Goal: Information Seeking & Learning: Check status

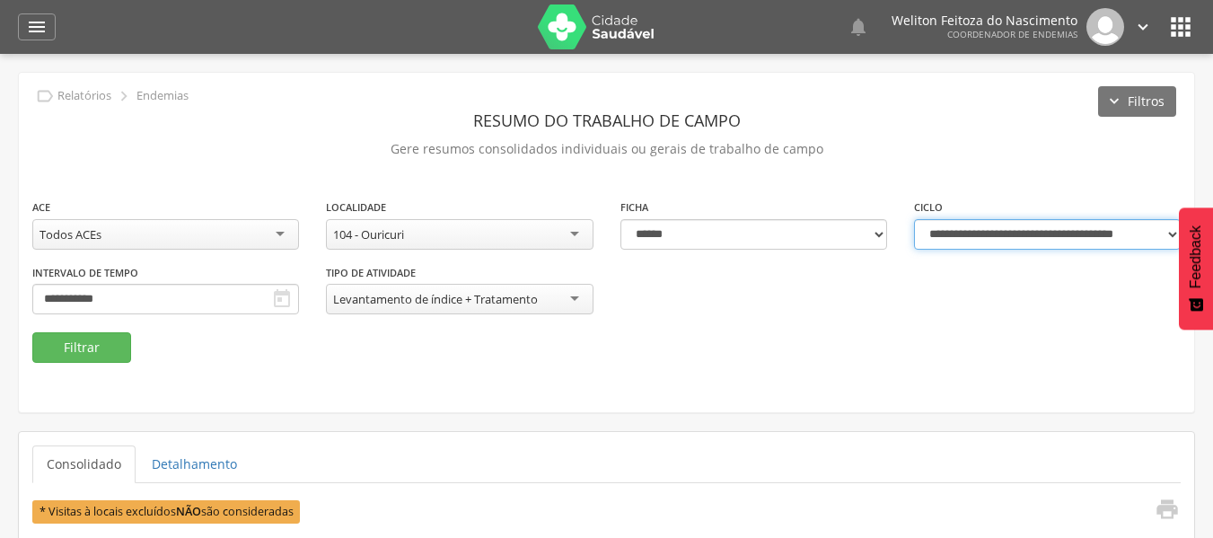
click at [1171, 238] on select "**********" at bounding box center [1047, 234] width 267 height 31
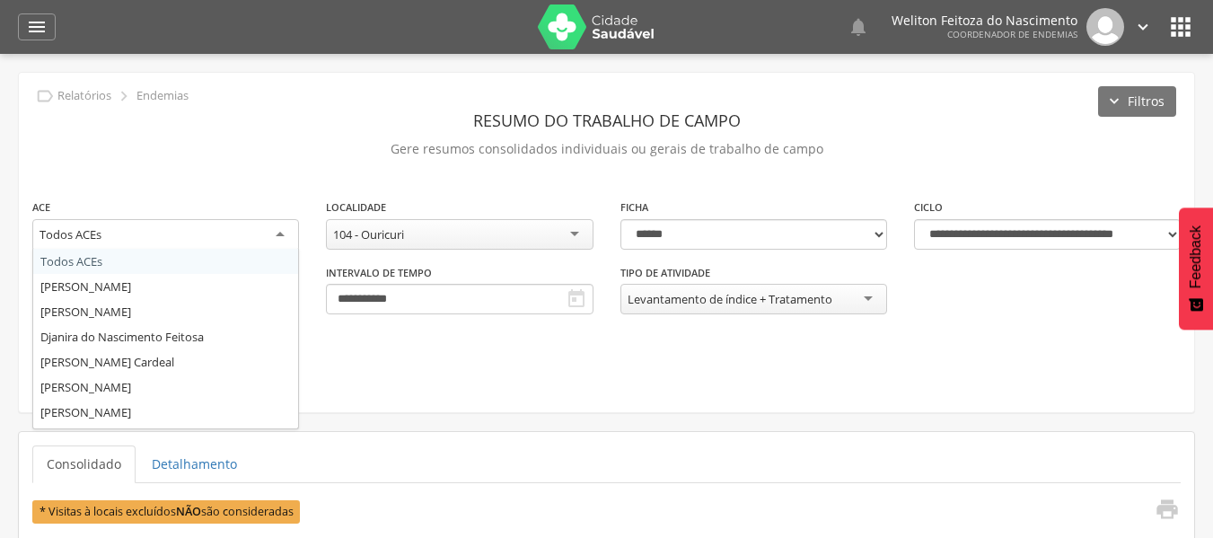
click at [286, 234] on div "Todos ACEs" at bounding box center [165, 235] width 267 height 32
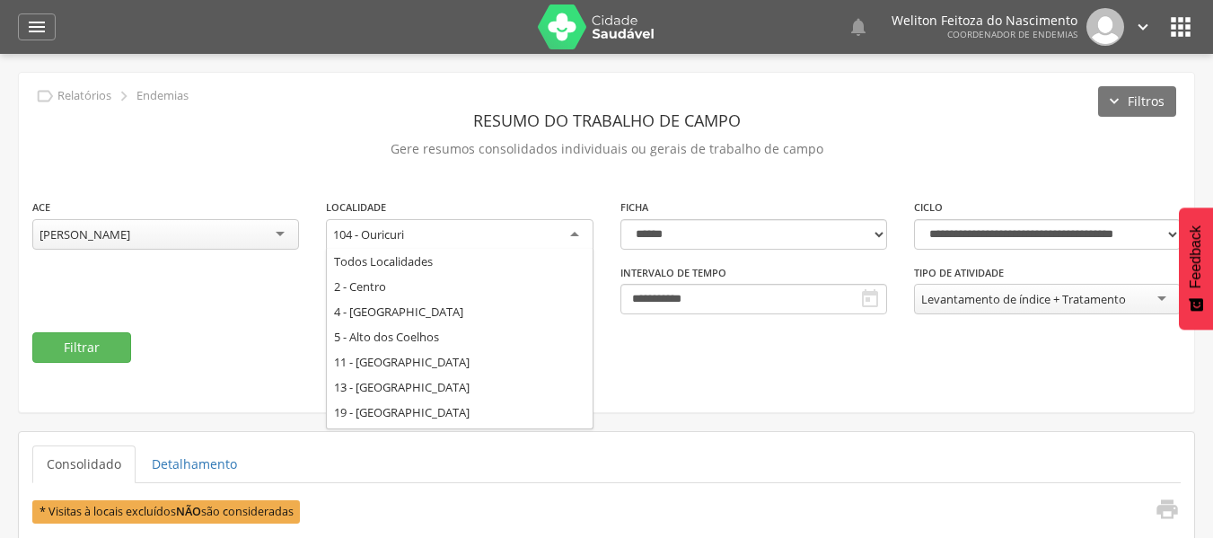
click at [574, 226] on div "104 - Ouricuri" at bounding box center [459, 235] width 267 height 32
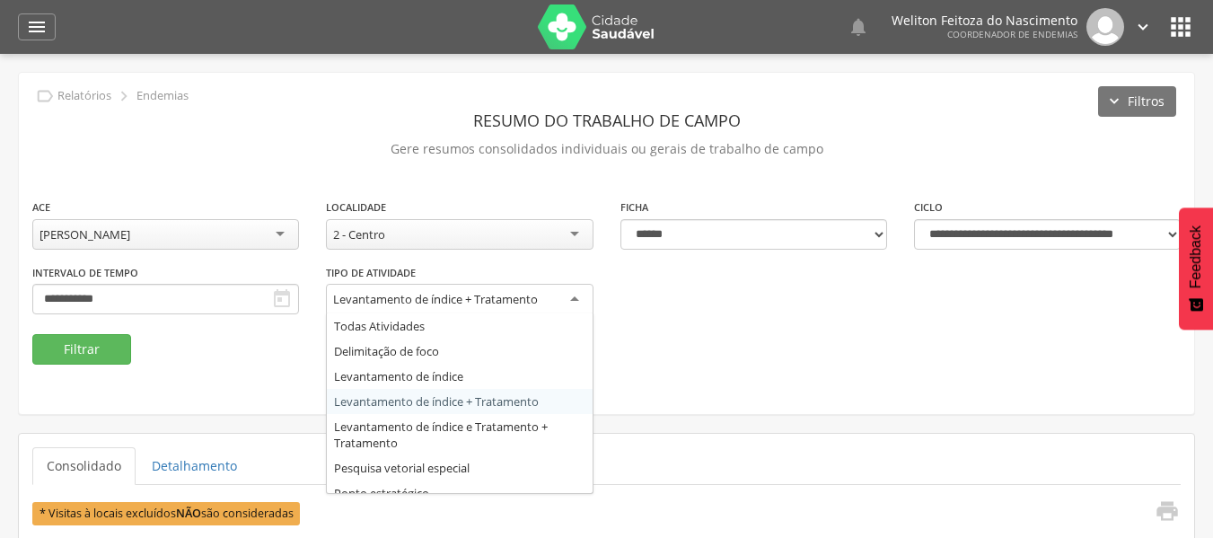
click at [571, 298] on div "Levantamento de índice + Tratamento" at bounding box center [459, 300] width 267 height 32
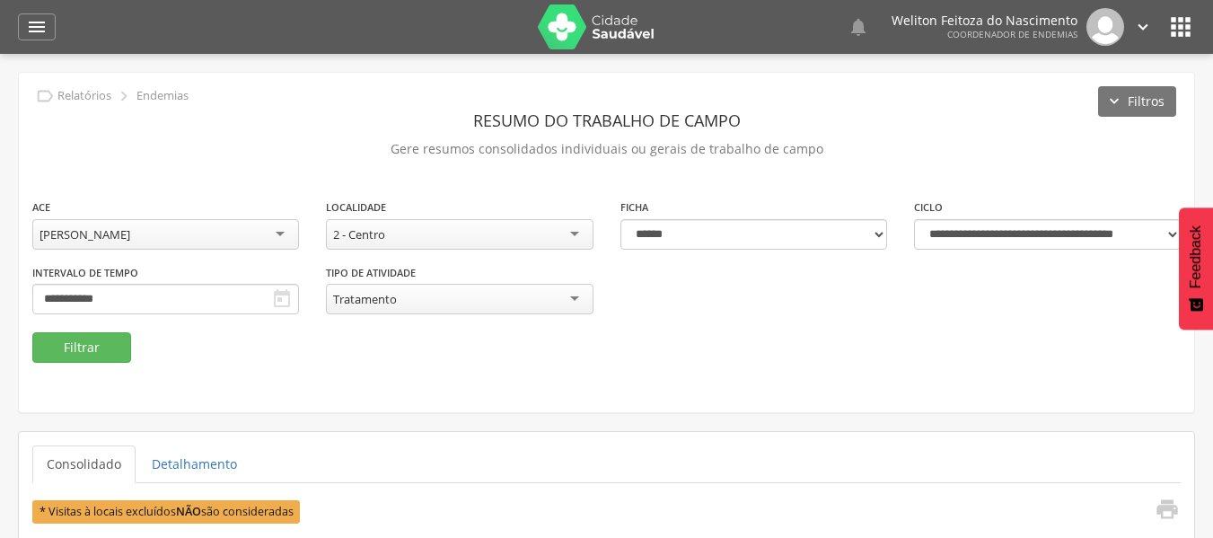
click at [287, 294] on icon "" at bounding box center [282, 299] width 22 height 22
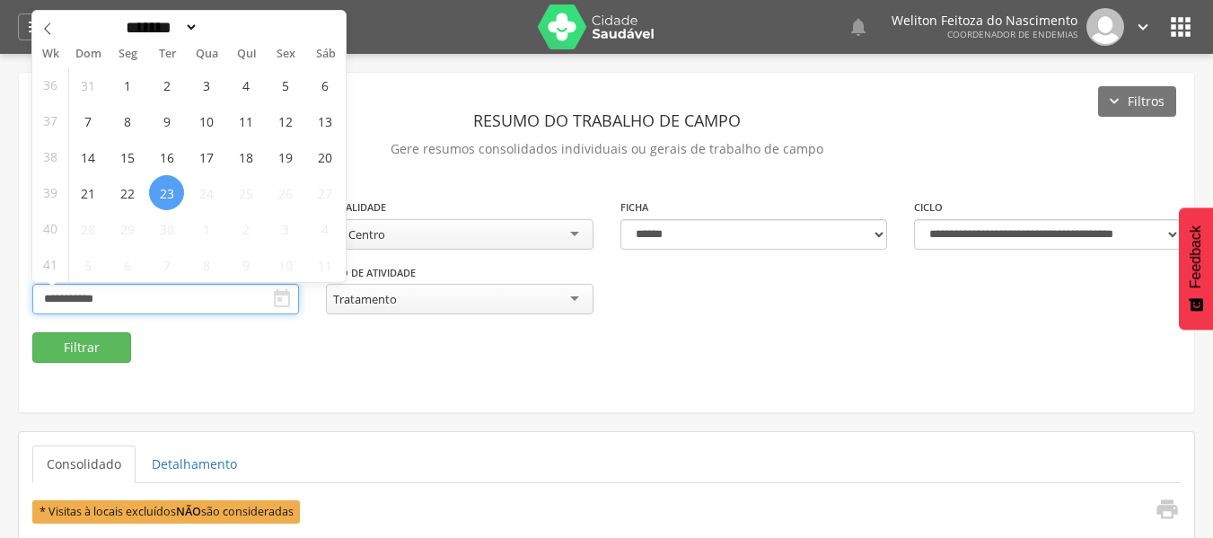
click at [144, 292] on input "**********" at bounding box center [165, 299] width 267 height 31
click at [130, 94] on span "1" at bounding box center [127, 84] width 35 height 35
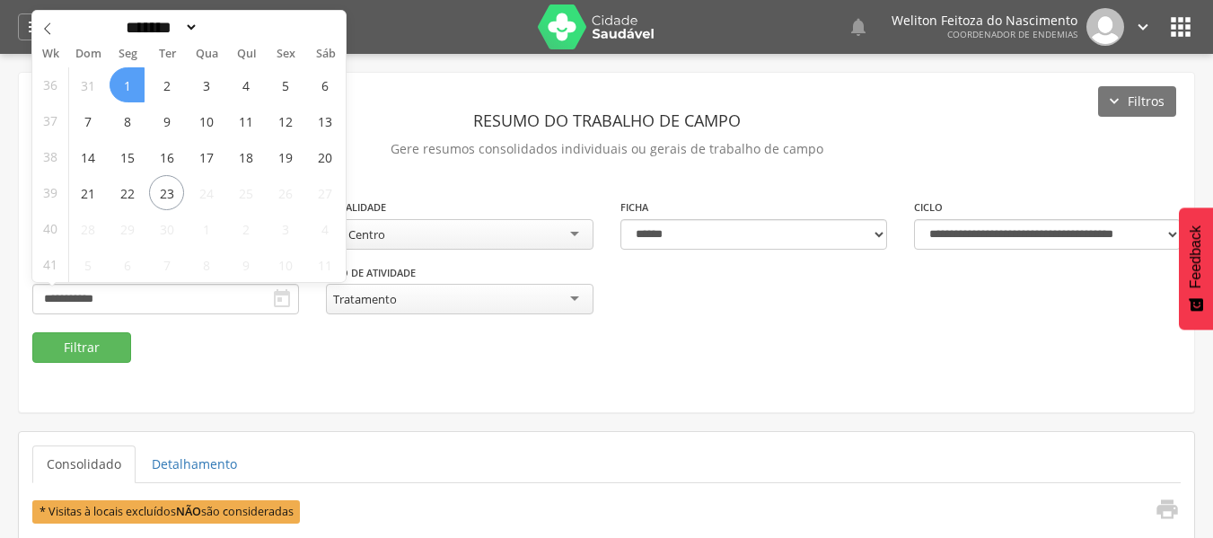
click at [130, 94] on span "1" at bounding box center [127, 84] width 35 height 35
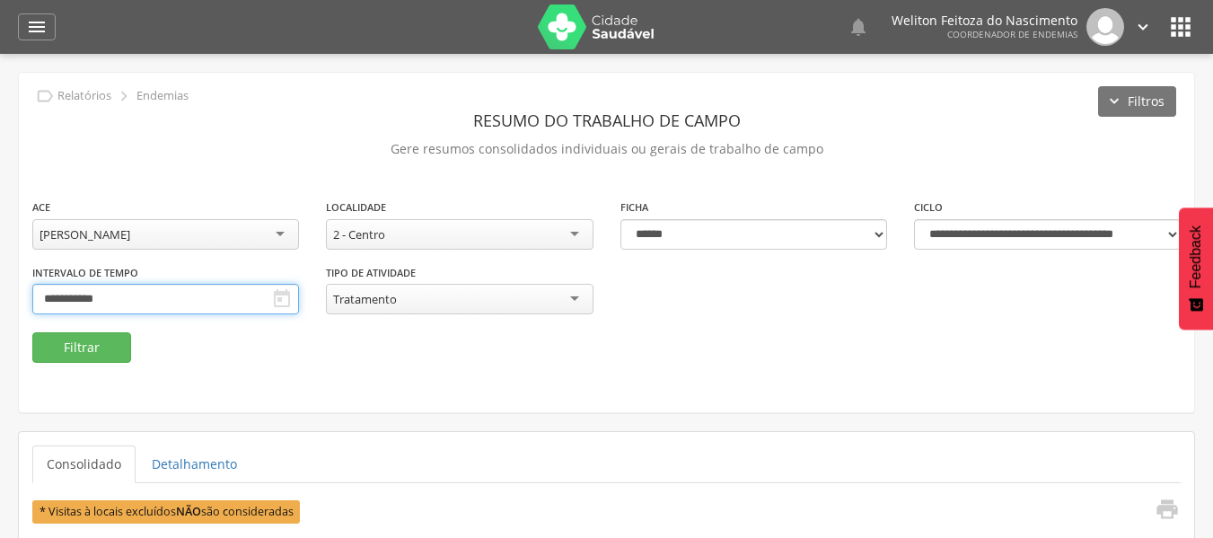
click at [229, 286] on input "**********" at bounding box center [165, 299] width 267 height 31
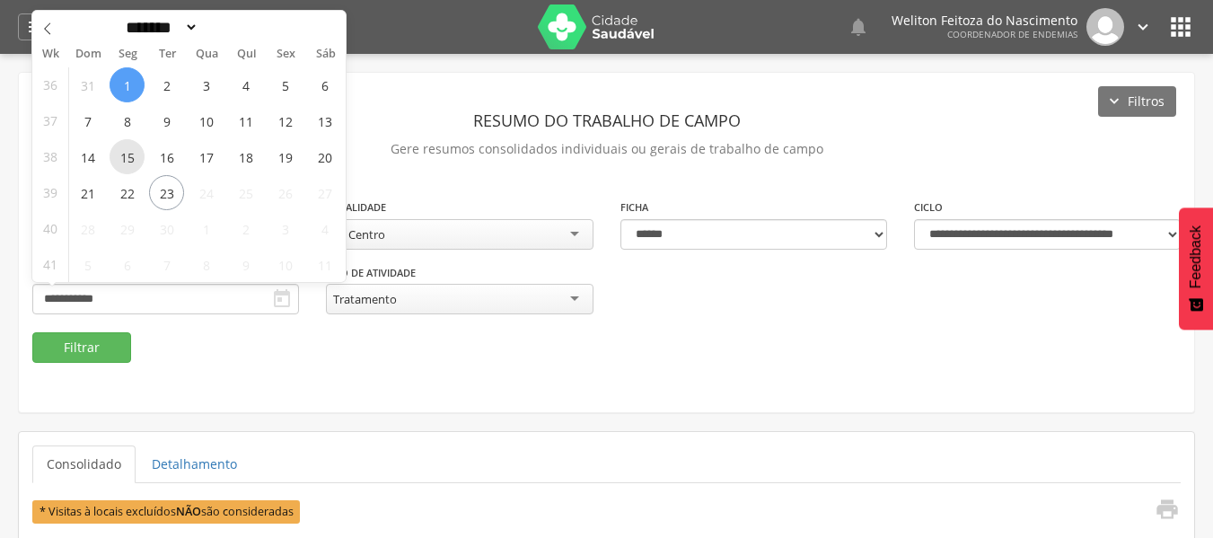
click at [135, 160] on span "15" at bounding box center [127, 156] width 35 height 35
type input "**********"
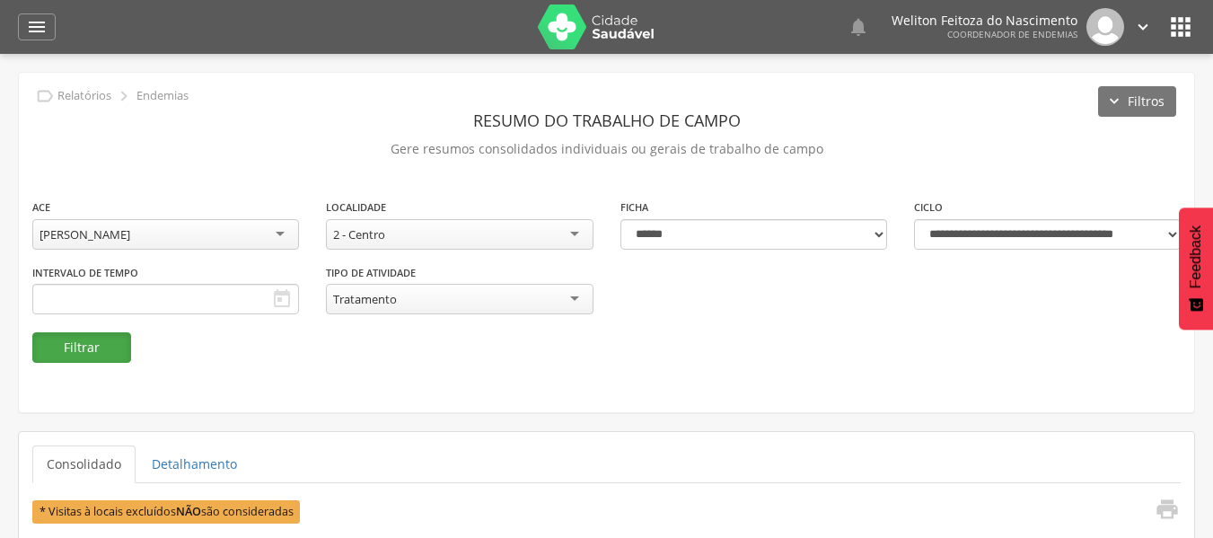
click at [83, 354] on button "Filtrar" at bounding box center [81, 347] width 99 height 31
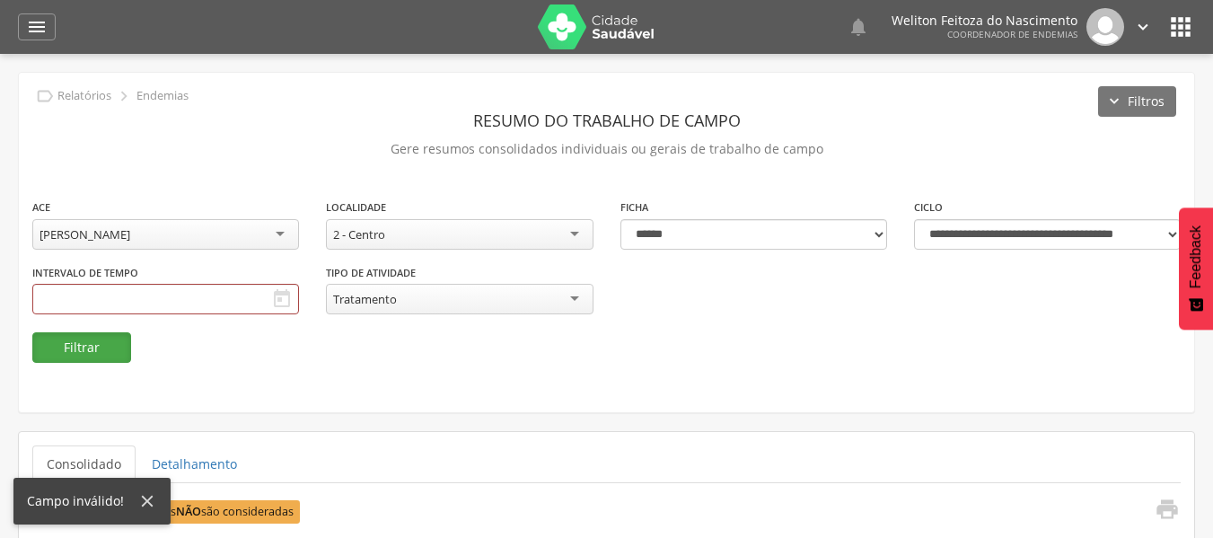
click at [83, 354] on button "Filtrar" at bounding box center [81, 347] width 99 height 31
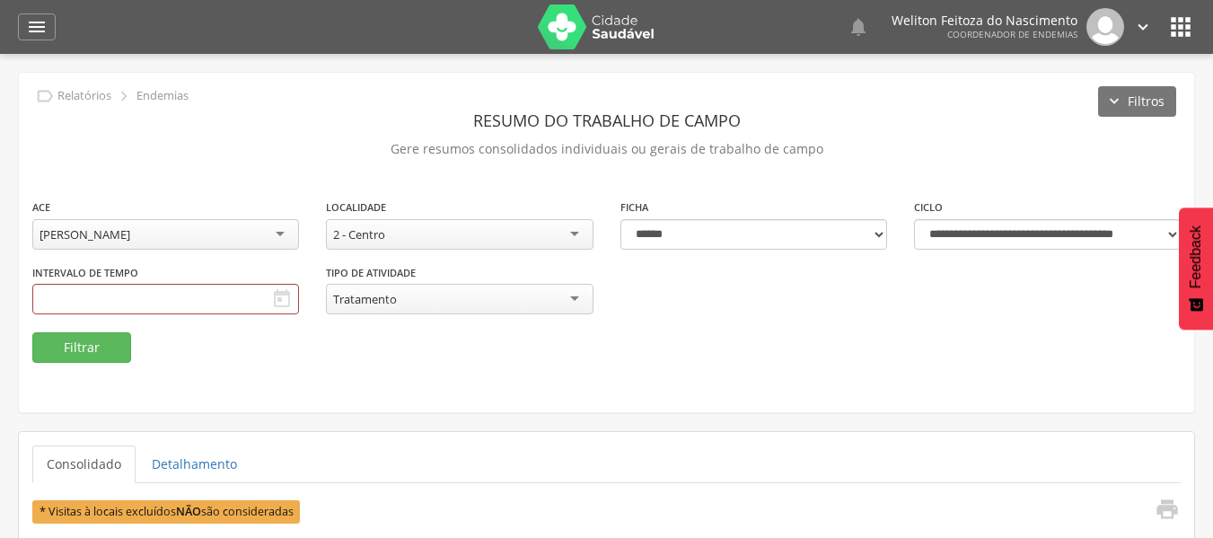
click at [272, 304] on icon "" at bounding box center [282, 299] width 22 height 22
click at [291, 296] on icon "" at bounding box center [282, 299] width 22 height 22
click at [284, 296] on icon "" at bounding box center [282, 299] width 22 height 22
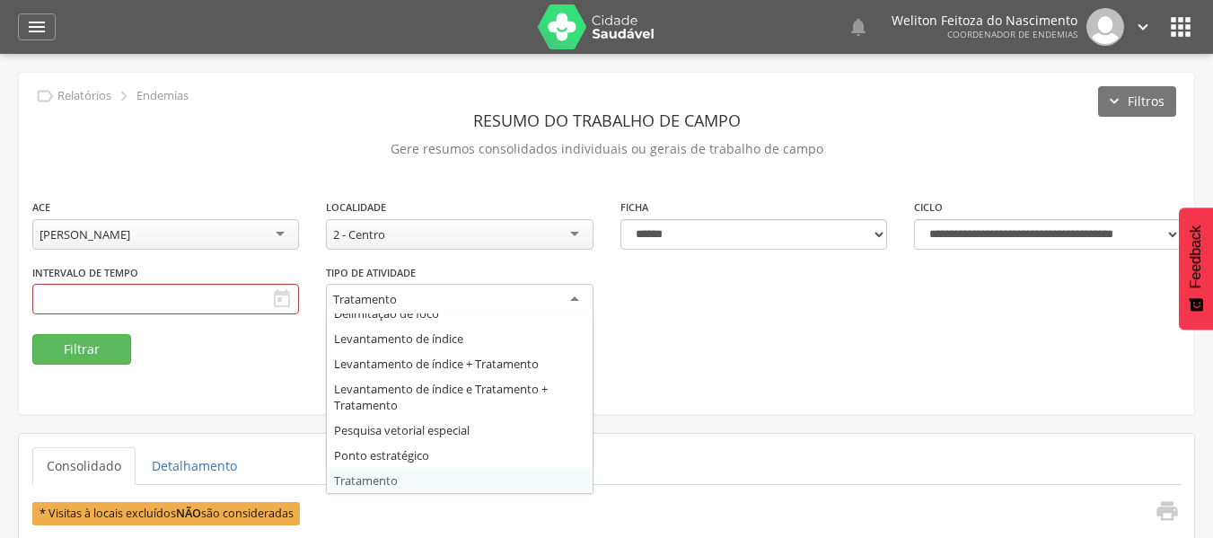
click at [578, 299] on div "Tratamento" at bounding box center [459, 300] width 267 height 32
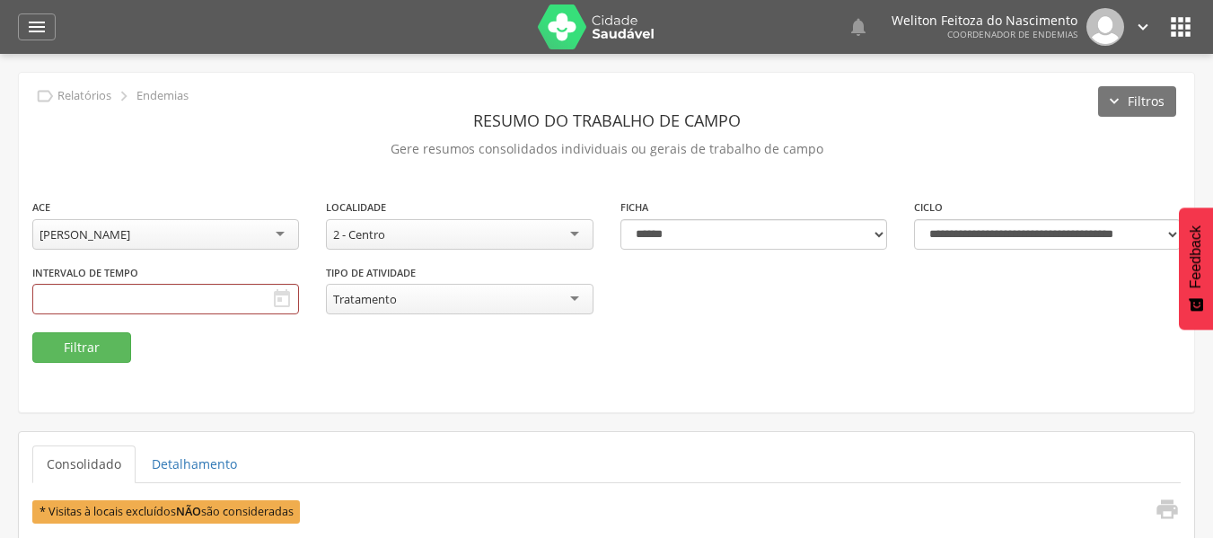
click at [281, 295] on icon "" at bounding box center [282, 299] width 22 height 22
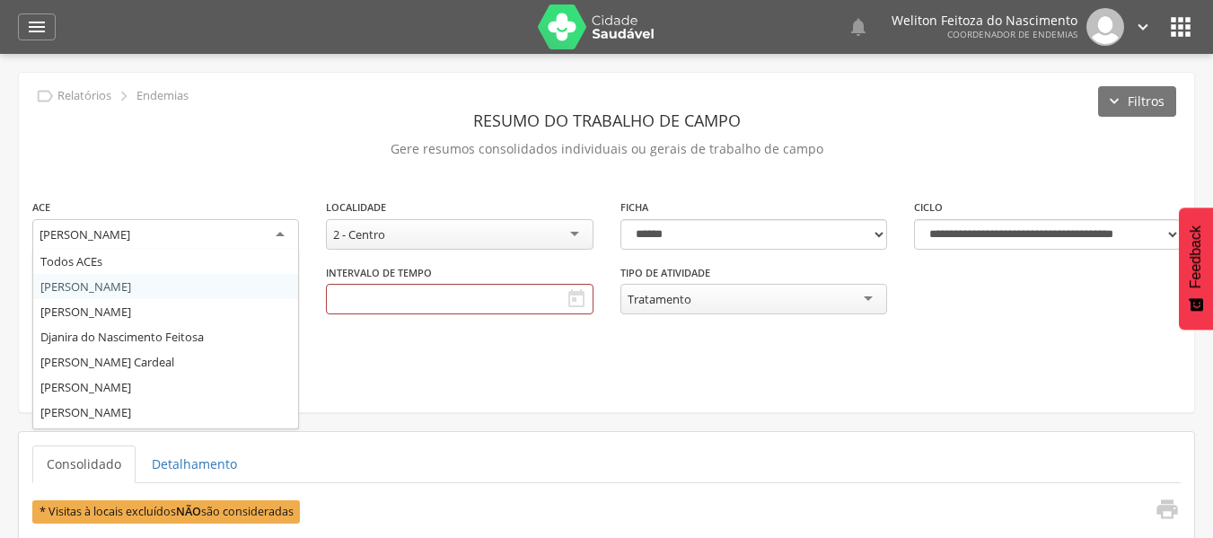
click at [278, 228] on div "[PERSON_NAME]" at bounding box center [165, 235] width 267 height 32
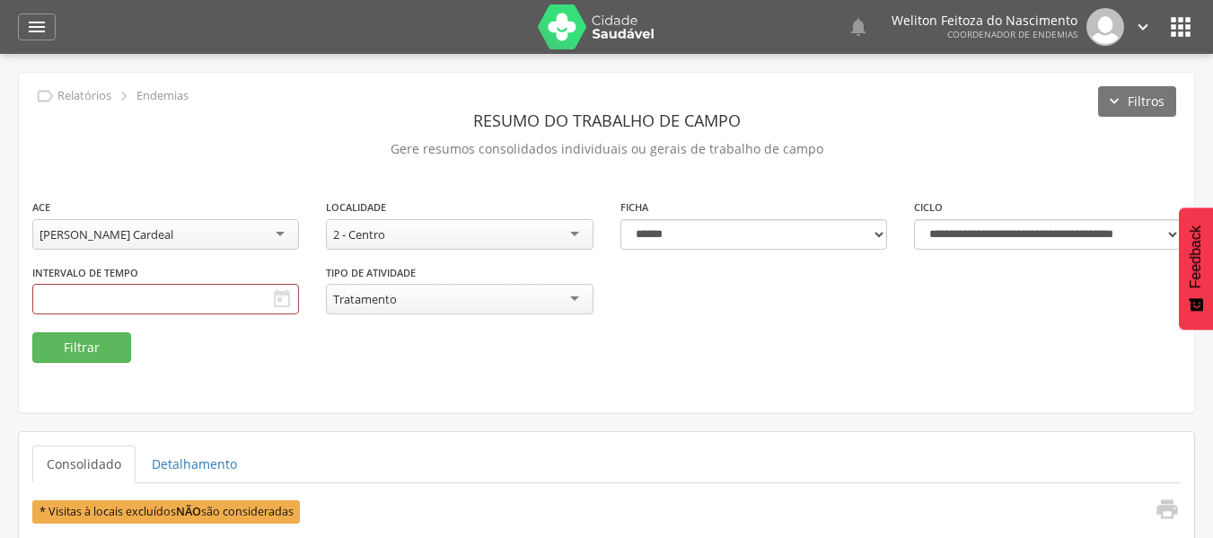
click at [242, 373] on div "**********" at bounding box center [606, 242] width 1175 height 339
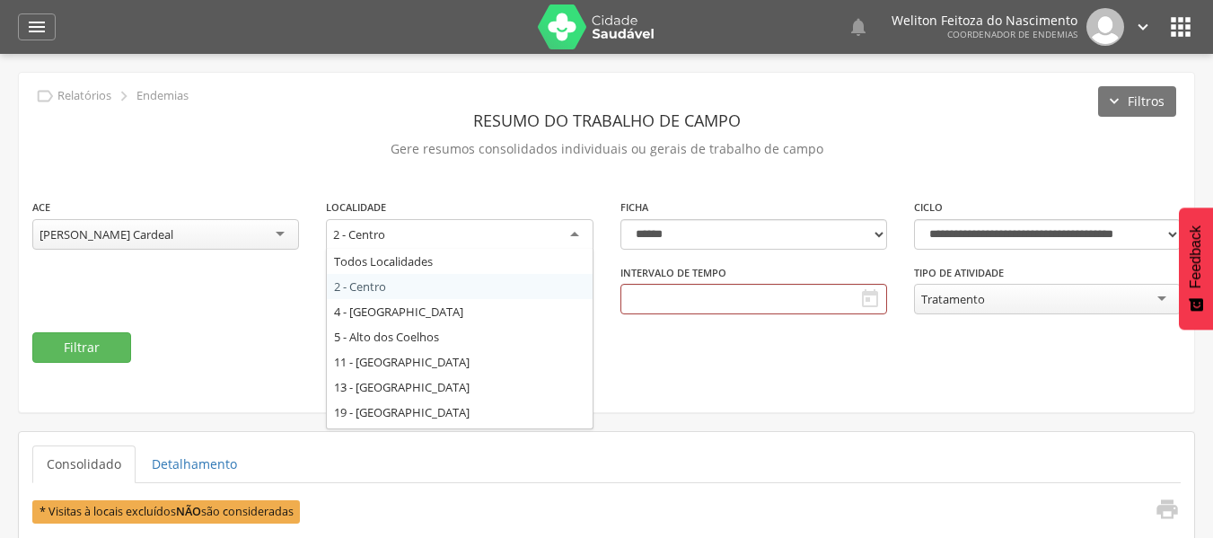
click at [573, 230] on div "2 - Centro" at bounding box center [459, 235] width 267 height 32
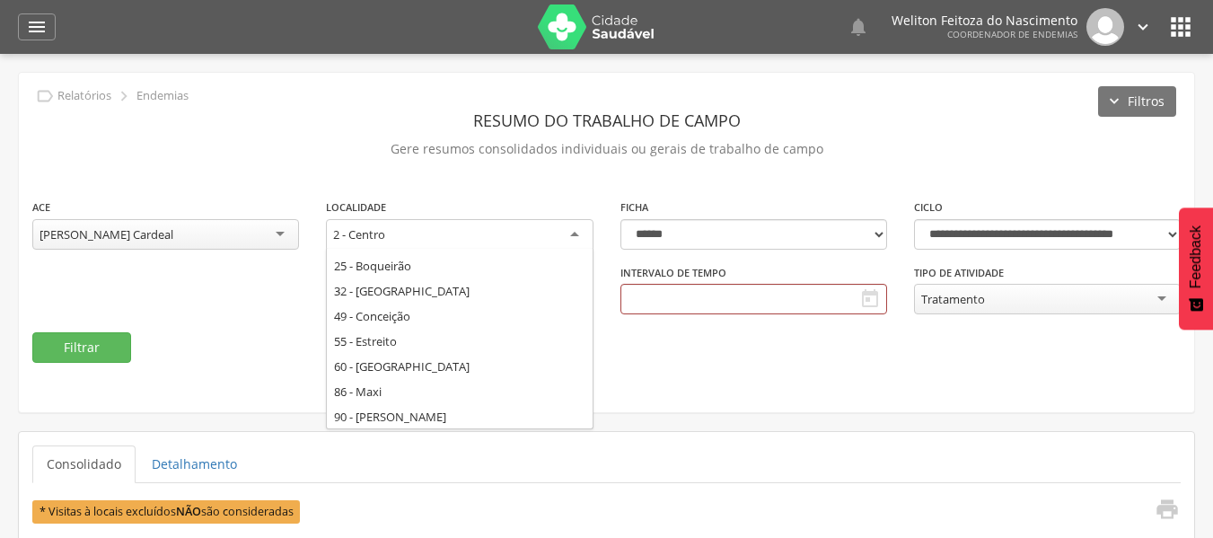
scroll to position [172, 0]
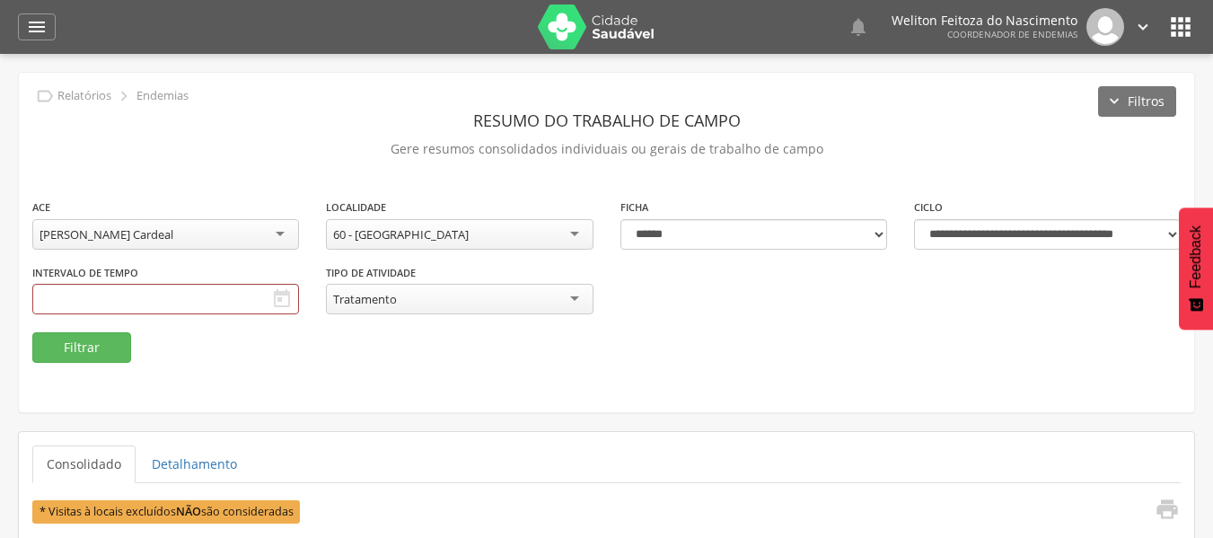
click at [282, 291] on icon "" at bounding box center [282, 299] width 22 height 22
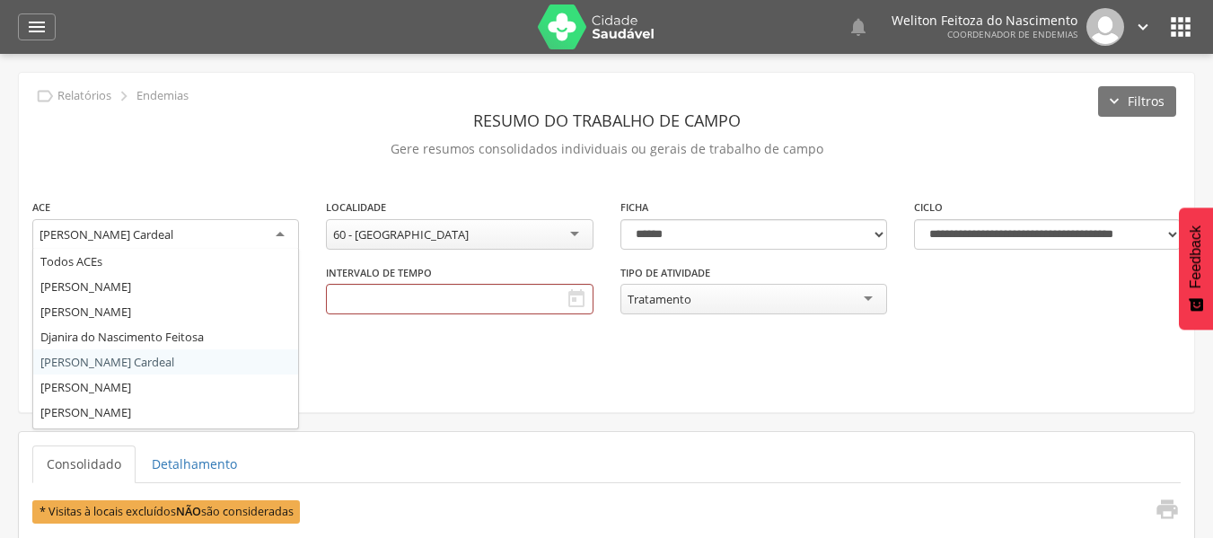
click at [276, 232] on div "[PERSON_NAME] Cardeal" at bounding box center [165, 235] width 267 height 32
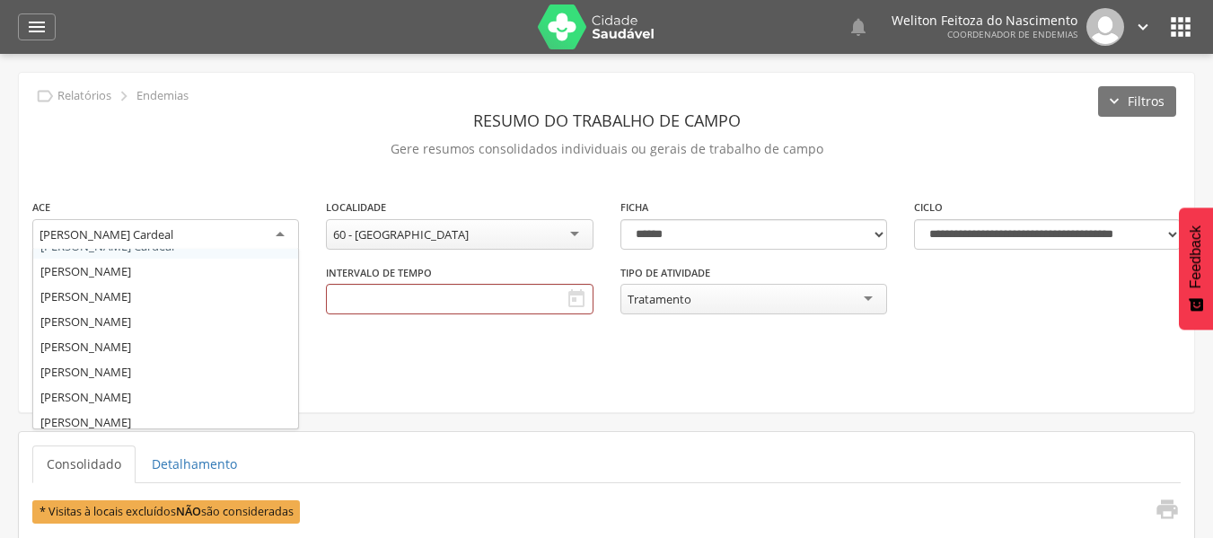
scroll to position [124, 0]
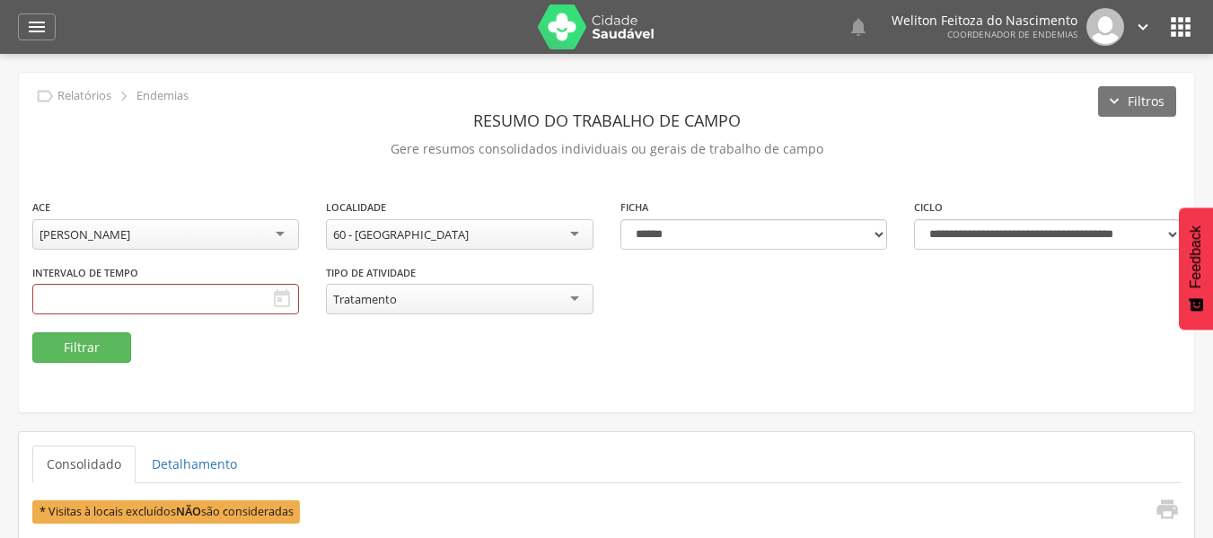
click at [281, 294] on icon "" at bounding box center [282, 299] width 22 height 22
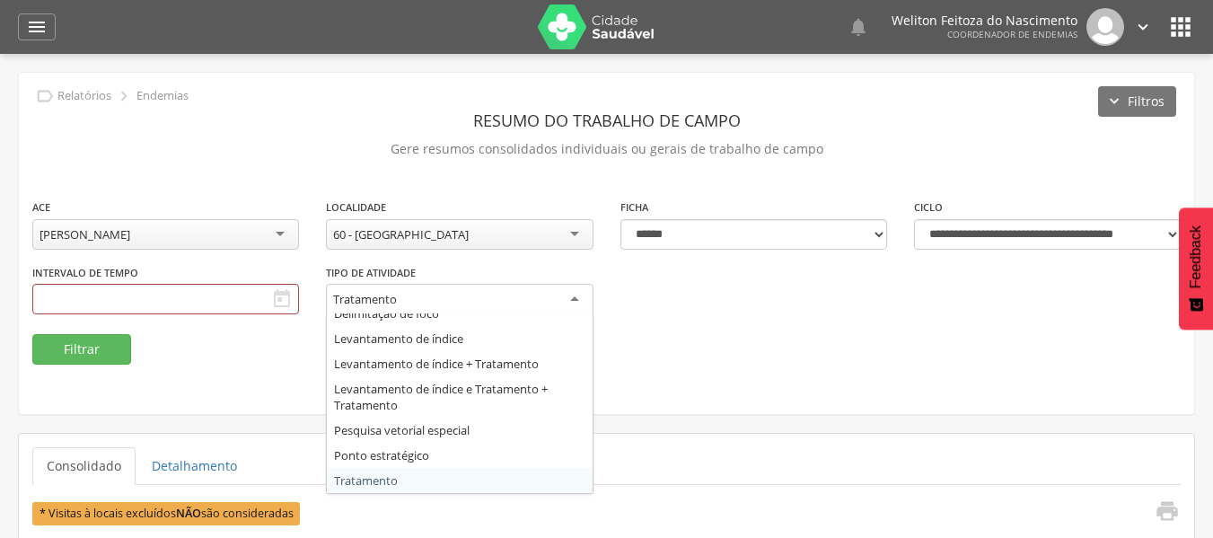
click at [584, 302] on div "Tratamento" at bounding box center [459, 300] width 267 height 32
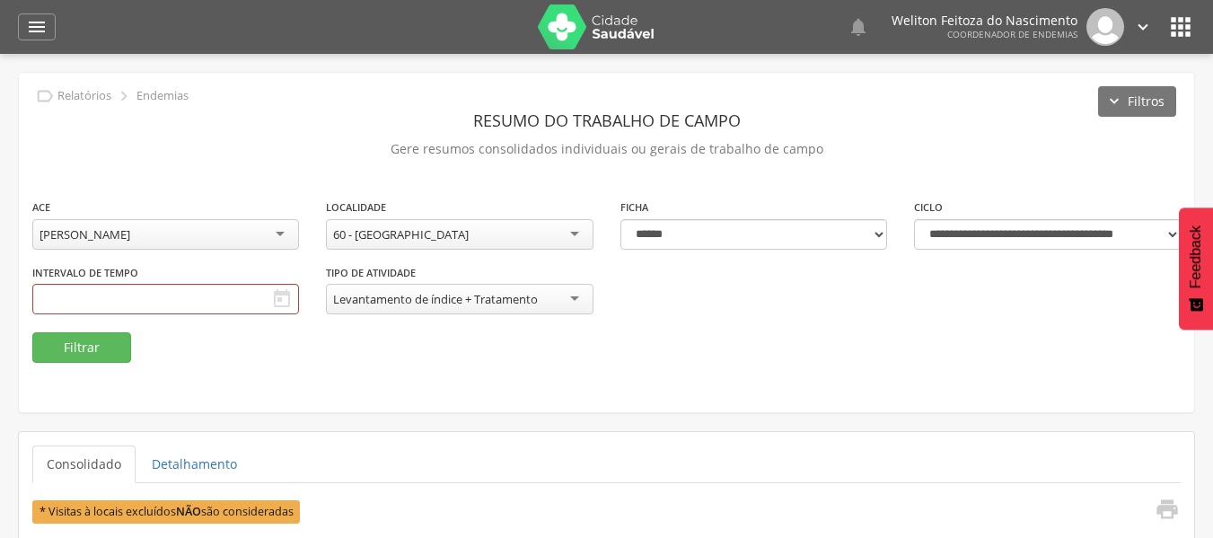
click at [287, 303] on icon "" at bounding box center [282, 299] width 22 height 22
click at [878, 238] on select "**********" at bounding box center [753, 234] width 267 height 31
click at [620, 219] on select "**********" at bounding box center [753, 234] width 267 height 31
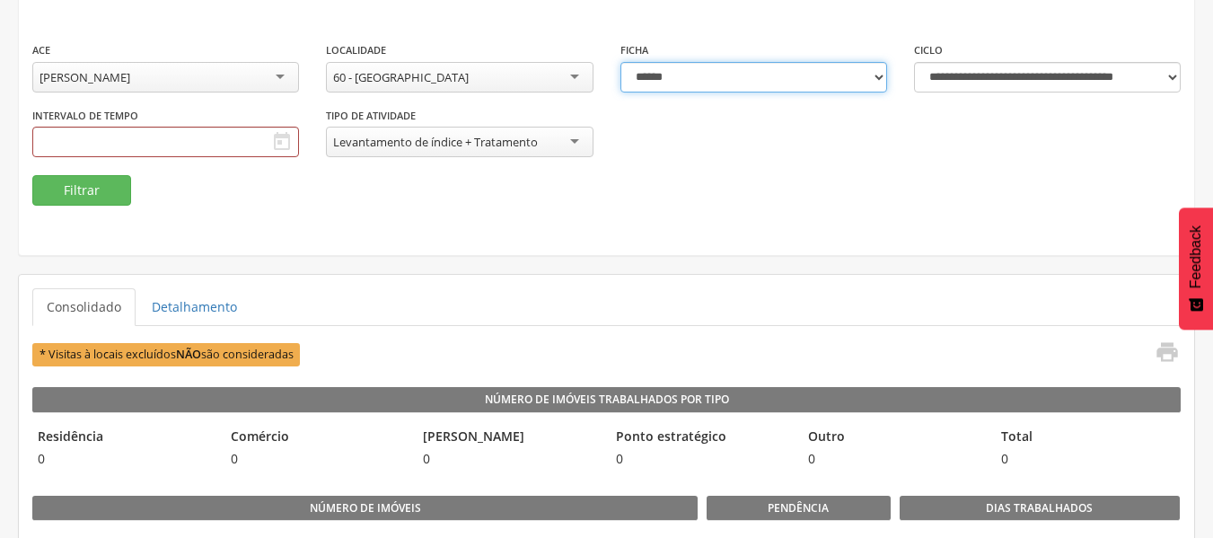
scroll to position [0, 0]
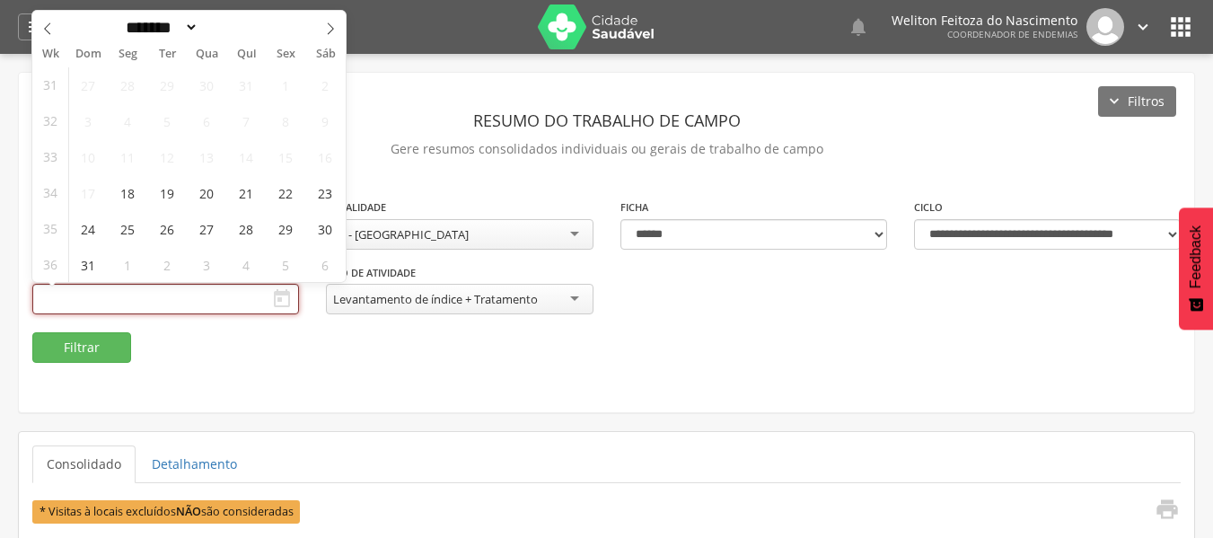
click at [77, 295] on input "text" at bounding box center [165, 299] width 267 height 31
click at [330, 29] on icon at bounding box center [330, 28] width 13 height 13
select select "*"
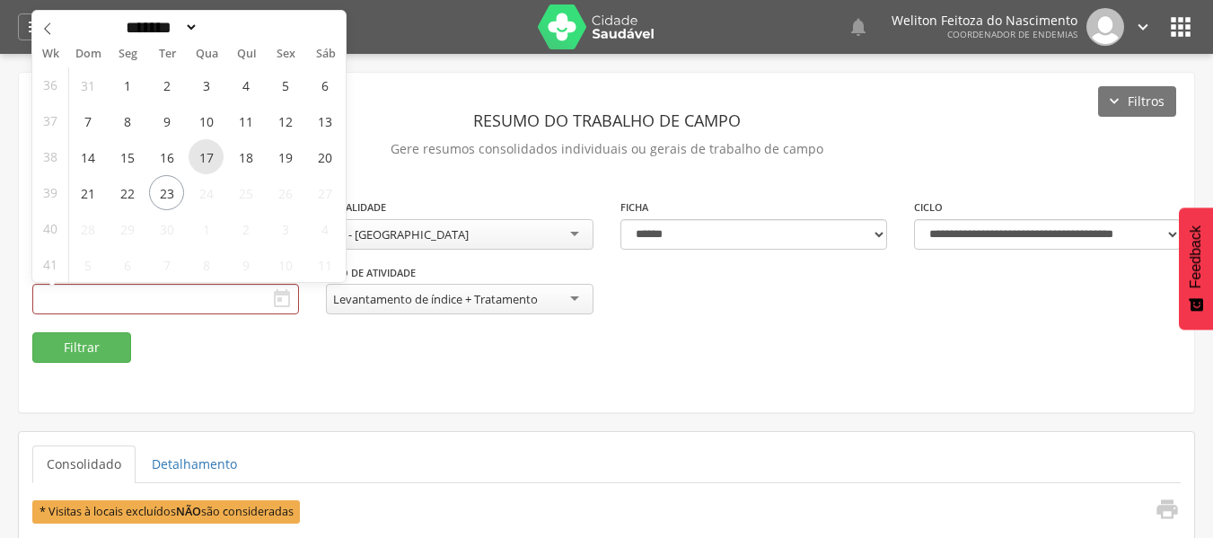
click at [207, 153] on span "17" at bounding box center [206, 156] width 35 height 35
type input "**********"
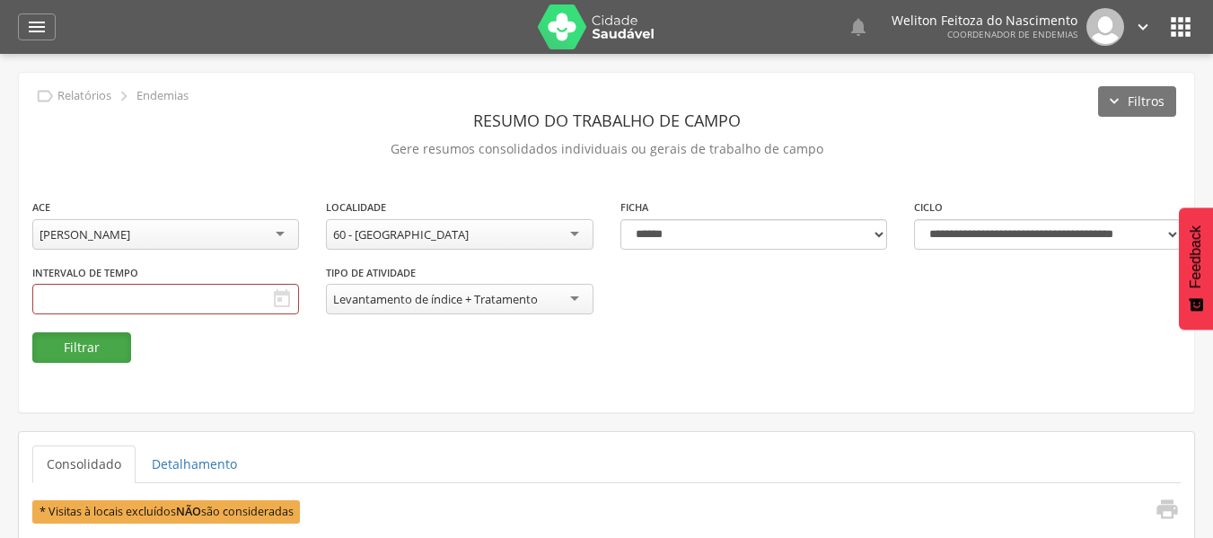
click at [97, 350] on button "Filtrar" at bounding box center [81, 347] width 99 height 31
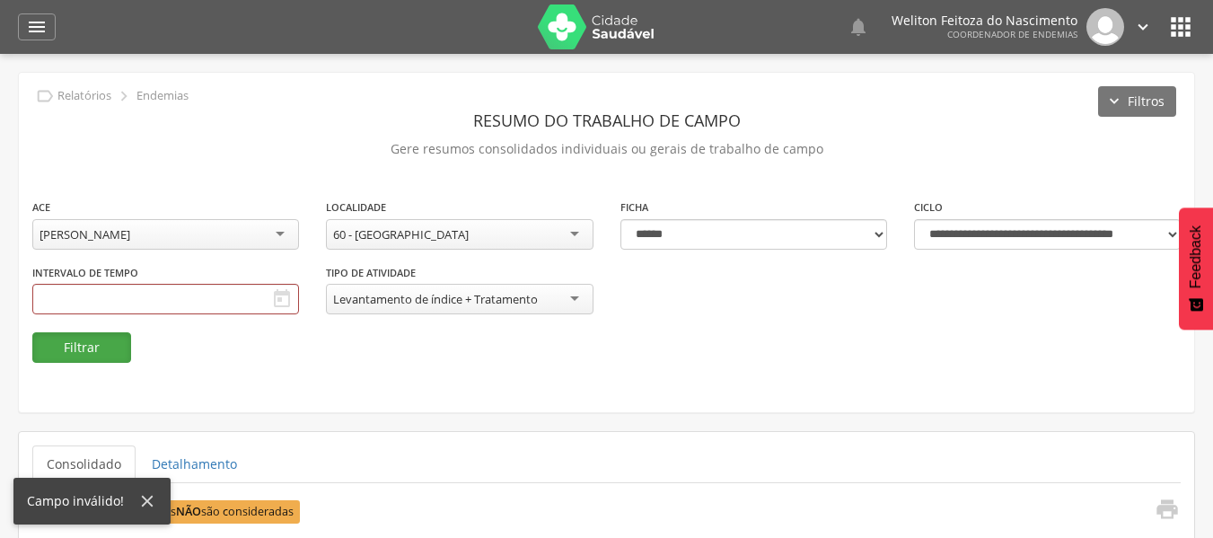
click at [97, 350] on button "Filtrar" at bounding box center [81, 347] width 99 height 31
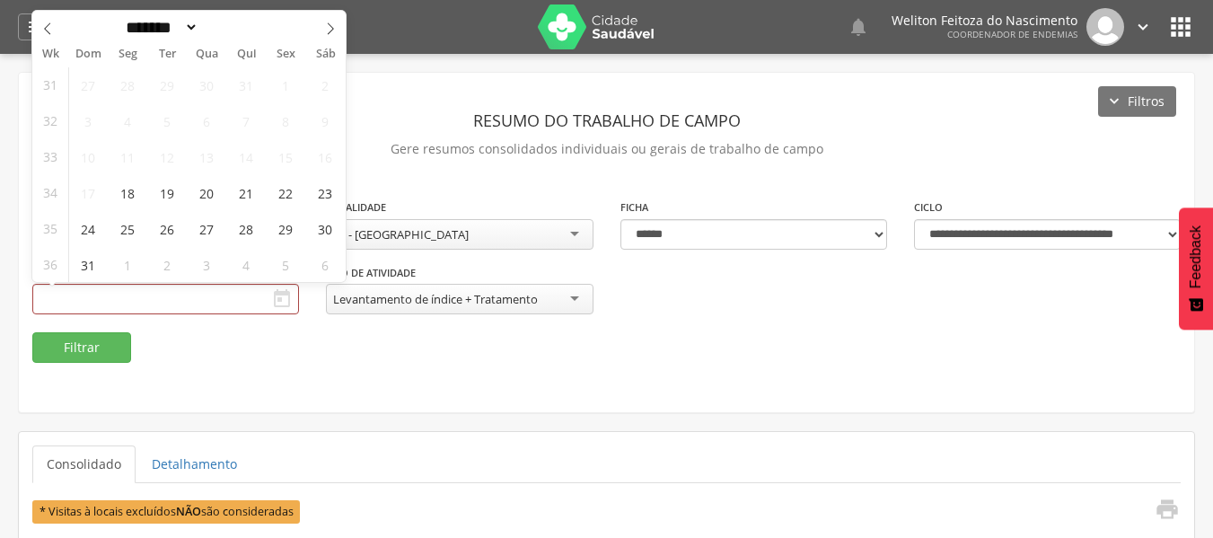
click at [497, 403] on div "**********" at bounding box center [606, 242] width 1175 height 339
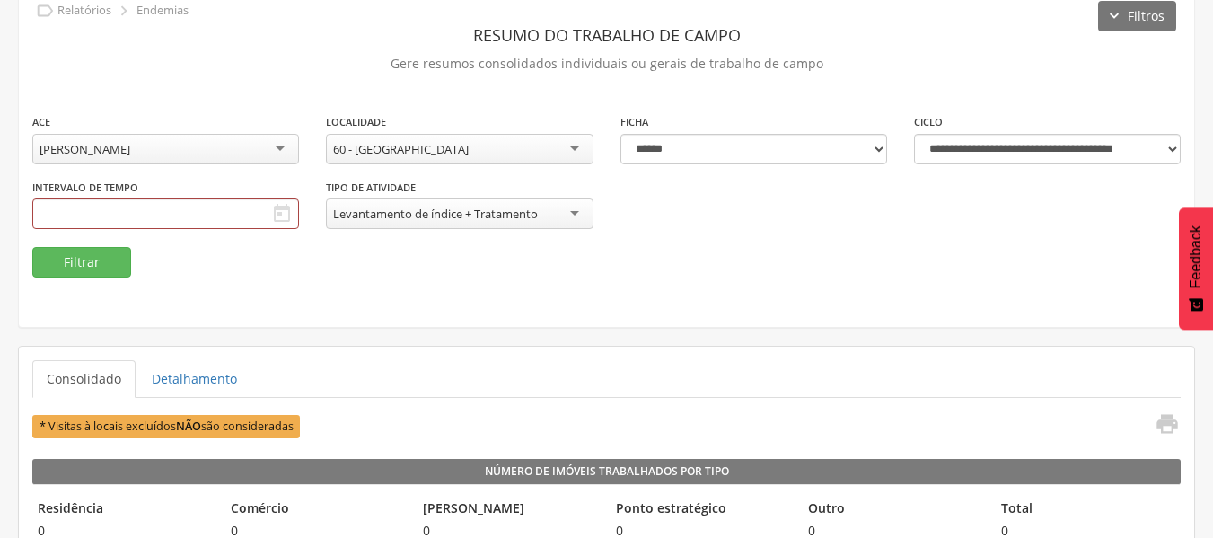
scroll to position [84, 0]
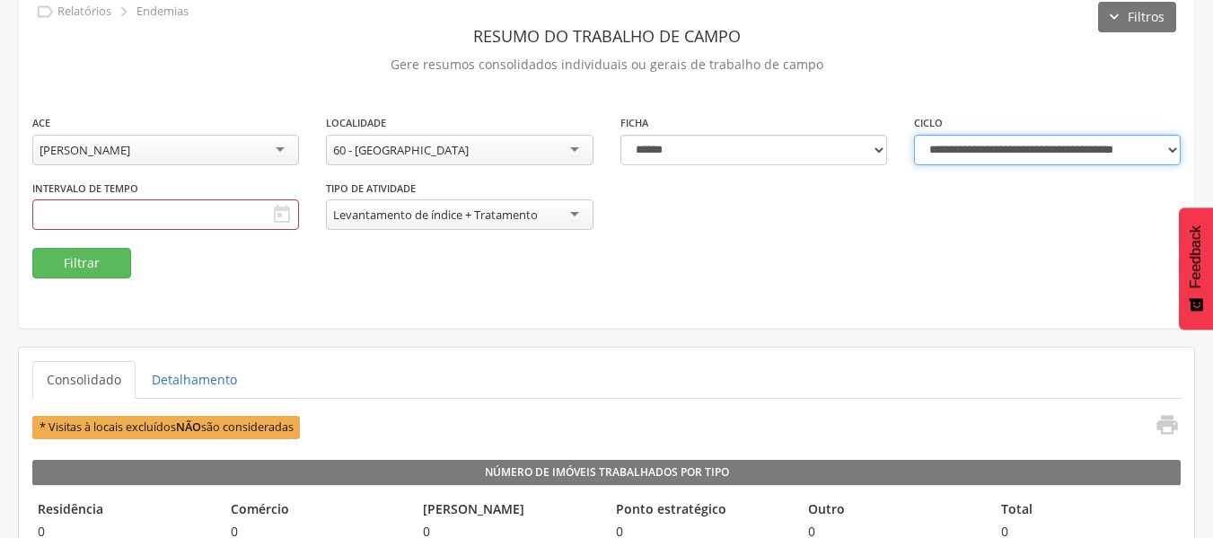
click at [1176, 151] on select "**********" at bounding box center [1047, 150] width 267 height 31
click at [914, 135] on select "**********" at bounding box center [1047, 150] width 267 height 31
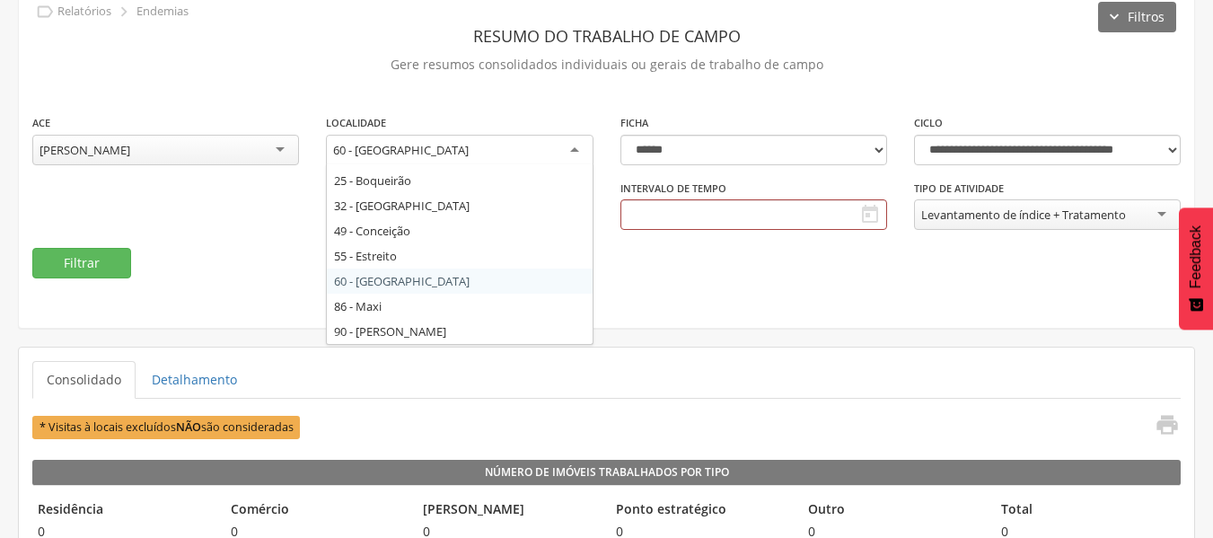
click at [577, 144] on div "60 - [GEOGRAPHIC_DATA]" at bounding box center [459, 151] width 267 height 32
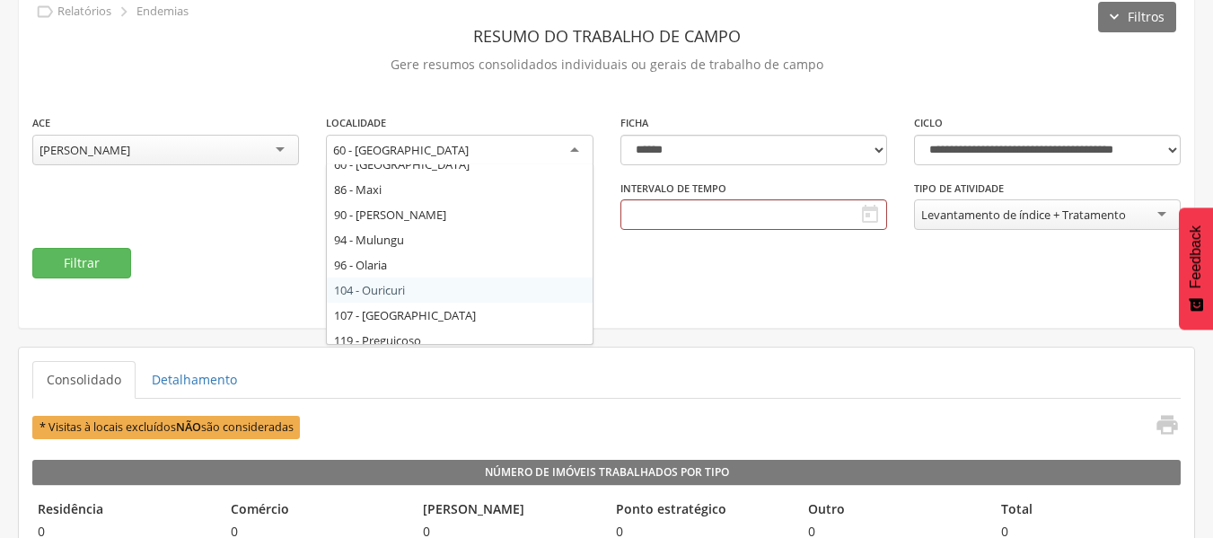
scroll to position [288, 0]
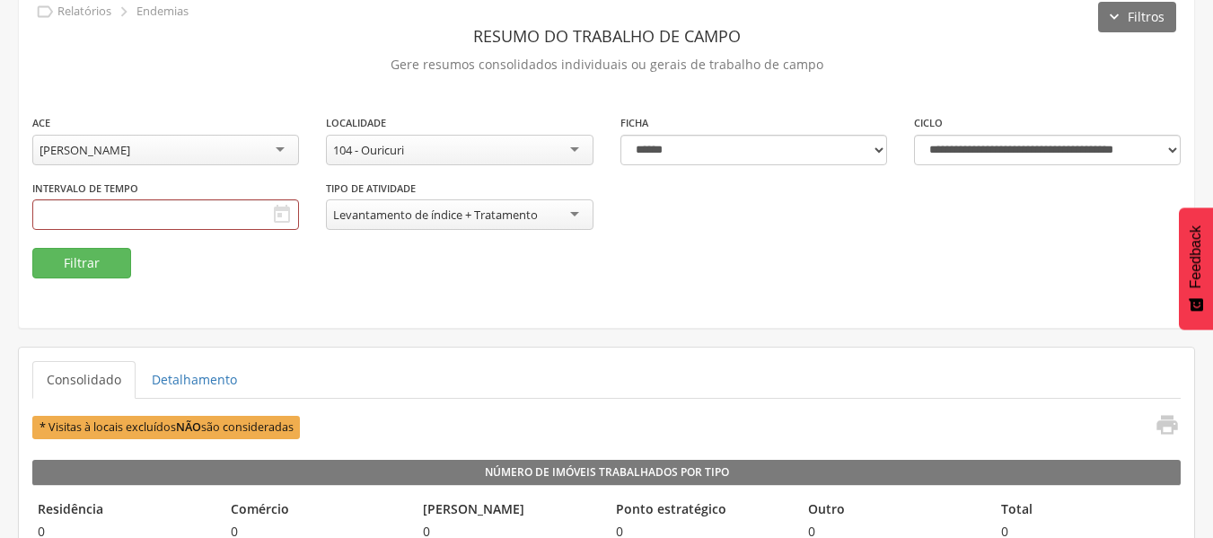
click at [284, 211] on icon "" at bounding box center [282, 215] width 22 height 22
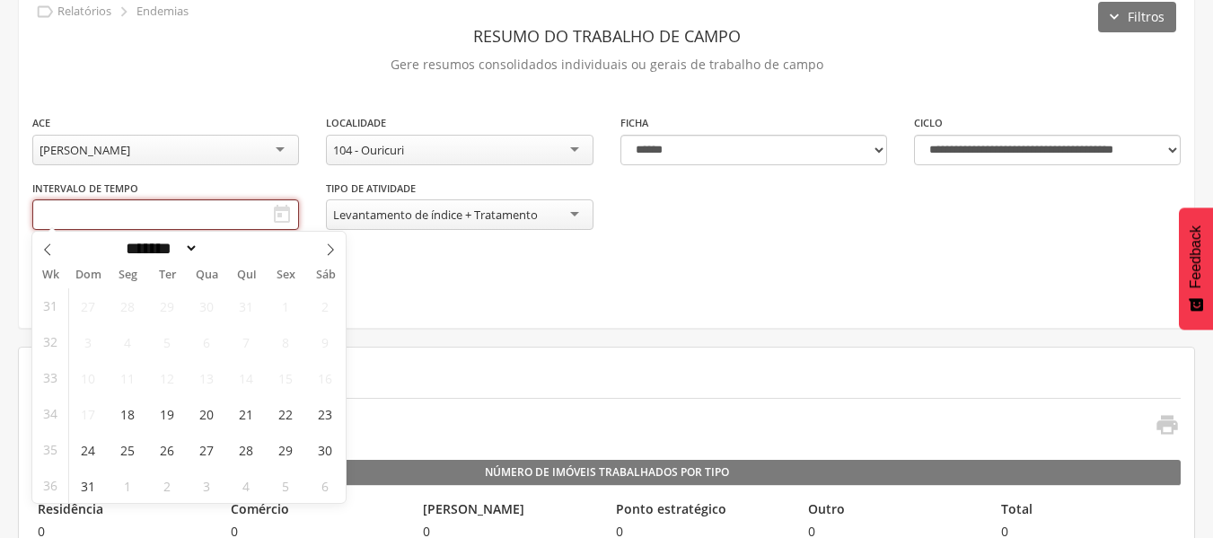
click at [155, 206] on input "text" at bounding box center [165, 214] width 267 height 31
click at [329, 254] on icon at bounding box center [330, 249] width 13 height 13
select select "*"
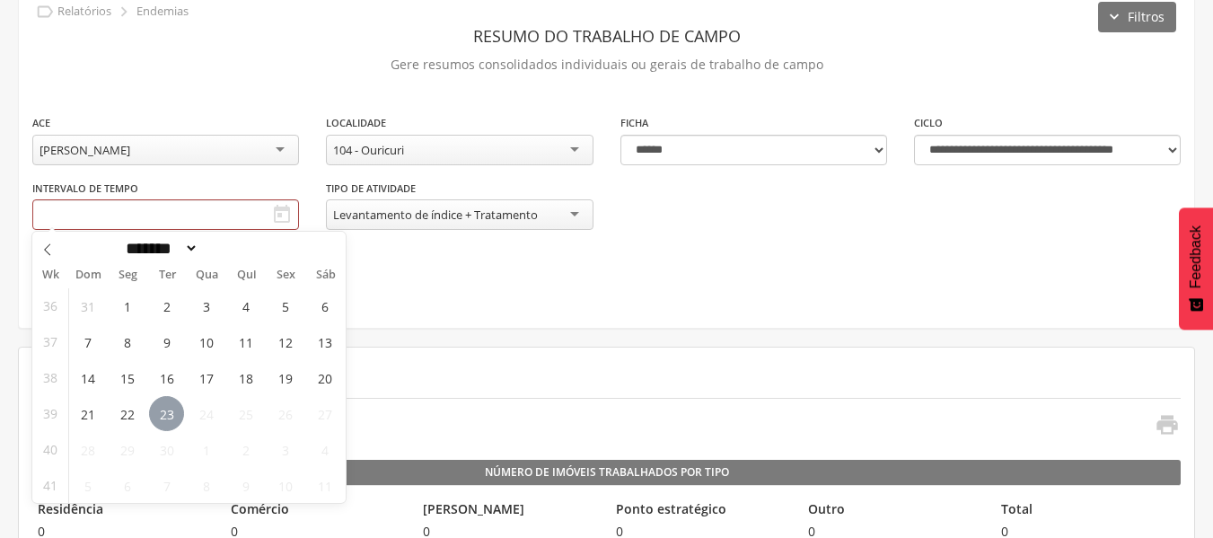
click at [171, 418] on span "23" at bounding box center [166, 413] width 35 height 35
click at [178, 421] on span "23" at bounding box center [166, 413] width 35 height 35
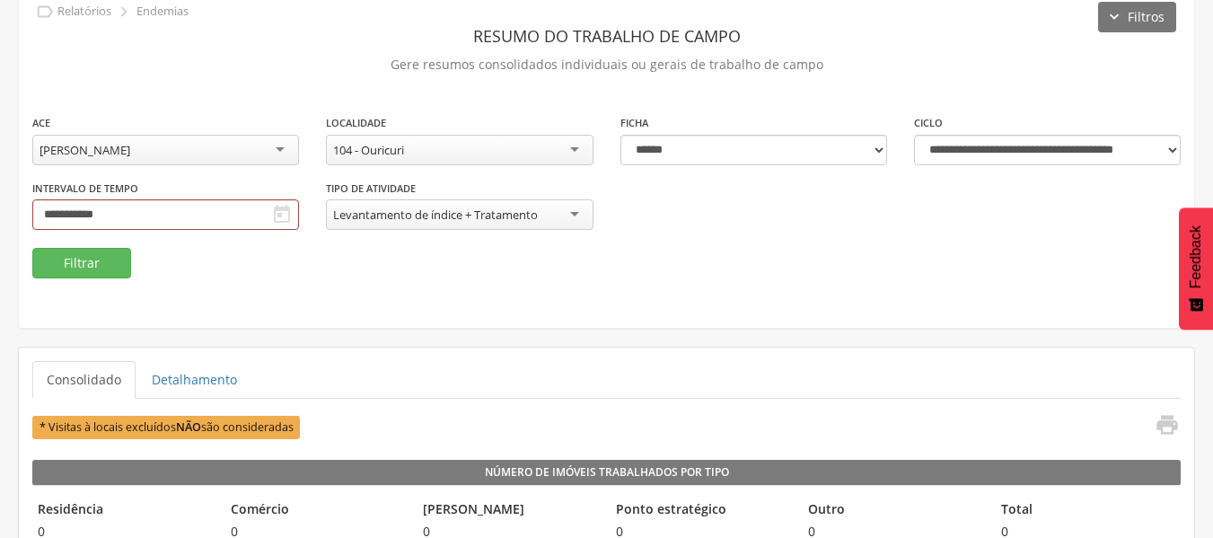
click at [233, 277] on fieldset "**********" at bounding box center [606, 195] width 1148 height 165
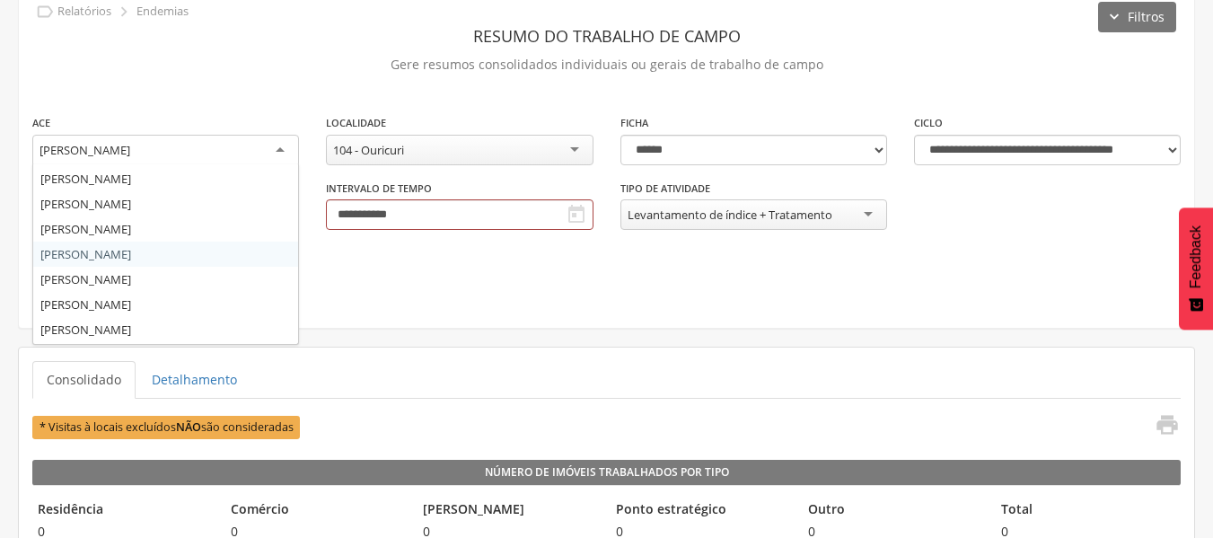
click at [282, 147] on div "[PERSON_NAME]" at bounding box center [165, 151] width 267 height 32
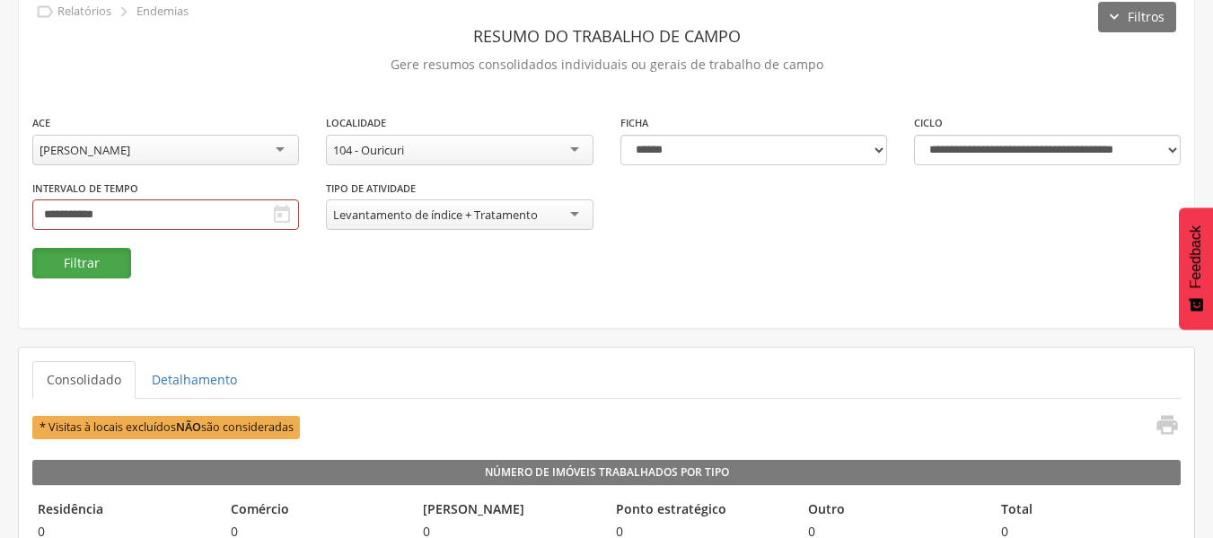
click at [75, 268] on button "Filtrar" at bounding box center [81, 263] width 99 height 31
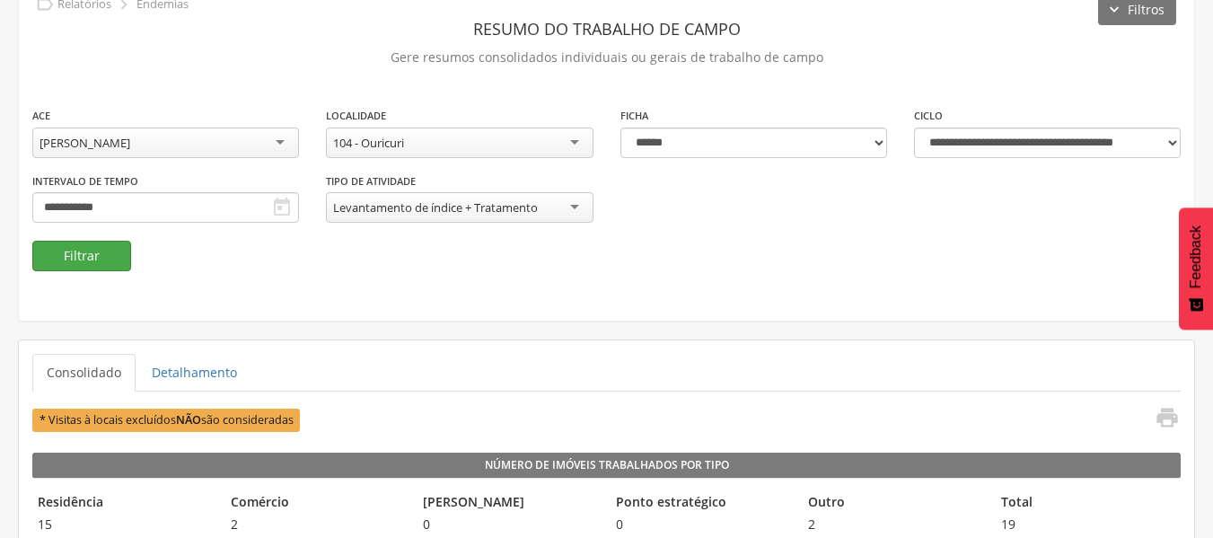
scroll to position [91, 0]
click at [75, 268] on button "Filtrar" at bounding box center [81, 257] width 99 height 31
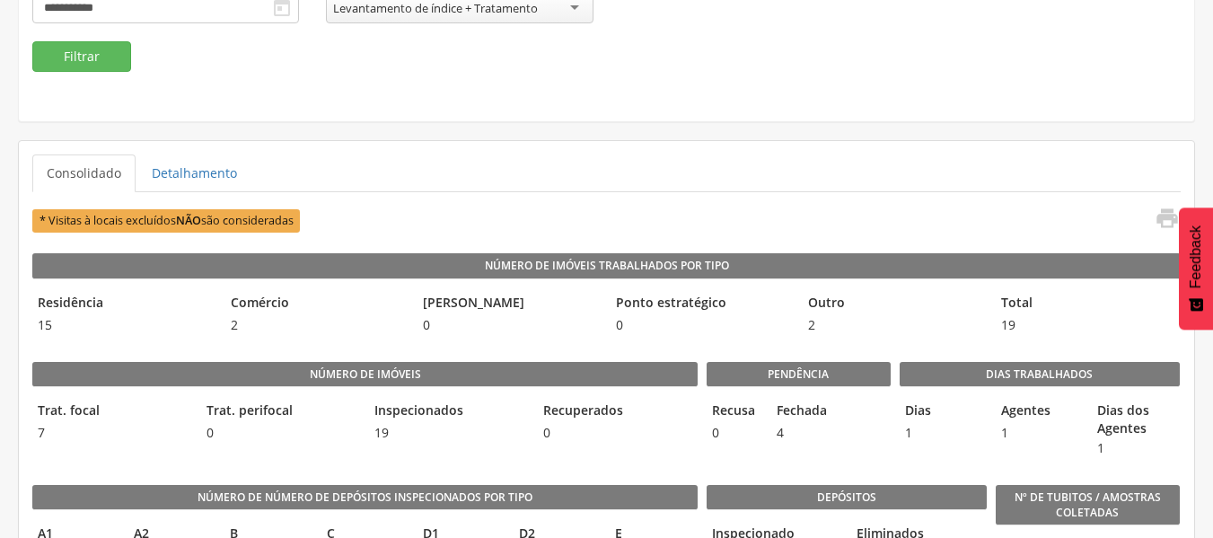
scroll to position [177, 0]
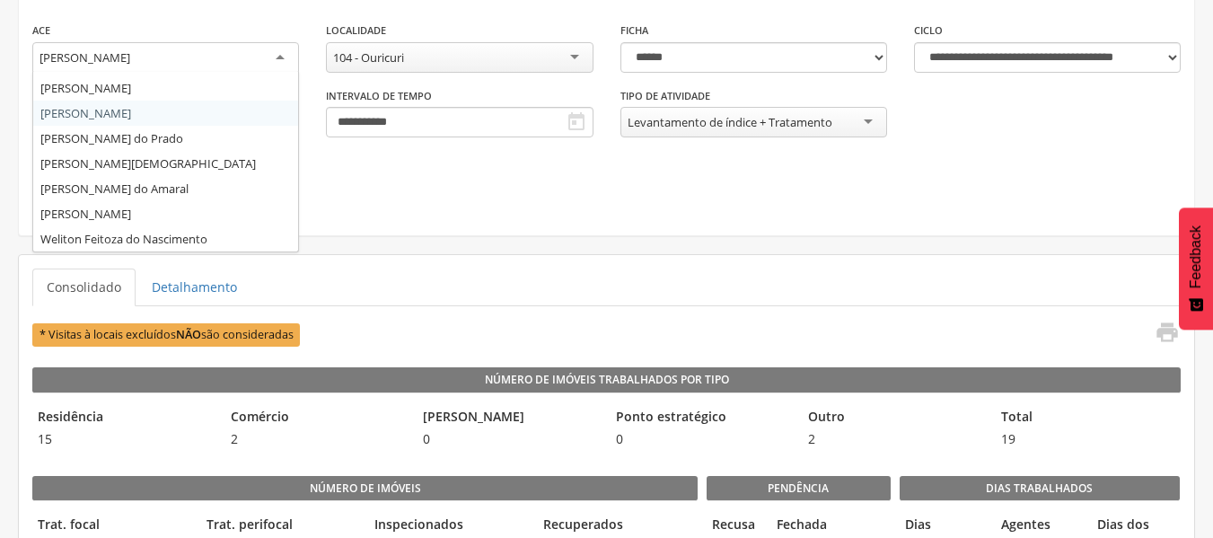
click at [275, 57] on div "[PERSON_NAME]" at bounding box center [165, 58] width 267 height 32
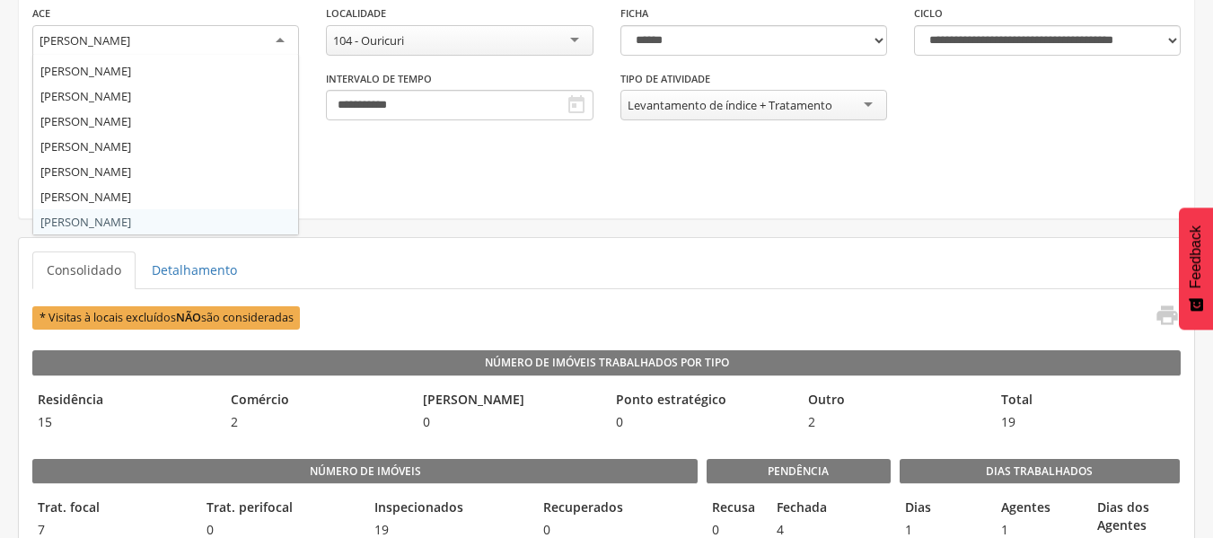
scroll to position [171, 0]
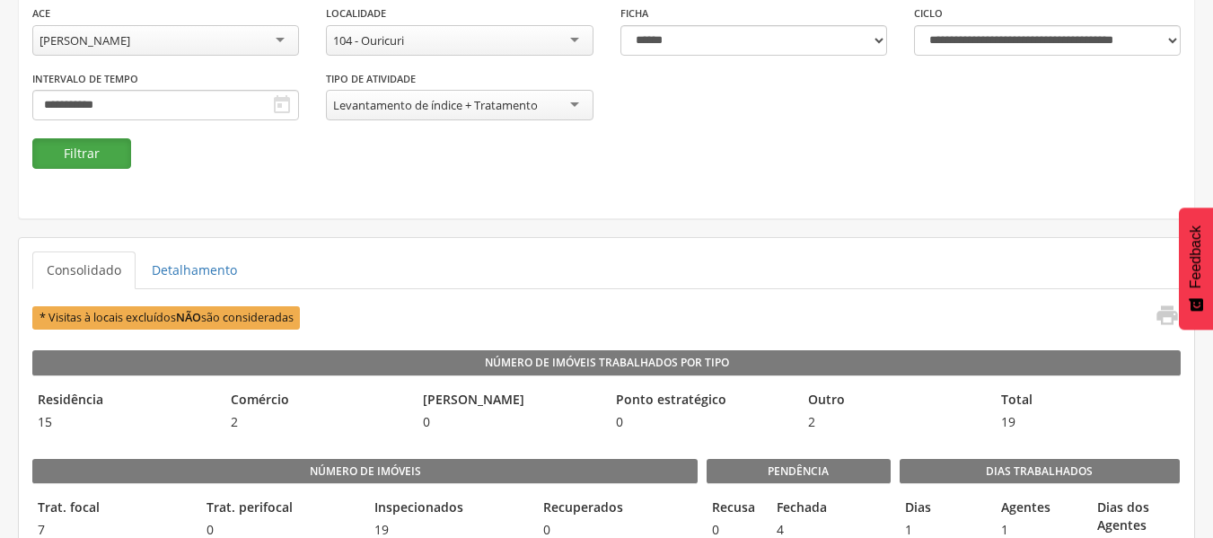
click at [105, 152] on button "Filtrar" at bounding box center [81, 153] width 99 height 31
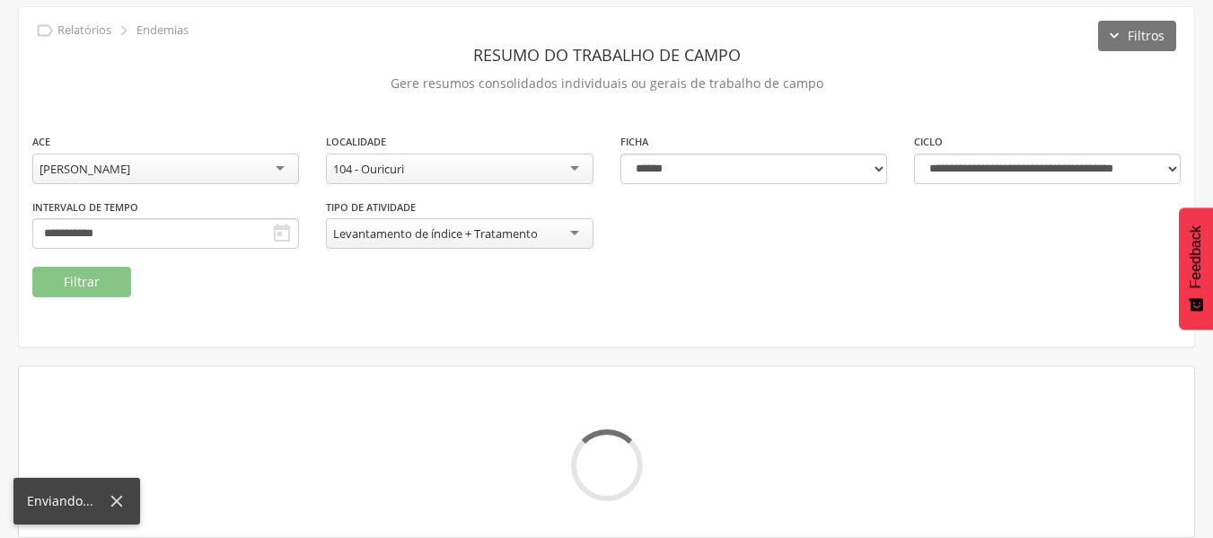
scroll to position [194, 0]
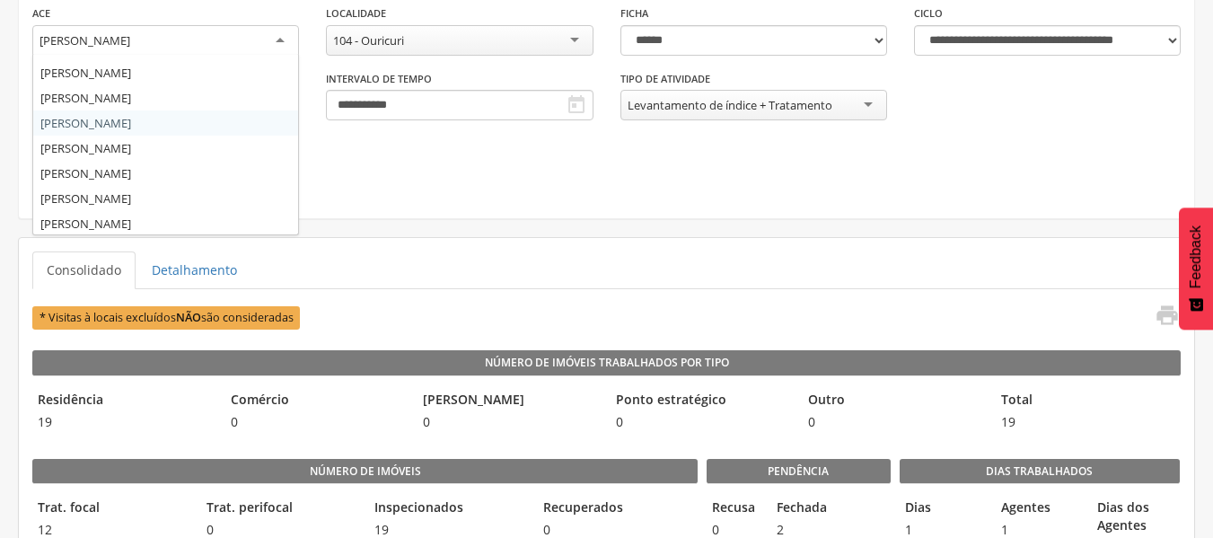
click at [273, 41] on div "[PERSON_NAME]" at bounding box center [165, 41] width 267 height 32
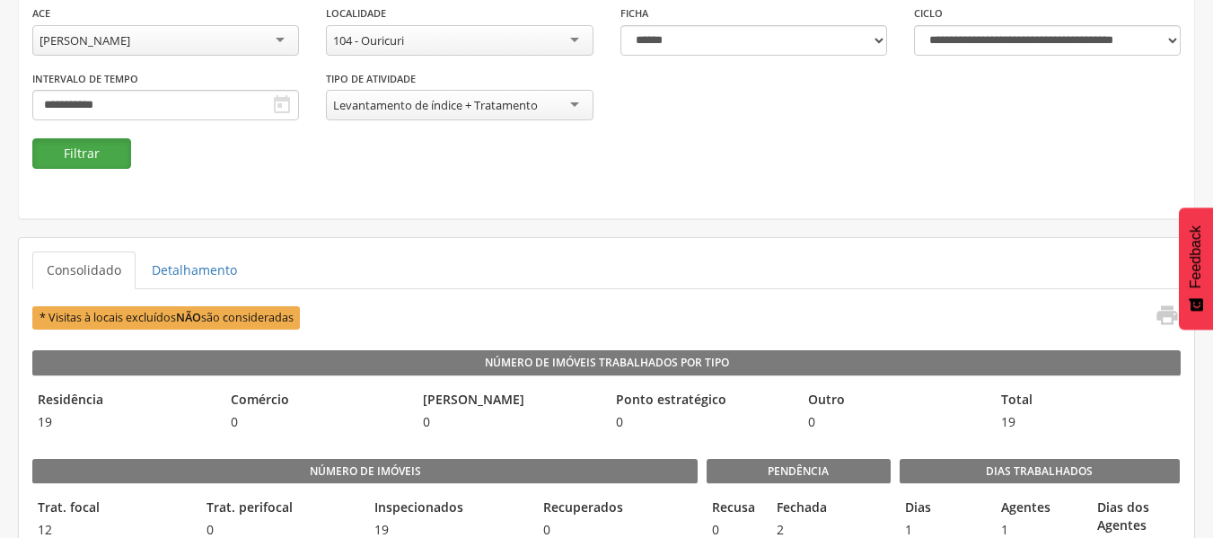
click at [77, 155] on button "Filtrar" at bounding box center [81, 153] width 99 height 31
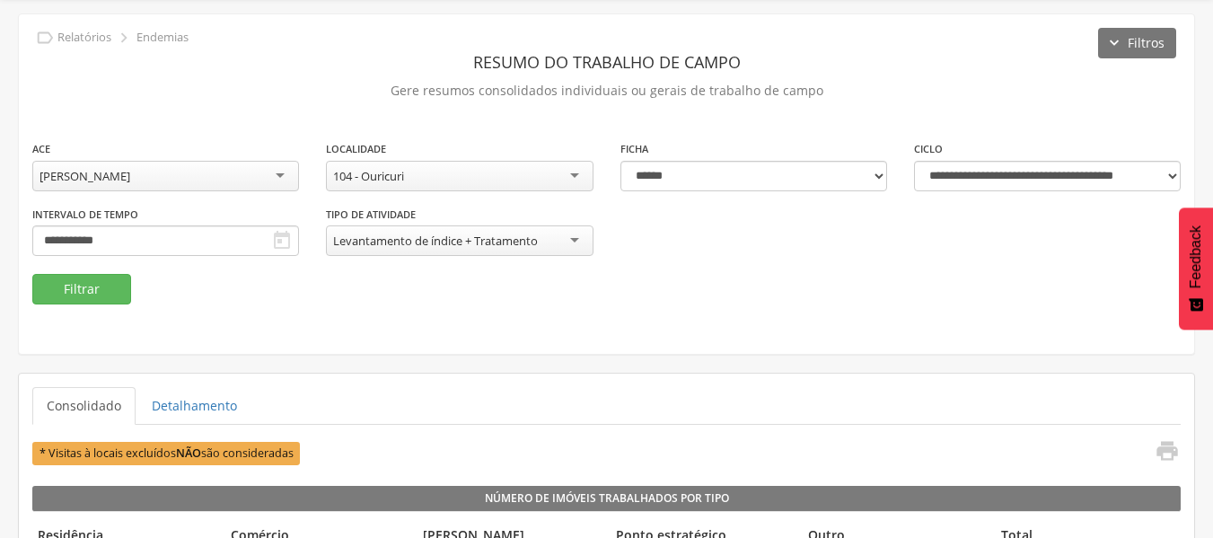
scroll to position [57, 0]
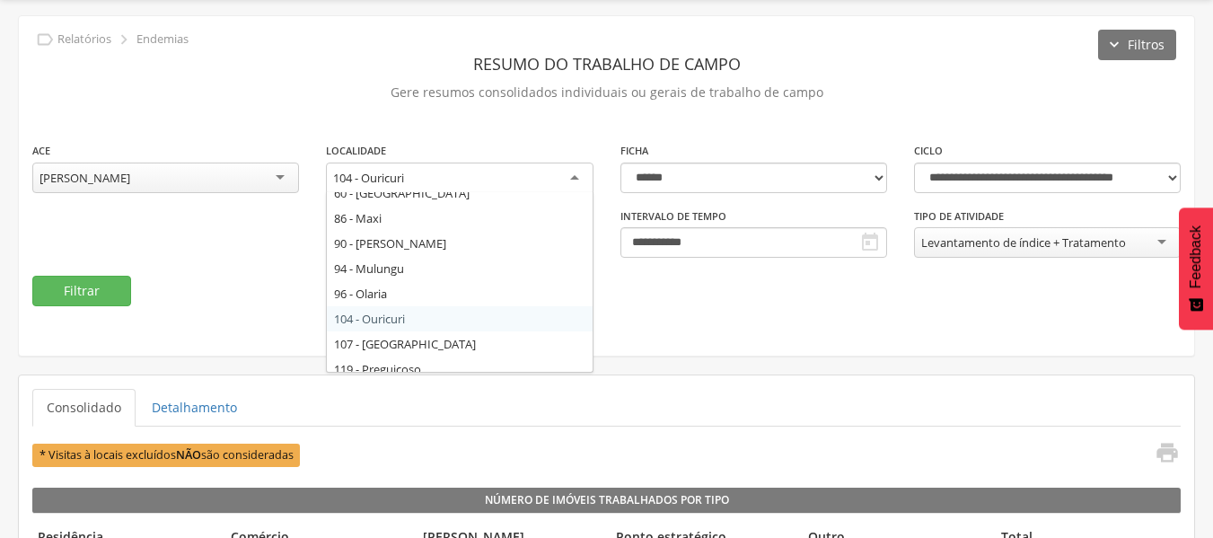
click at [579, 173] on div "104 - Ouricuri" at bounding box center [459, 179] width 267 height 32
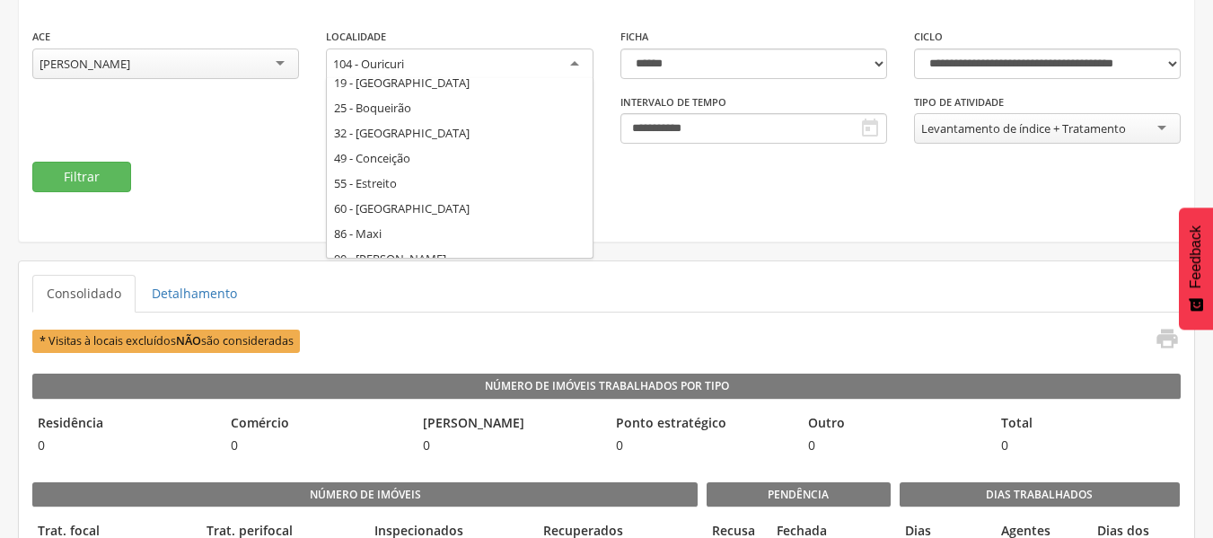
scroll to position [158, 0]
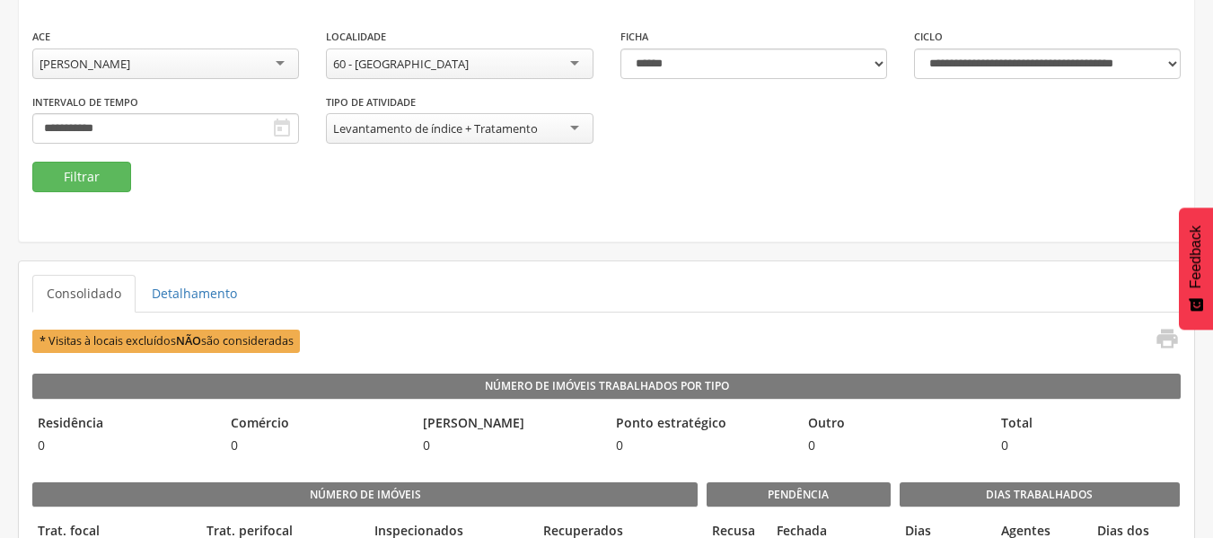
click at [281, 138] on icon "" at bounding box center [282, 129] width 22 height 22
click at [281, 130] on icon "" at bounding box center [282, 129] width 22 height 22
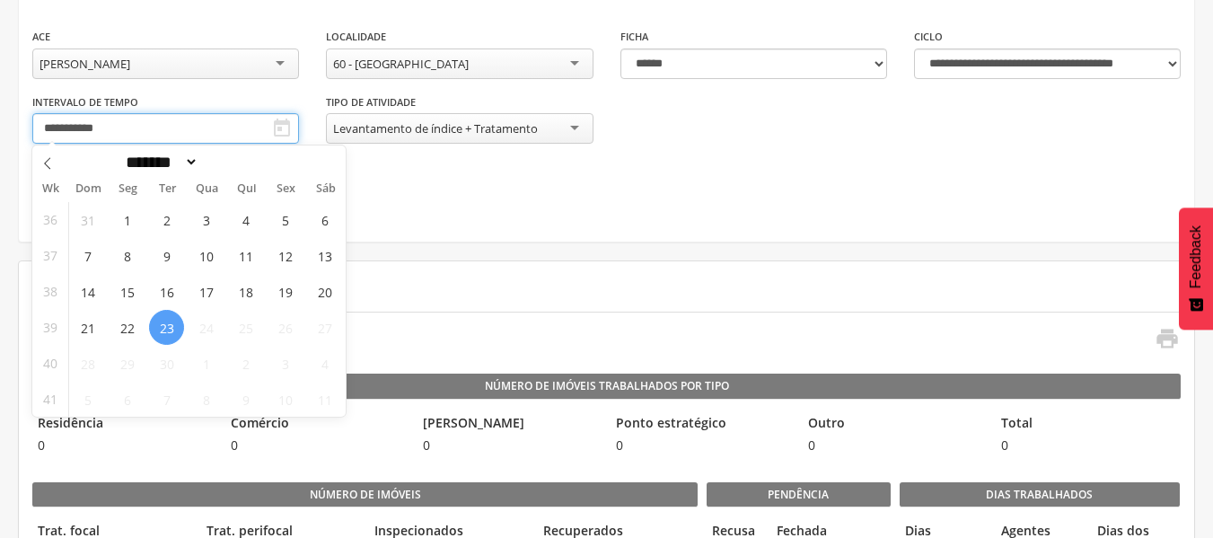
click at [218, 126] on input "**********" at bounding box center [165, 128] width 267 height 31
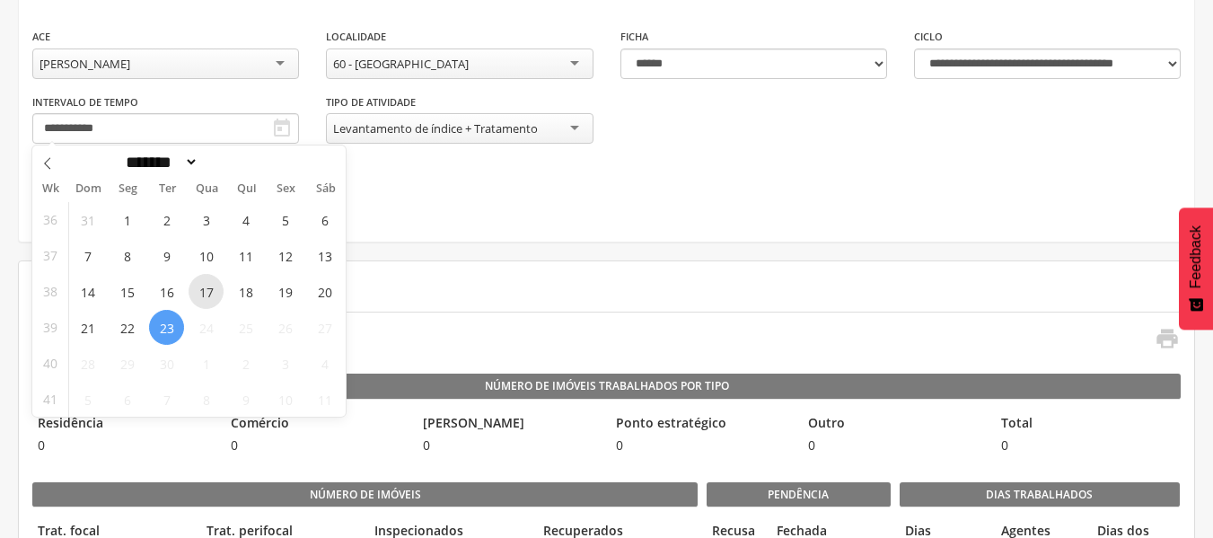
click at [208, 294] on span "17" at bounding box center [206, 291] width 35 height 35
type input "**********"
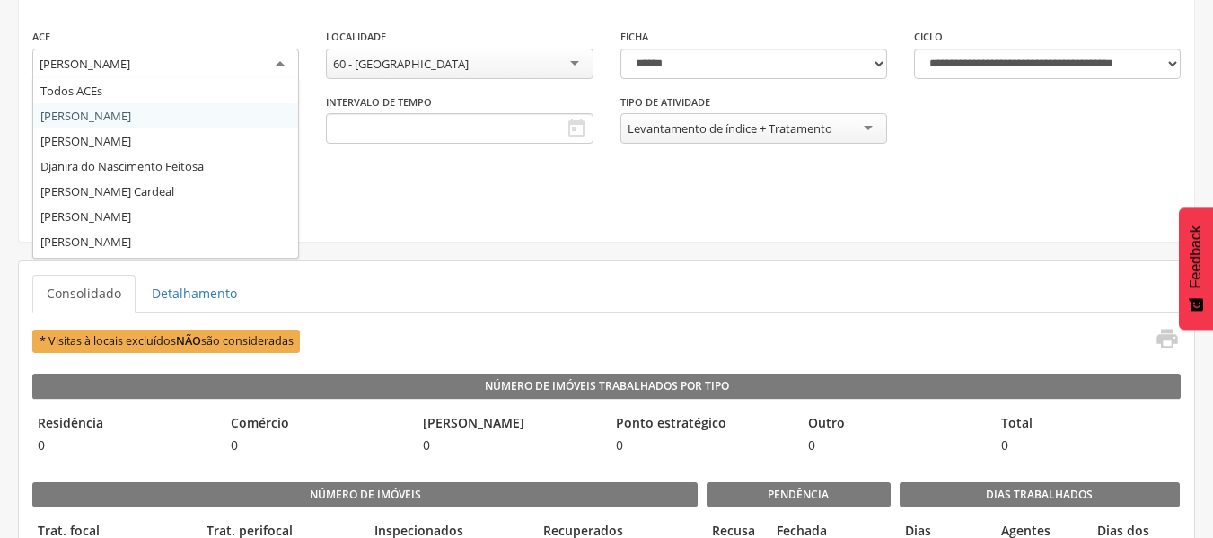
click at [280, 58] on div "[PERSON_NAME]" at bounding box center [165, 64] width 267 height 32
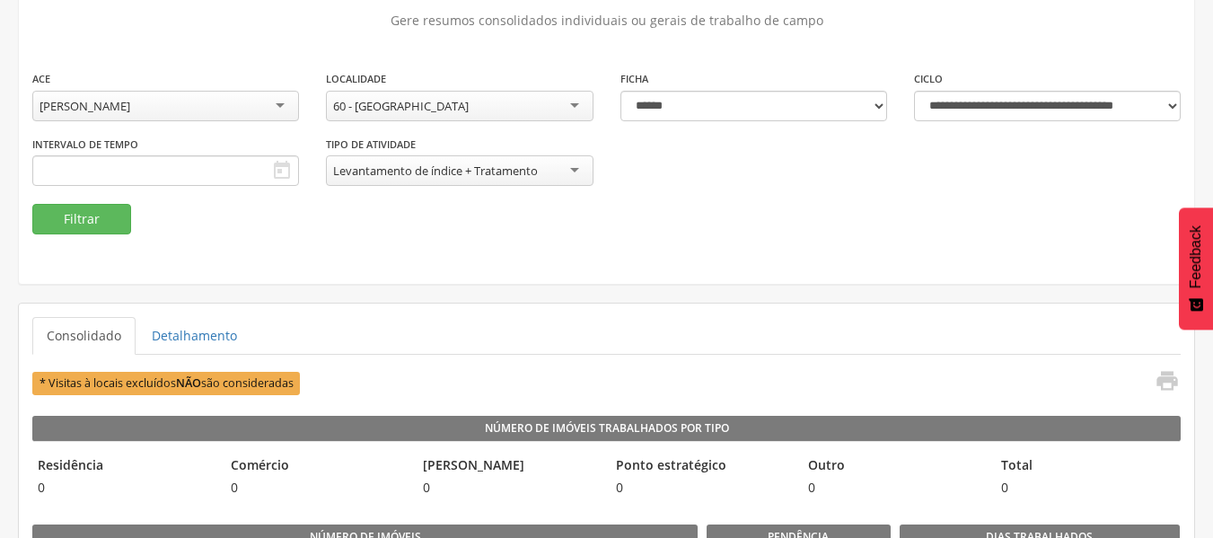
scroll to position [0, 0]
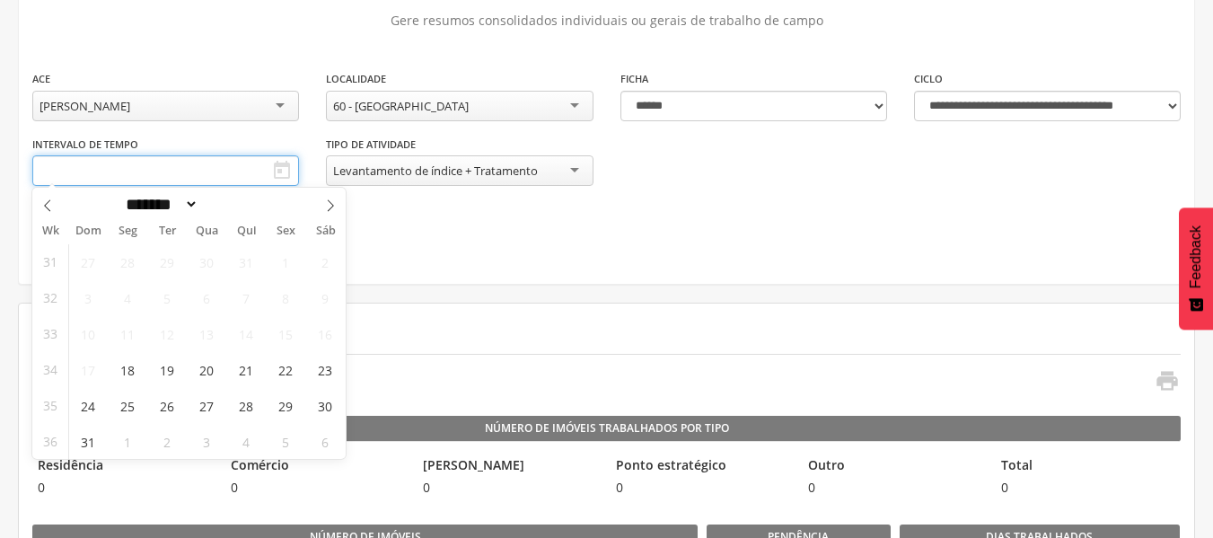
click at [171, 173] on input "text" at bounding box center [165, 170] width 267 height 31
click at [329, 205] on icon at bounding box center [330, 205] width 13 height 13
select select "*"
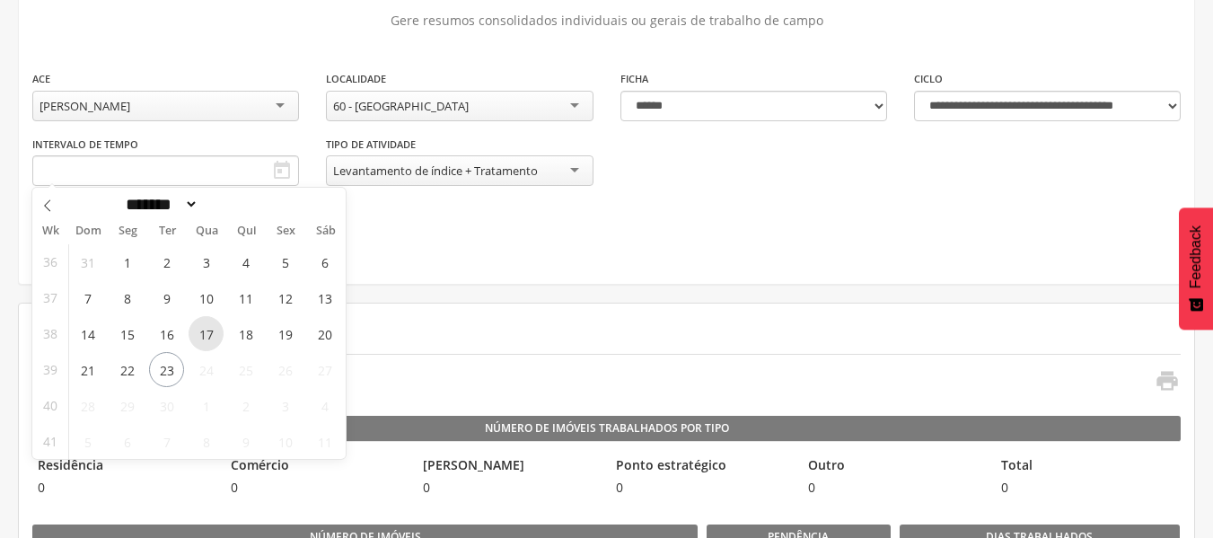
click at [208, 325] on span "17" at bounding box center [206, 333] width 35 height 35
type input "**********"
click at [204, 340] on span "17" at bounding box center [206, 333] width 35 height 35
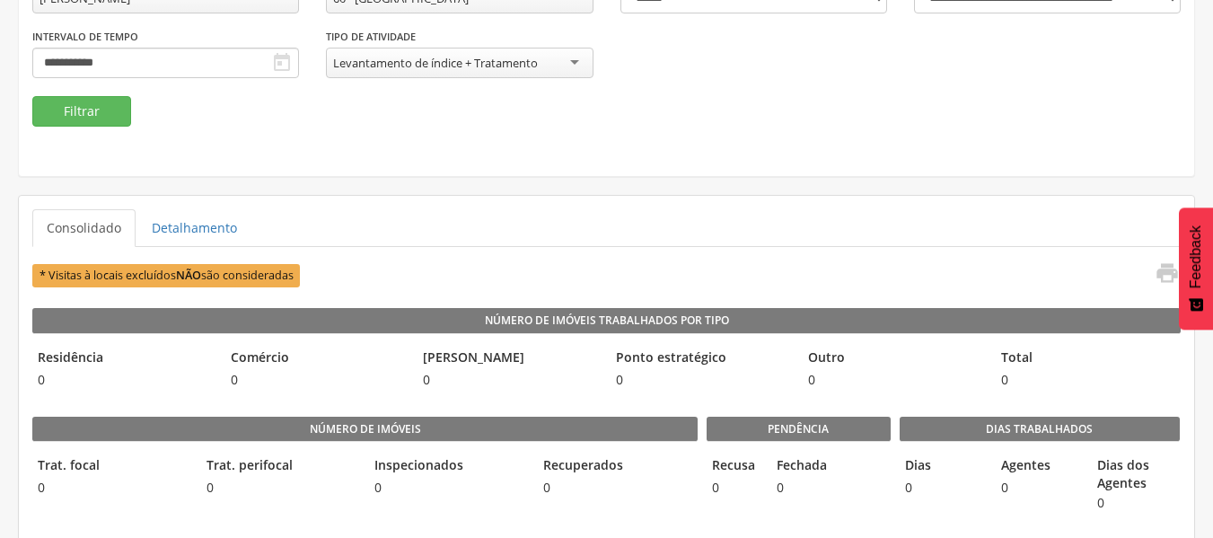
click at [327, 288] on div "* Visitas à locais excluídos NÃO são consideradas " at bounding box center [605, 275] width 1147 height 30
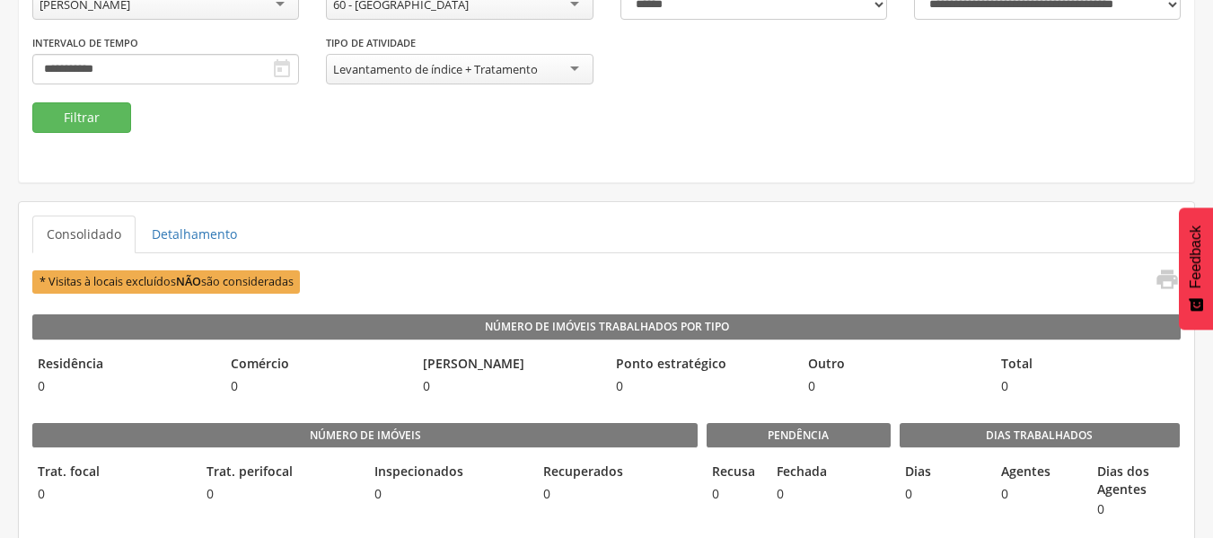
scroll to position [195, 0]
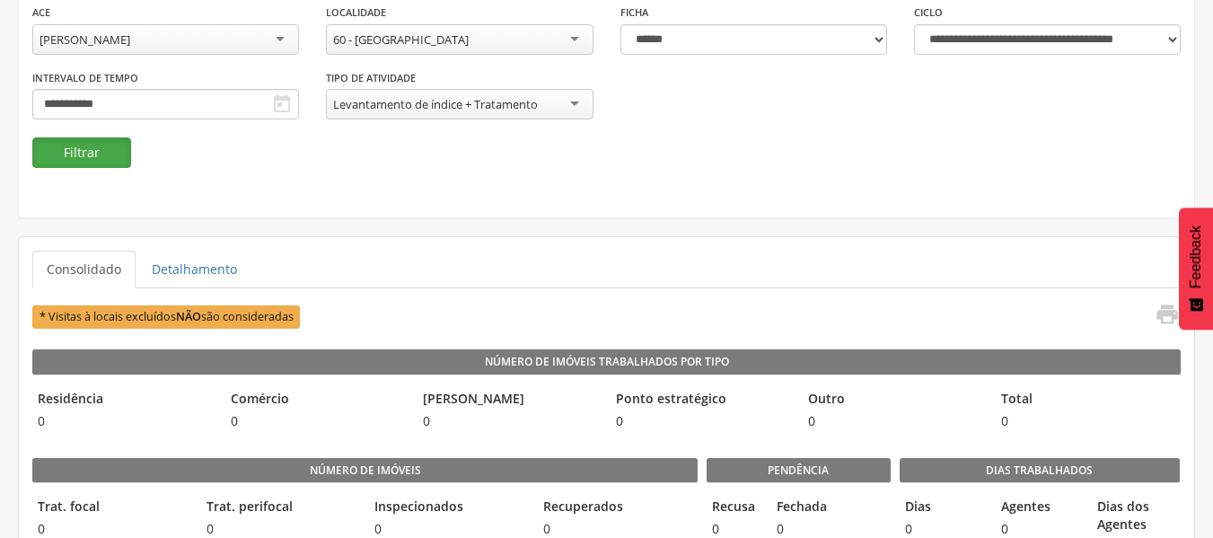
click at [95, 167] on button "Filtrar" at bounding box center [81, 152] width 99 height 31
click at [211, 272] on link "Detalhamento" at bounding box center [194, 269] width 114 height 38
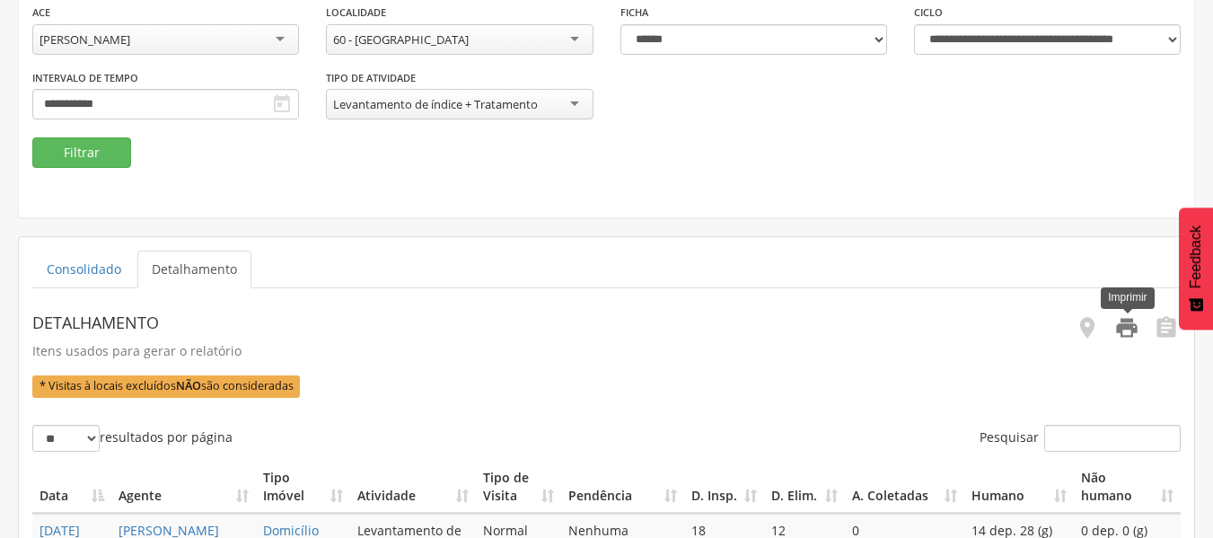
click at [1125, 332] on icon "" at bounding box center [1126, 327] width 25 height 25
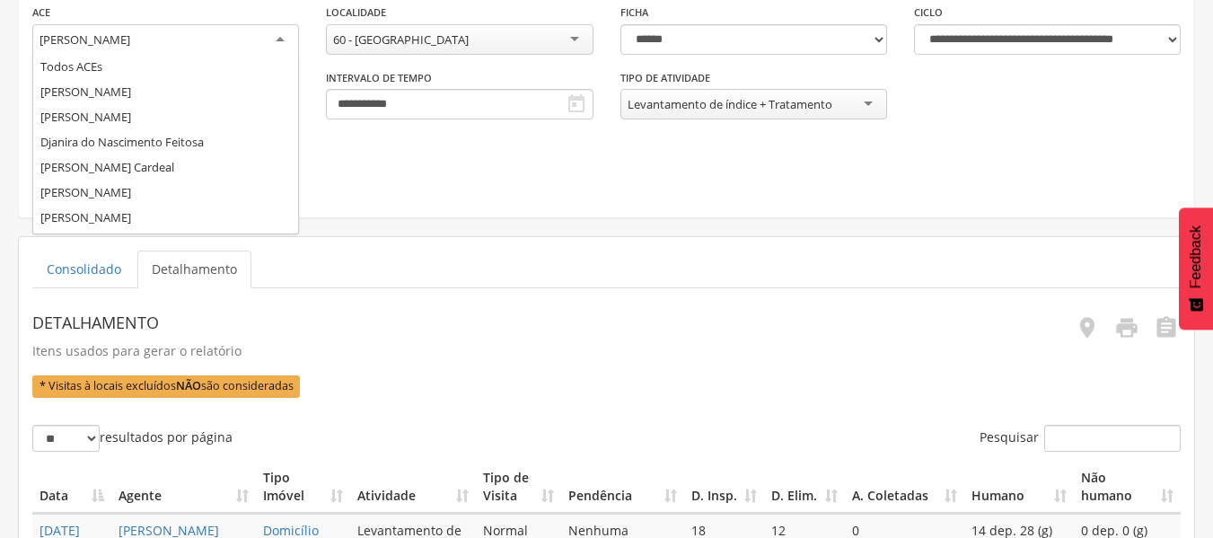
click at [277, 38] on div "[PERSON_NAME]" at bounding box center [165, 40] width 267 height 32
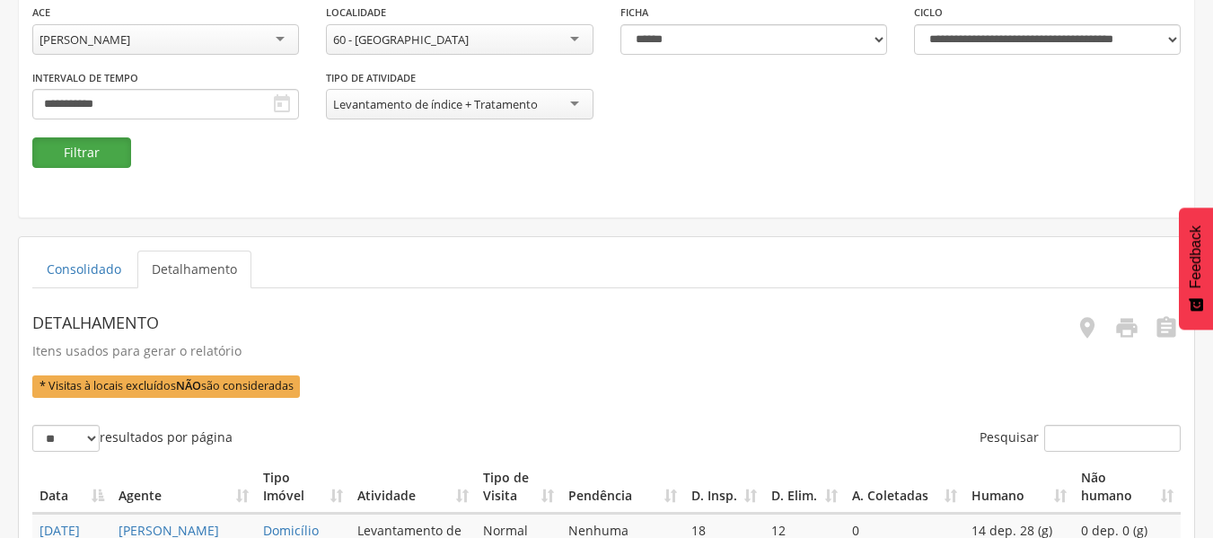
click at [101, 155] on button "Filtrar" at bounding box center [81, 152] width 99 height 31
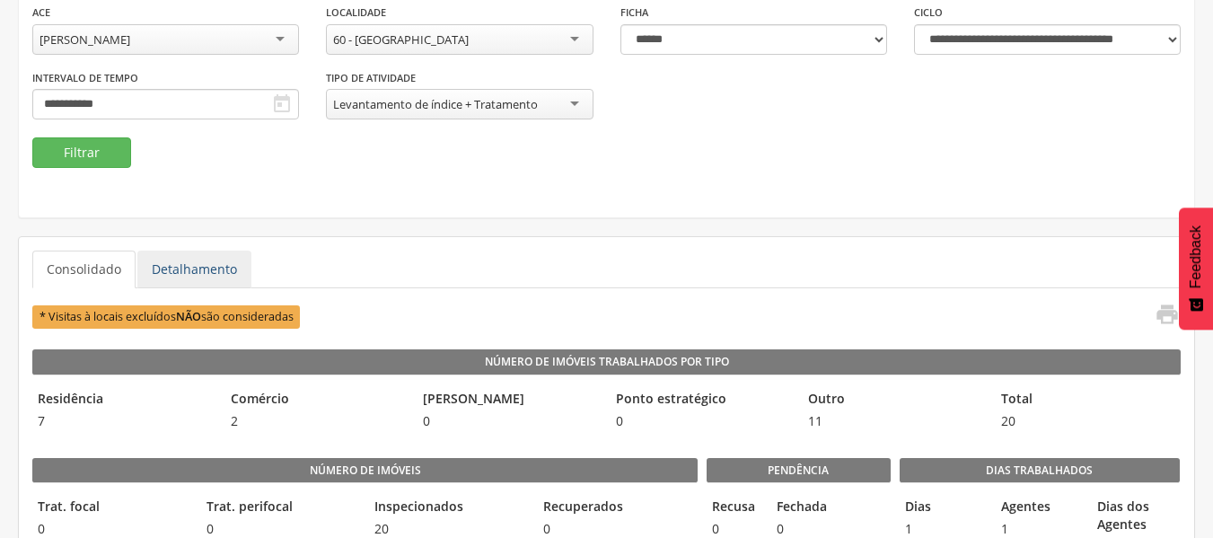
click at [196, 274] on link "Detalhamento" at bounding box center [194, 269] width 114 height 38
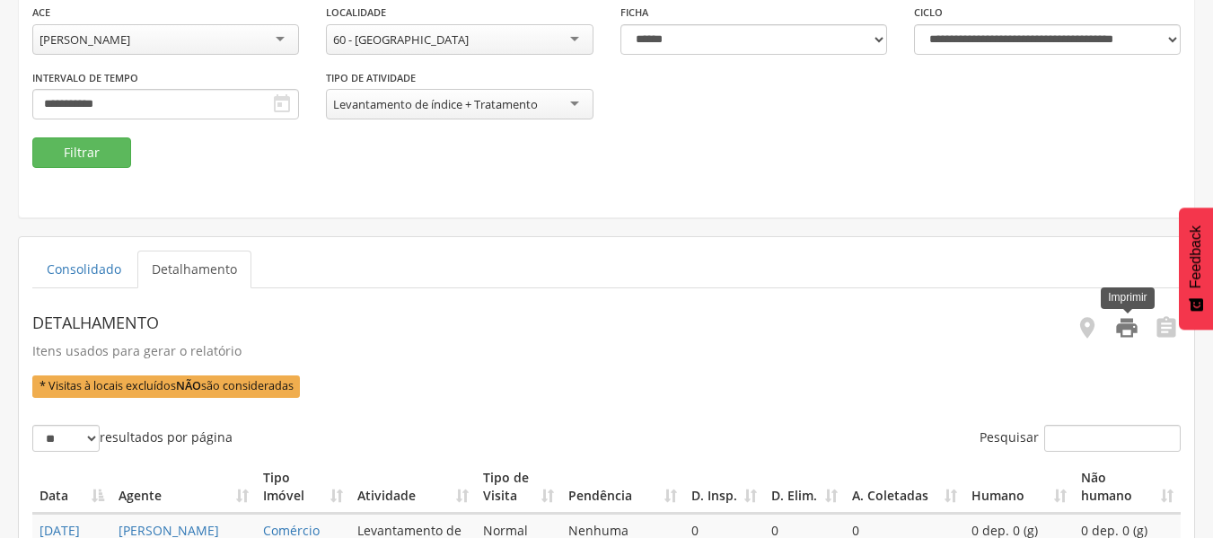
click at [1115, 320] on icon "" at bounding box center [1126, 327] width 25 height 25
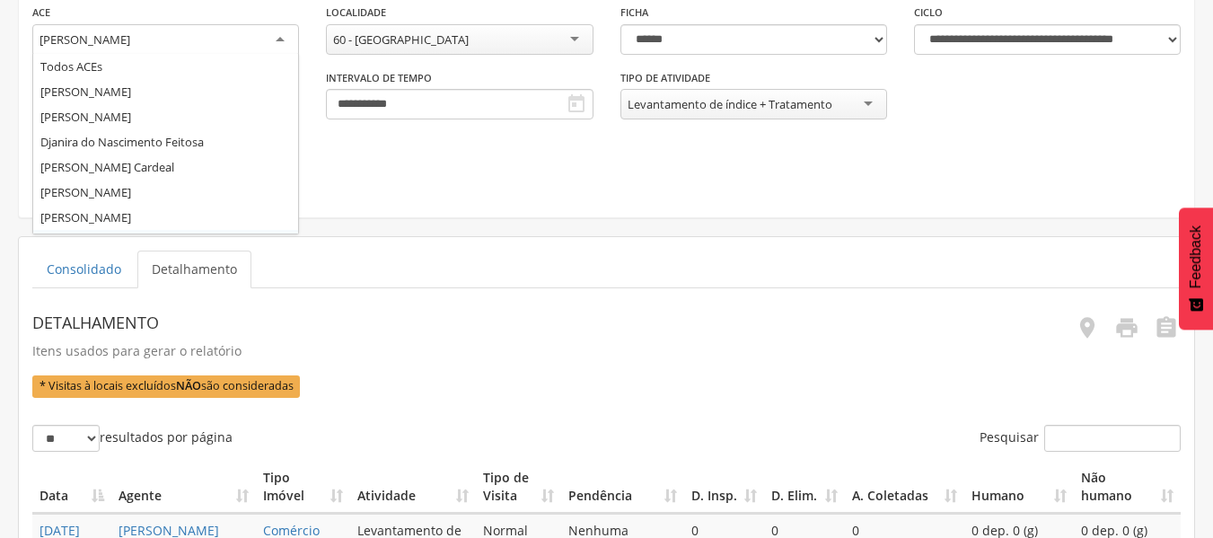
click at [278, 40] on div "[PERSON_NAME]" at bounding box center [165, 40] width 267 height 32
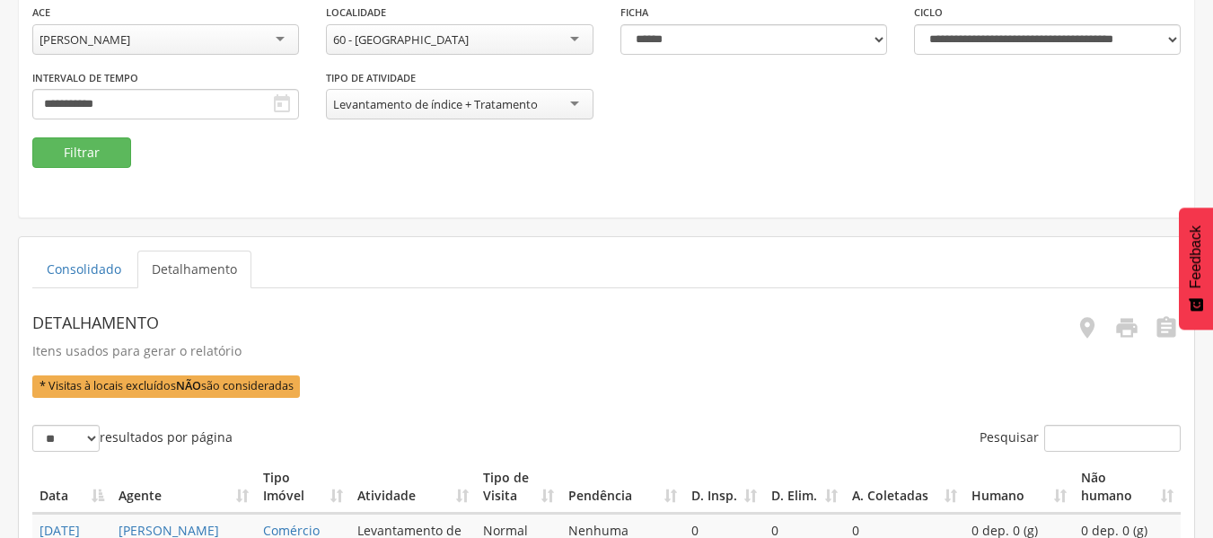
scroll to position [0, 0]
click at [118, 154] on button "Filtrar" at bounding box center [81, 152] width 99 height 31
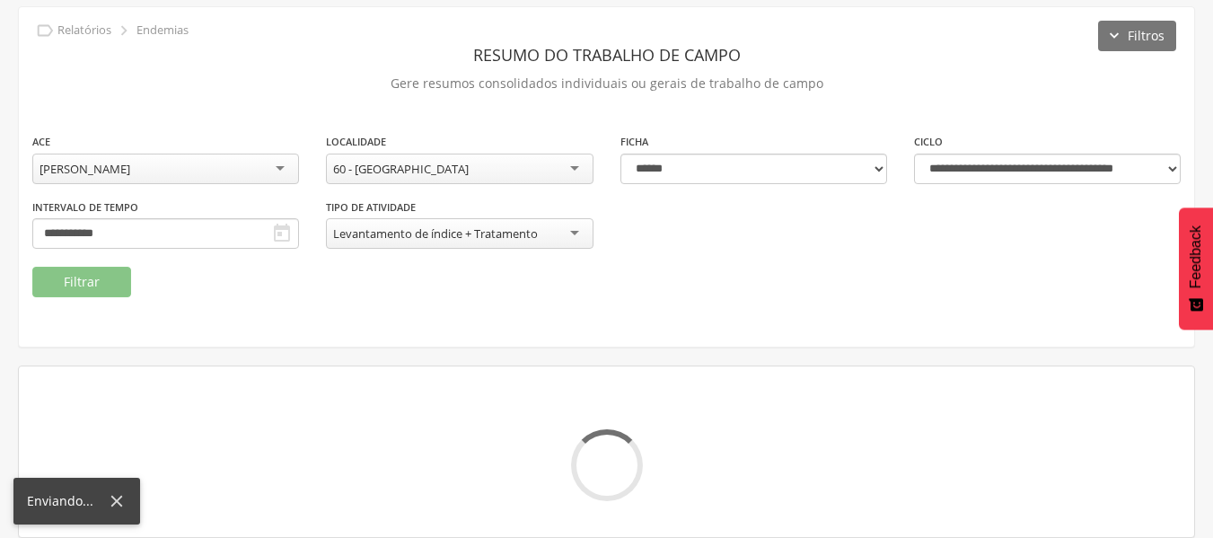
scroll to position [195, 0]
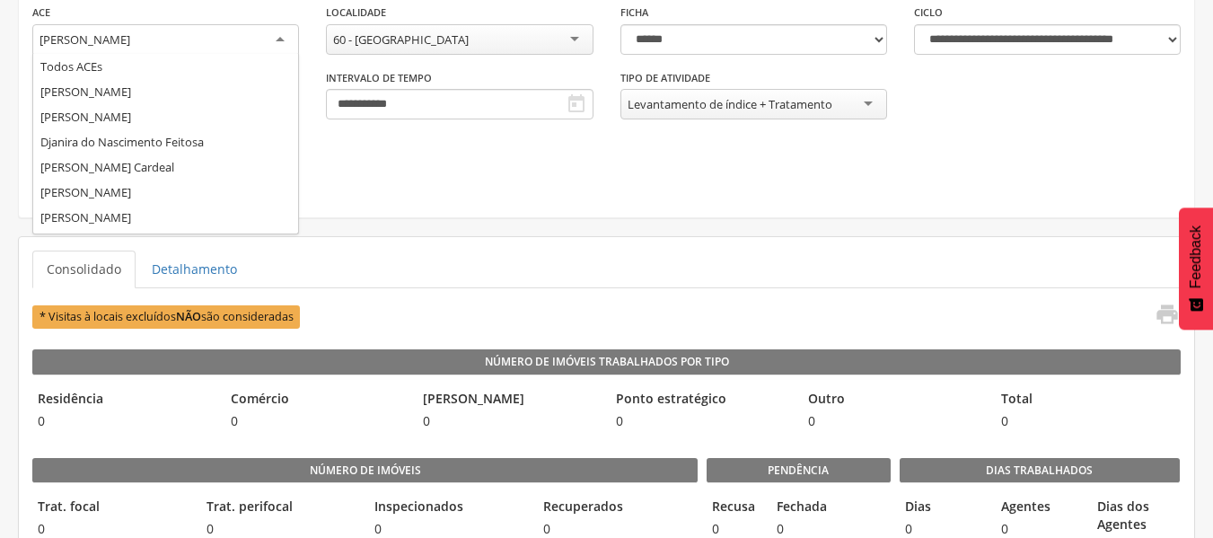
click at [287, 35] on div "[PERSON_NAME]" at bounding box center [165, 40] width 267 height 32
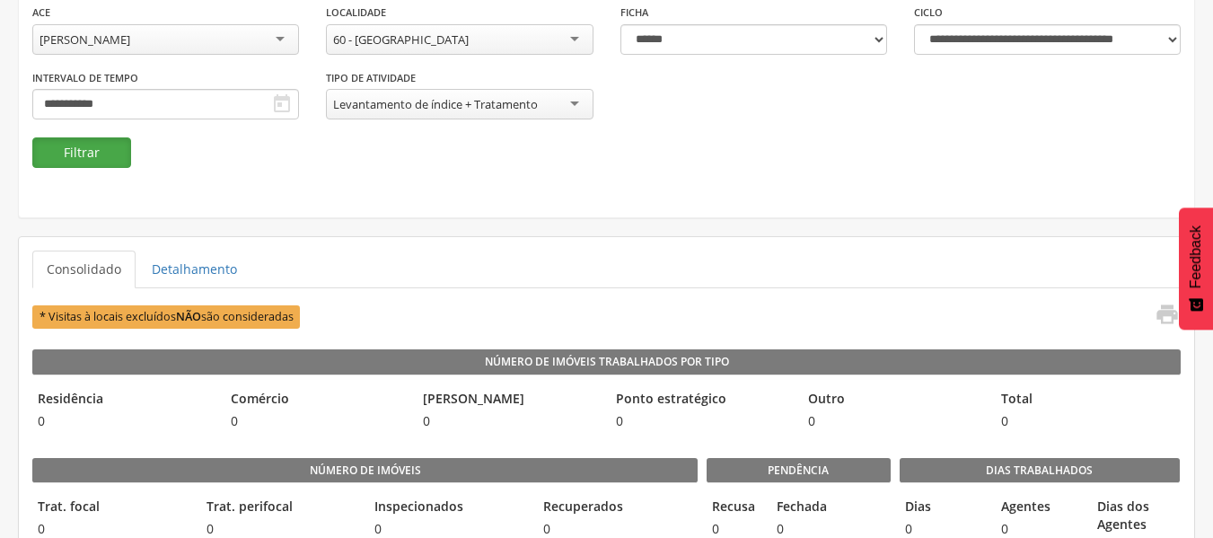
click at [100, 153] on button "Filtrar" at bounding box center [81, 152] width 99 height 31
click at [202, 261] on link "Detalhamento" at bounding box center [194, 269] width 114 height 38
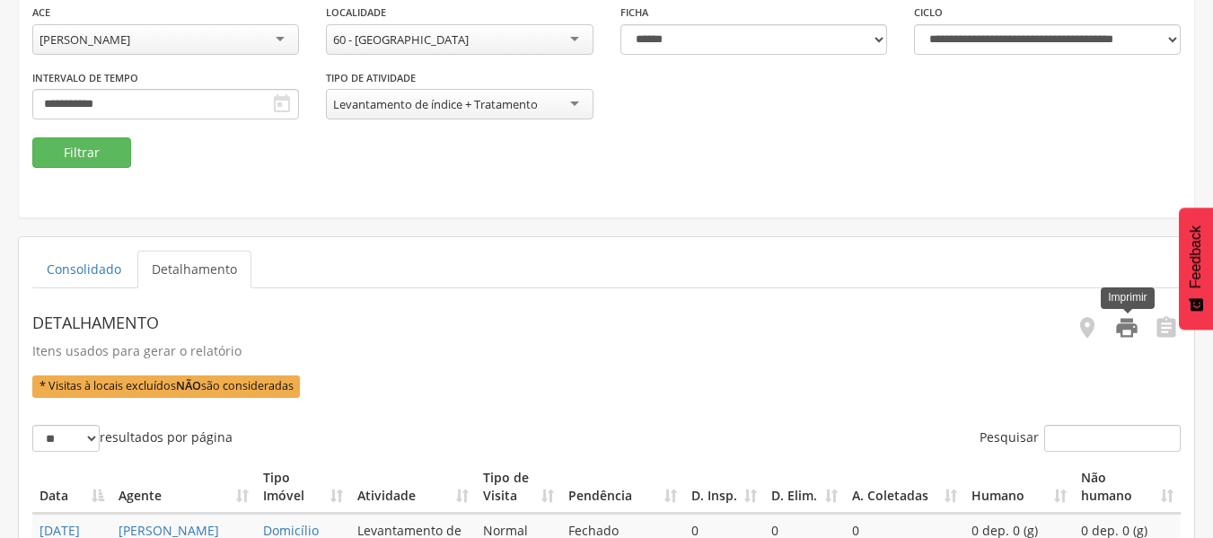
click at [1123, 330] on icon "" at bounding box center [1126, 327] width 25 height 25
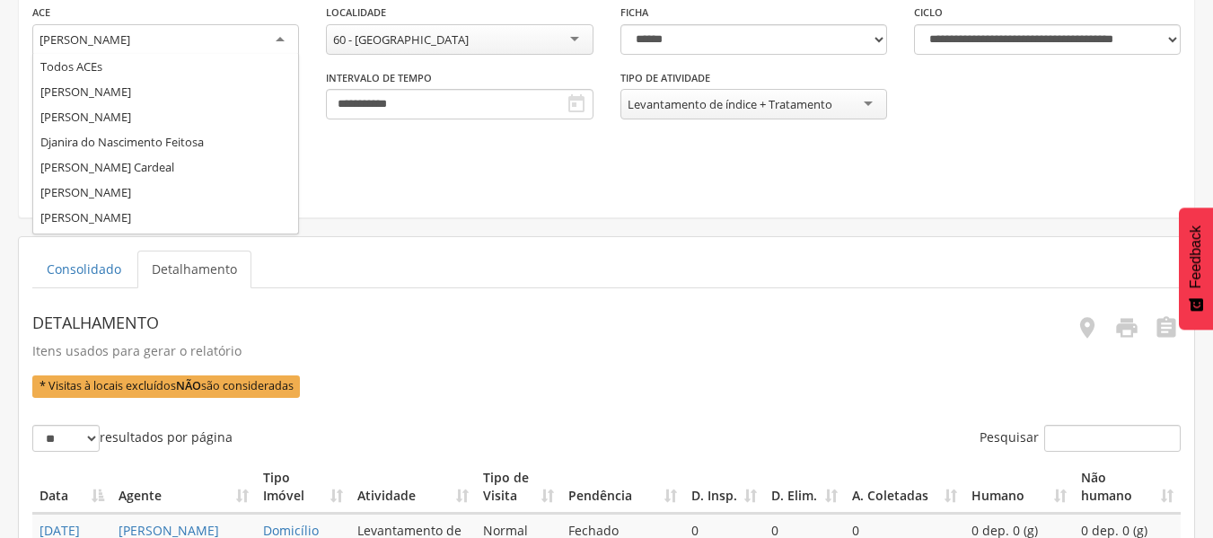
click at [284, 44] on div "[PERSON_NAME]" at bounding box center [165, 40] width 267 height 32
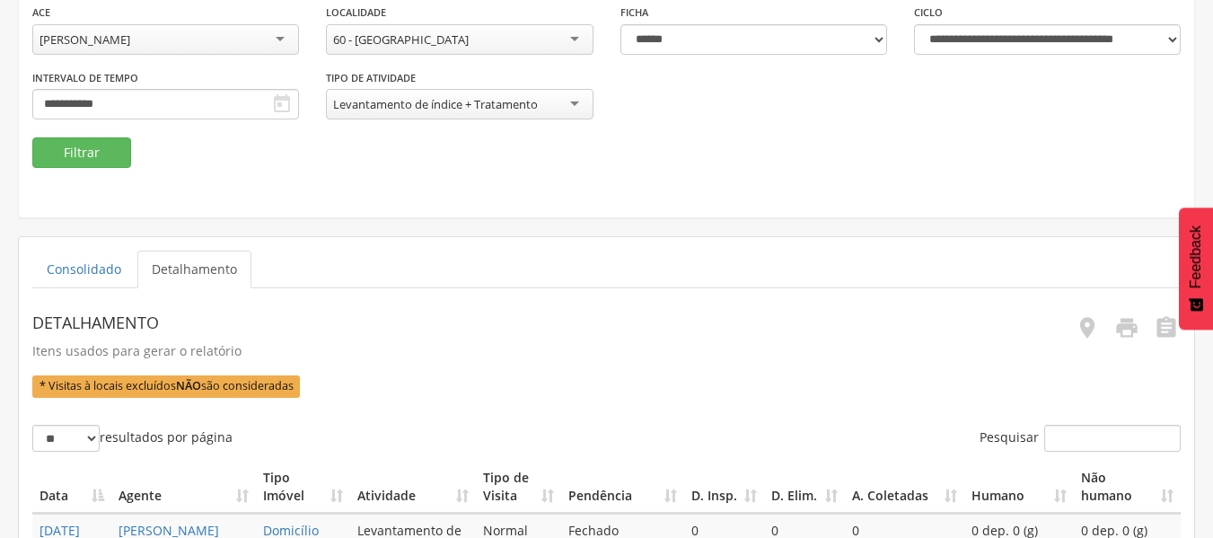
scroll to position [0, 0]
click at [81, 156] on button "Filtrar" at bounding box center [81, 152] width 99 height 31
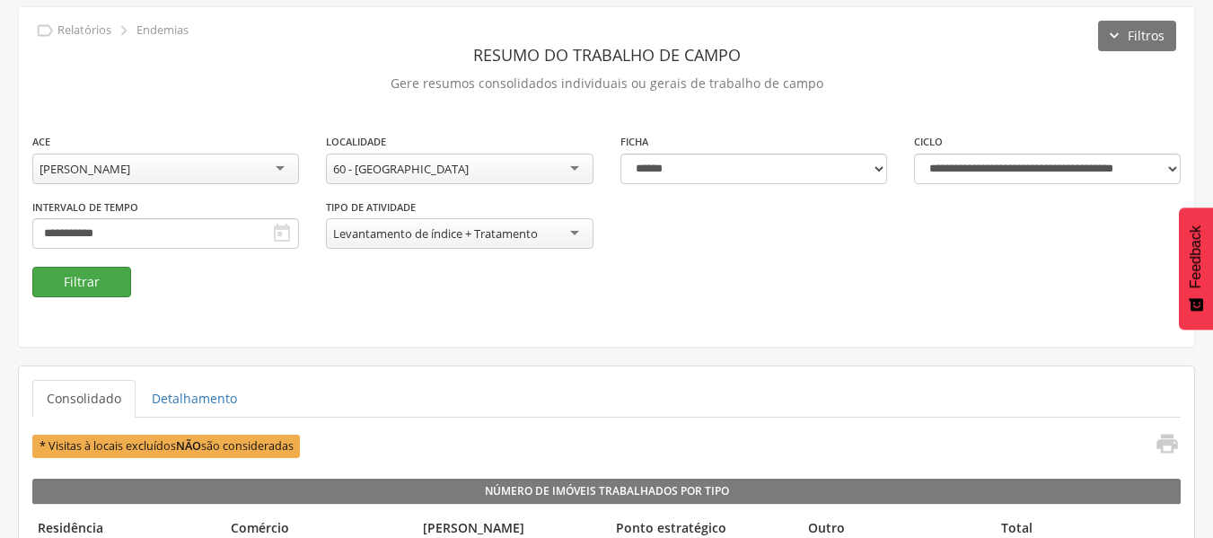
scroll to position [195, 0]
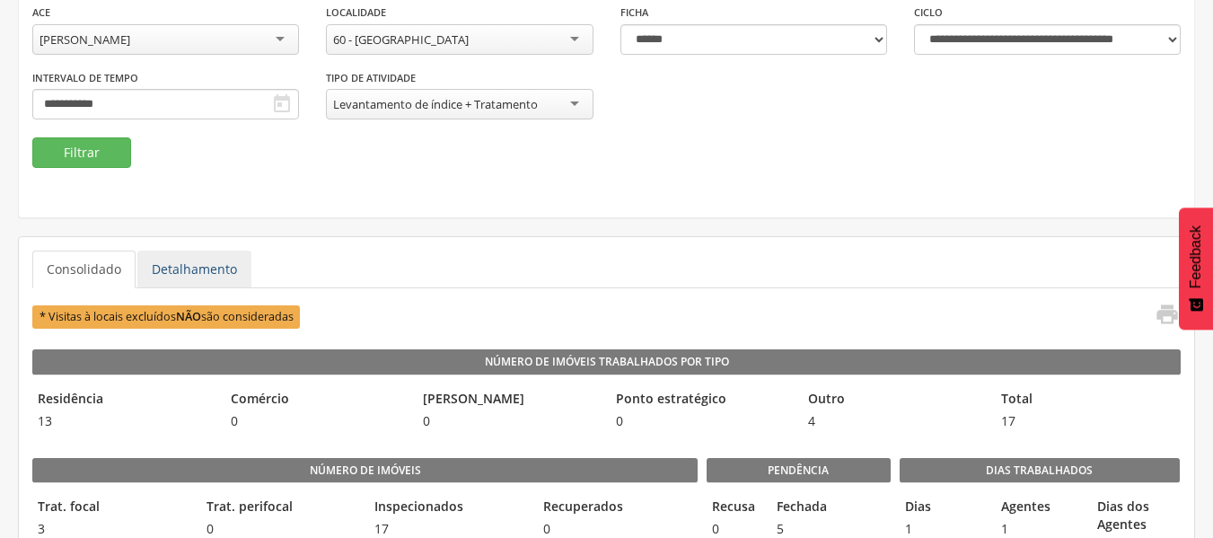
click at [200, 265] on link "Detalhamento" at bounding box center [194, 269] width 114 height 38
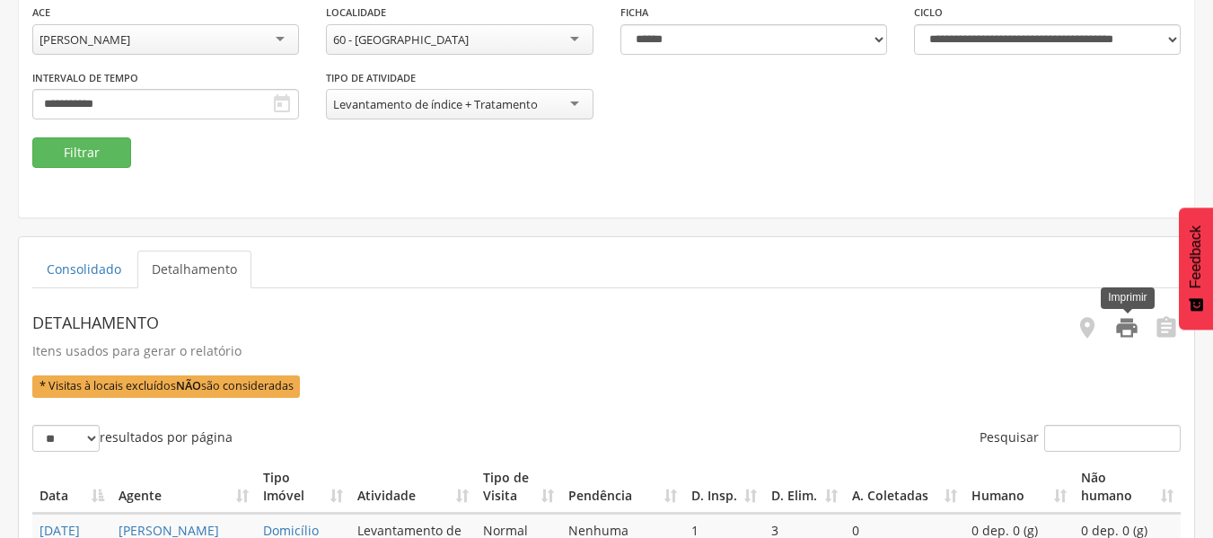
click at [1124, 326] on icon "" at bounding box center [1126, 327] width 25 height 25
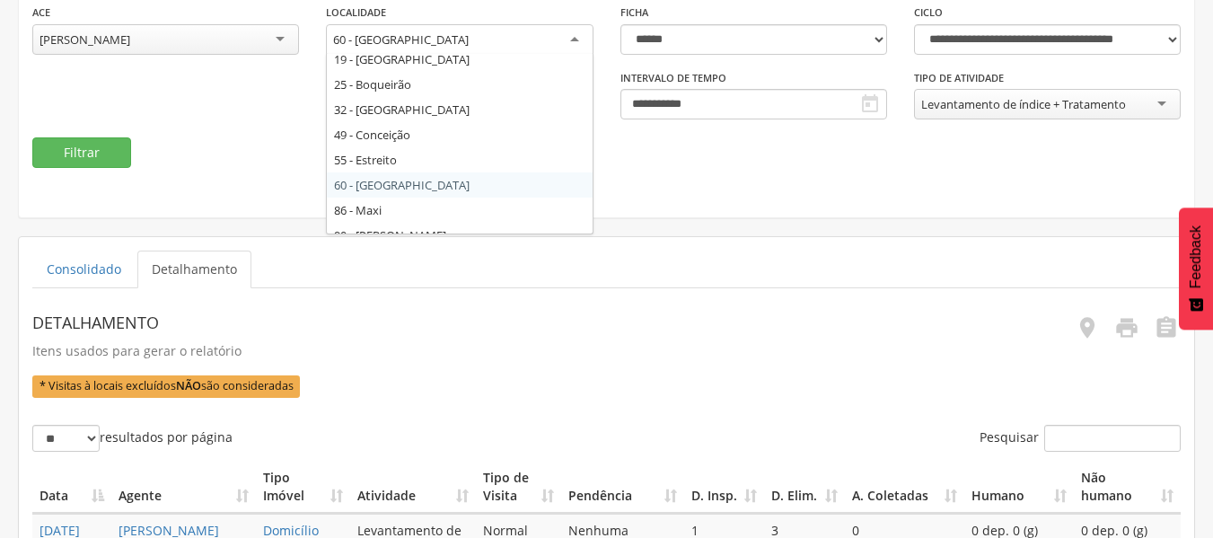
click at [570, 38] on div "60 - [GEOGRAPHIC_DATA]" at bounding box center [459, 40] width 267 height 32
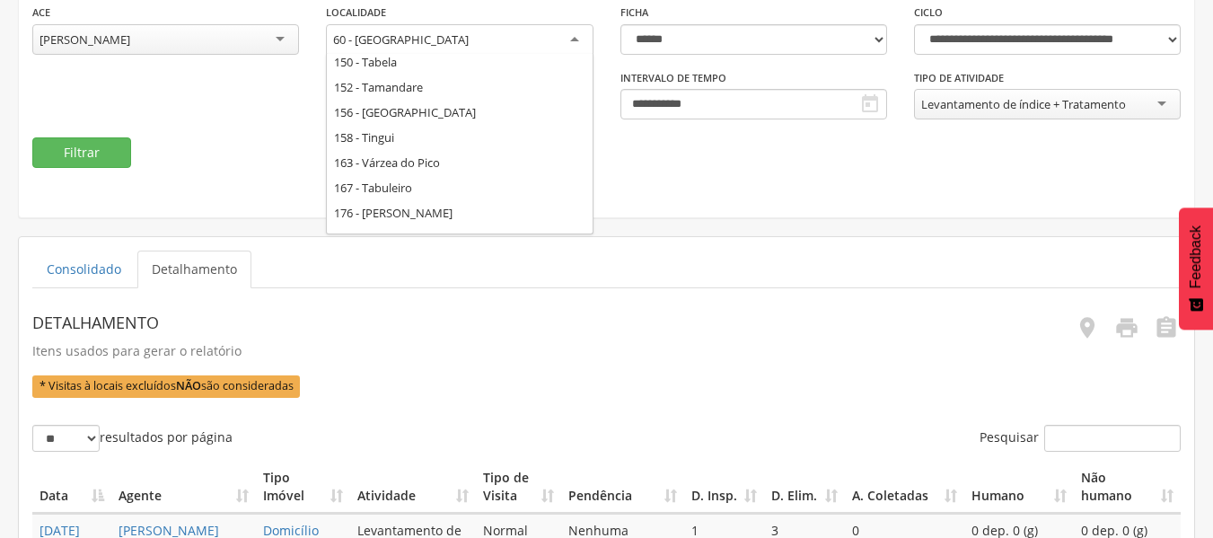
scroll to position [584, 0]
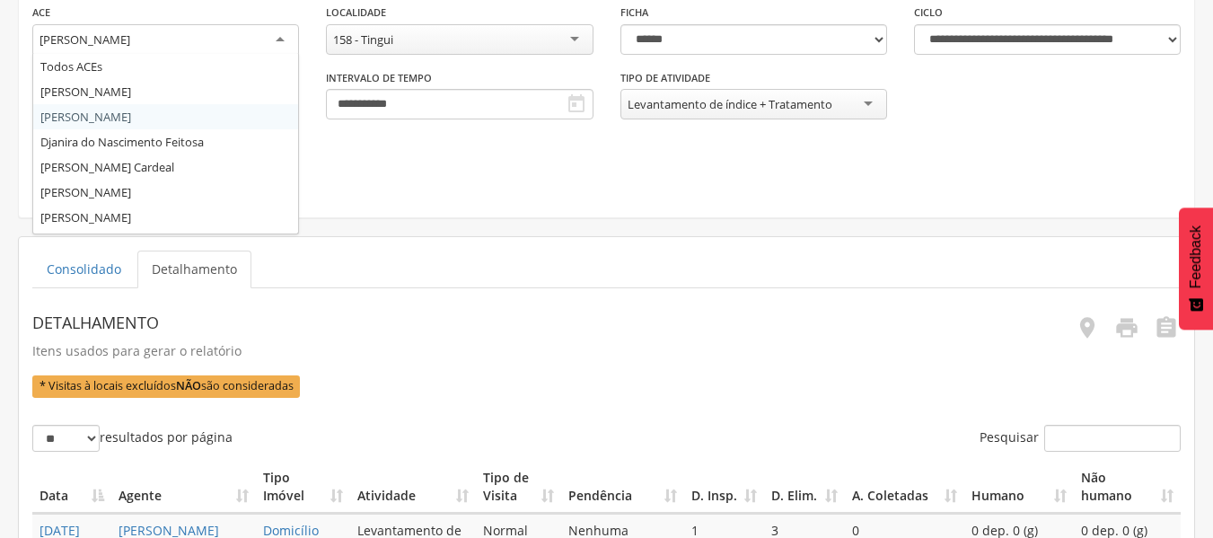
click at [285, 38] on div "[PERSON_NAME]" at bounding box center [165, 40] width 267 height 32
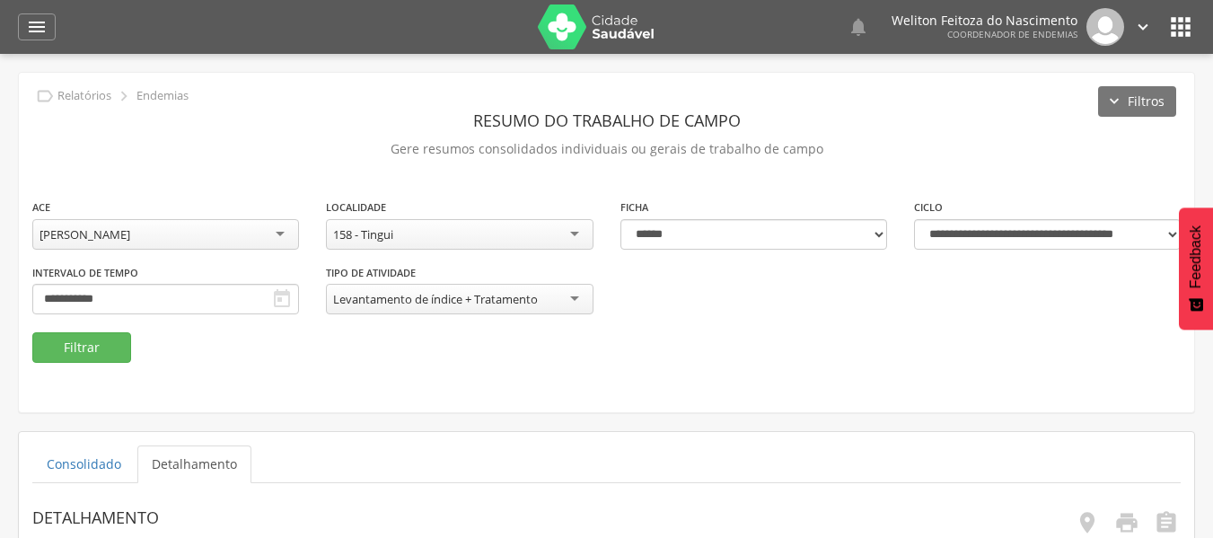
scroll to position [0, 0]
click at [88, 347] on button "Filtrar" at bounding box center [81, 347] width 99 height 31
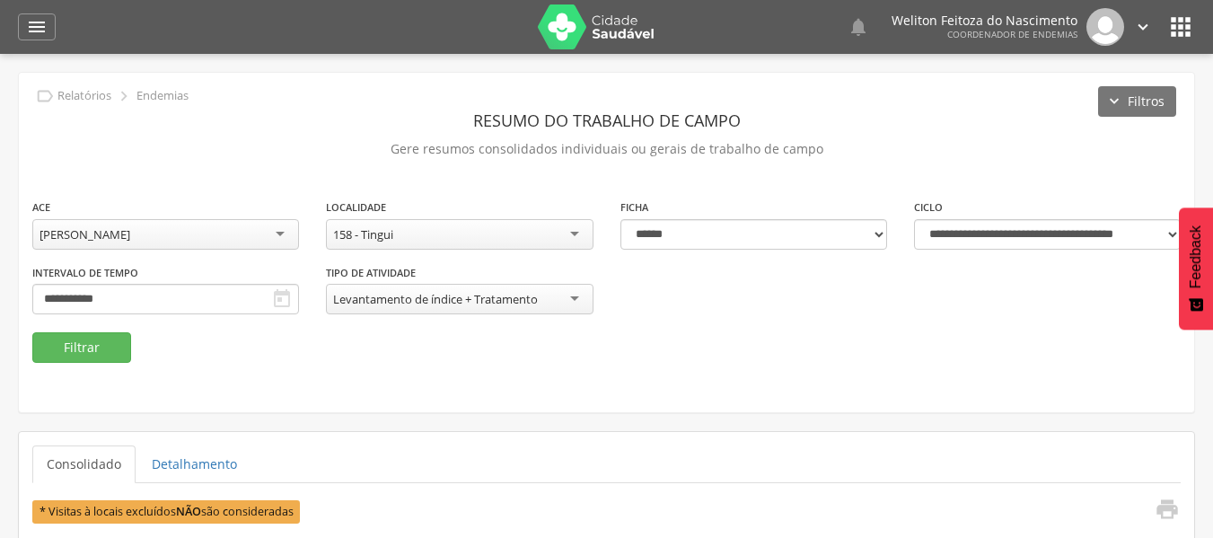
click at [289, 291] on icon "" at bounding box center [282, 299] width 22 height 22
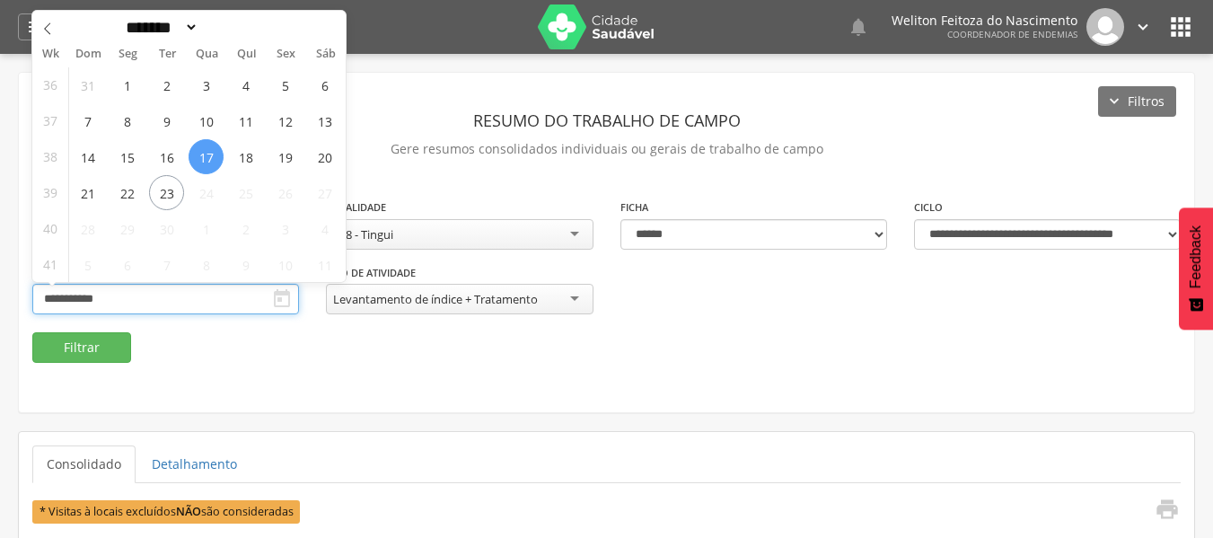
click at [199, 296] on input "**********" at bounding box center [165, 299] width 267 height 31
click at [48, 31] on icon at bounding box center [47, 28] width 13 height 13
select select "*"
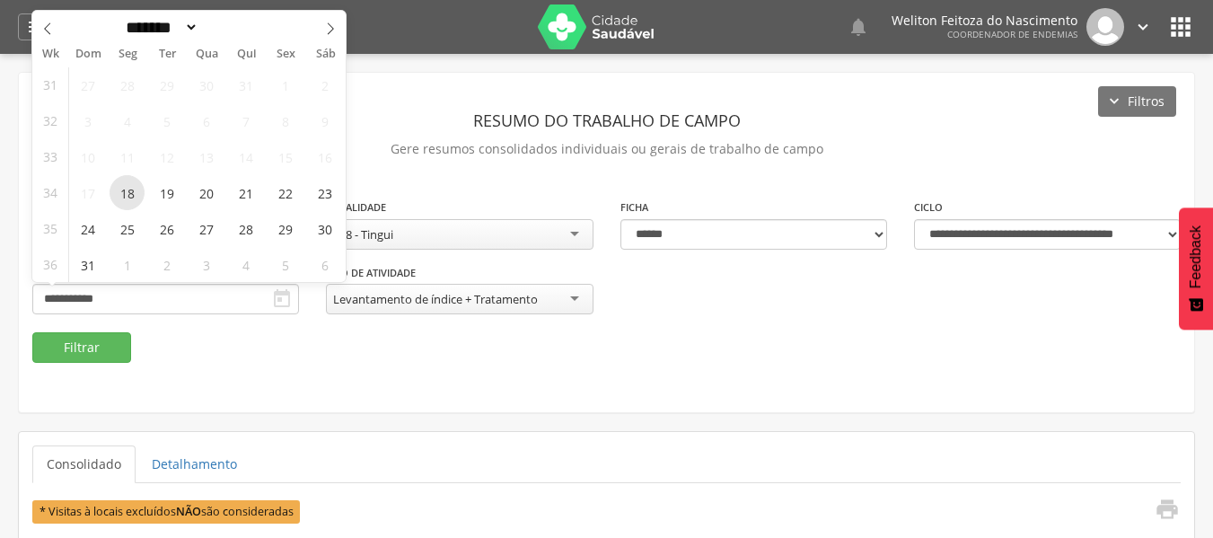
click at [123, 189] on span "18" at bounding box center [127, 192] width 35 height 35
type input "**********"
click at [330, 27] on icon at bounding box center [330, 28] width 13 height 13
select select "*"
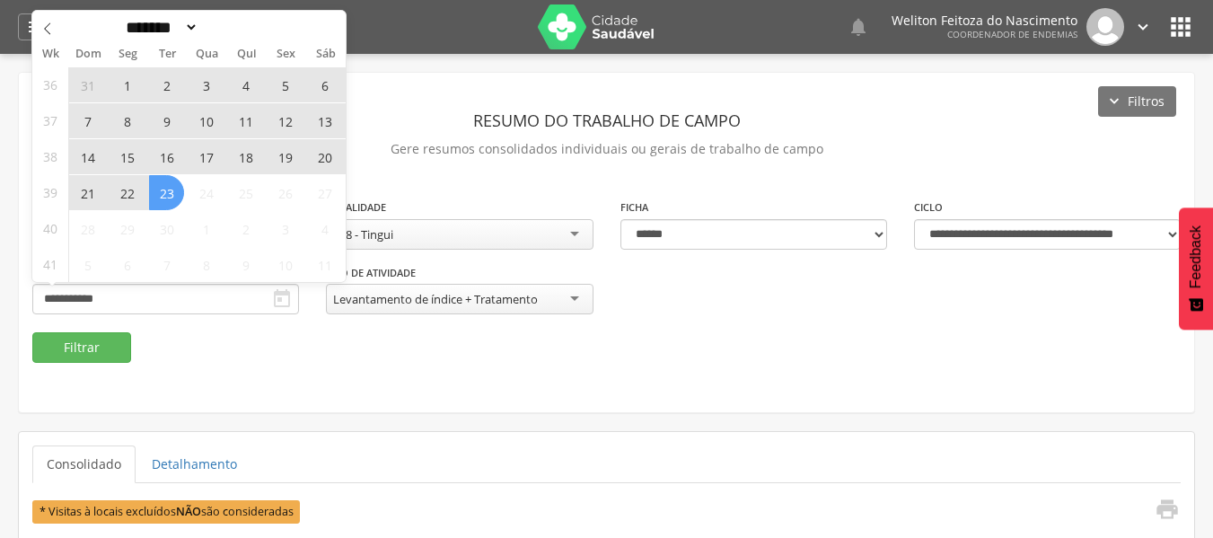
click at [164, 198] on span "23" at bounding box center [166, 192] width 35 height 35
type input "**********"
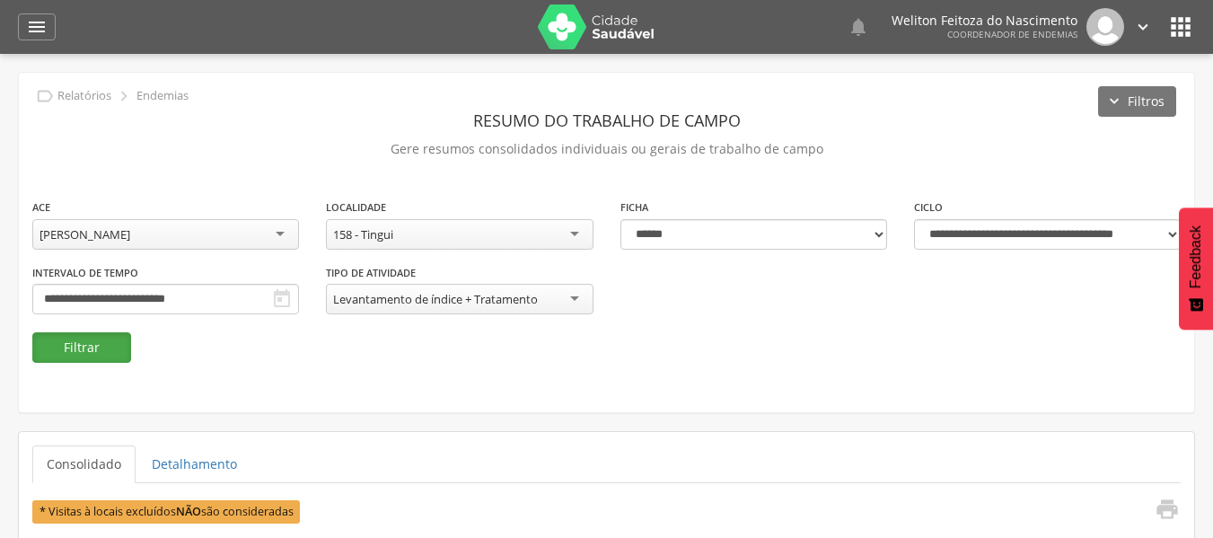
click at [98, 347] on button "Filtrar" at bounding box center [81, 347] width 99 height 31
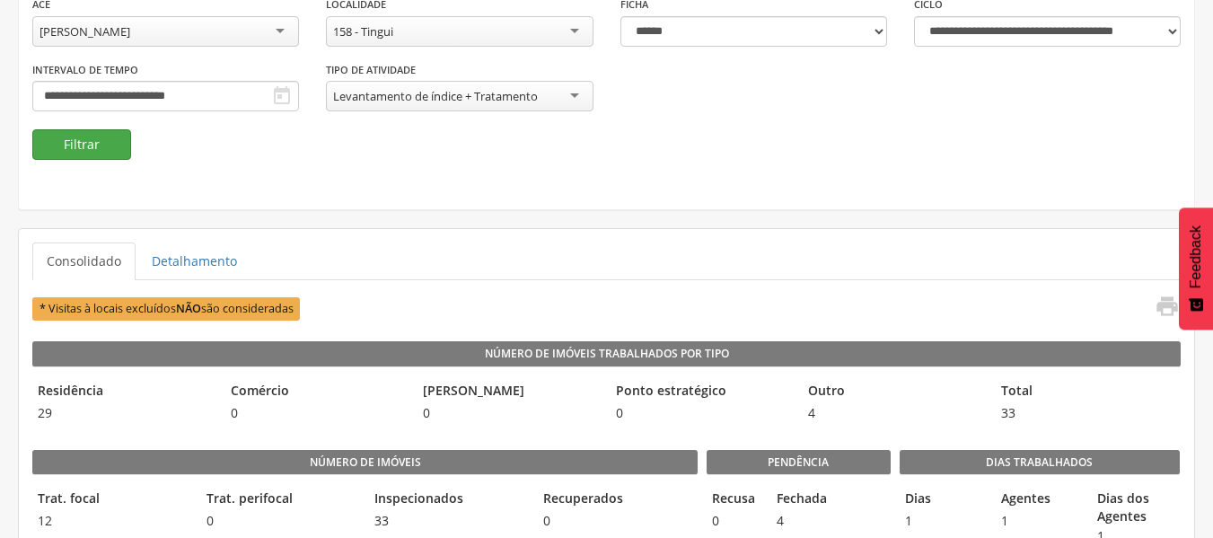
scroll to position [204, 0]
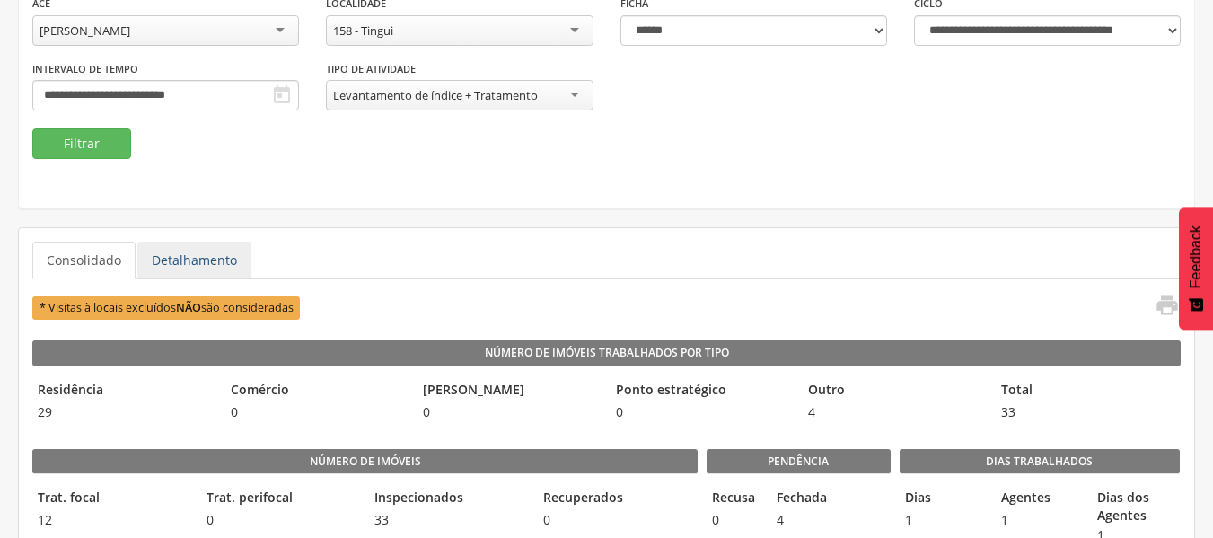
click at [182, 266] on link "Detalhamento" at bounding box center [194, 261] width 114 height 38
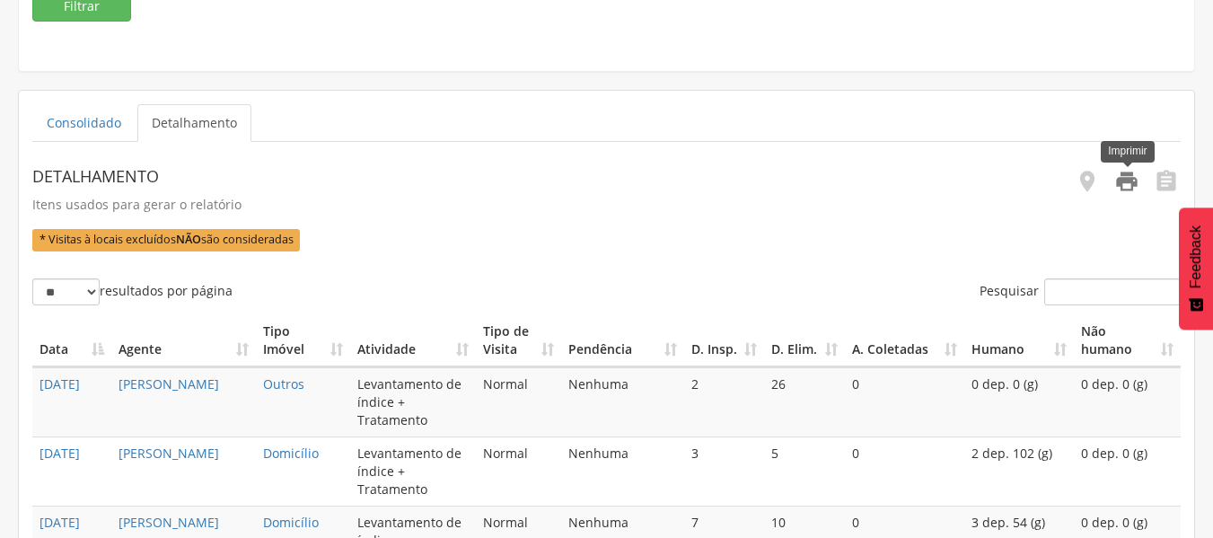
scroll to position [0, 0]
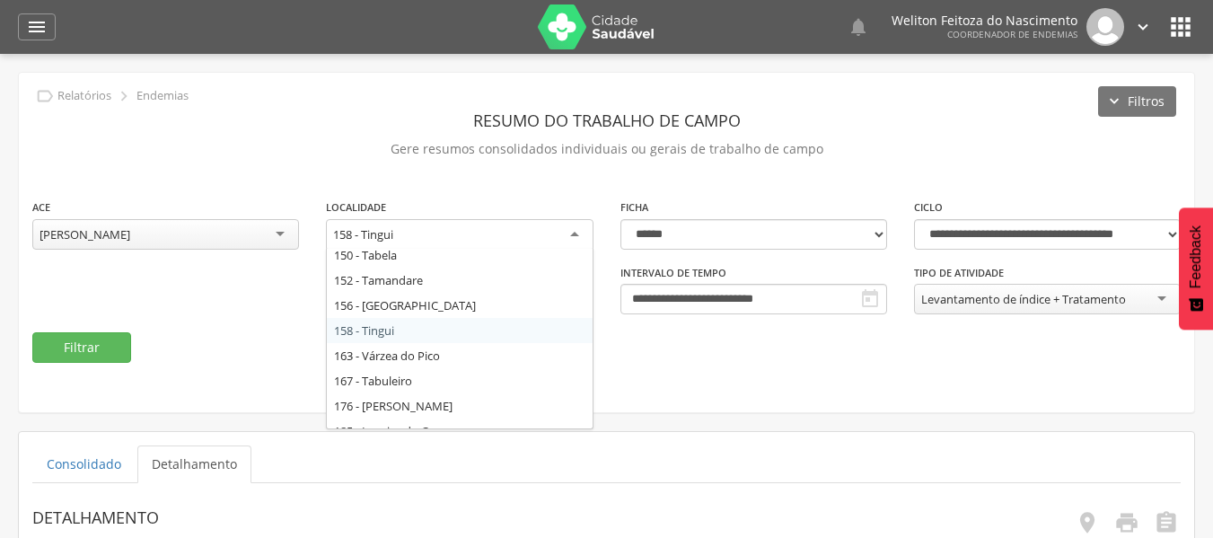
click at [577, 227] on div "158 - Tingui" at bounding box center [459, 235] width 267 height 32
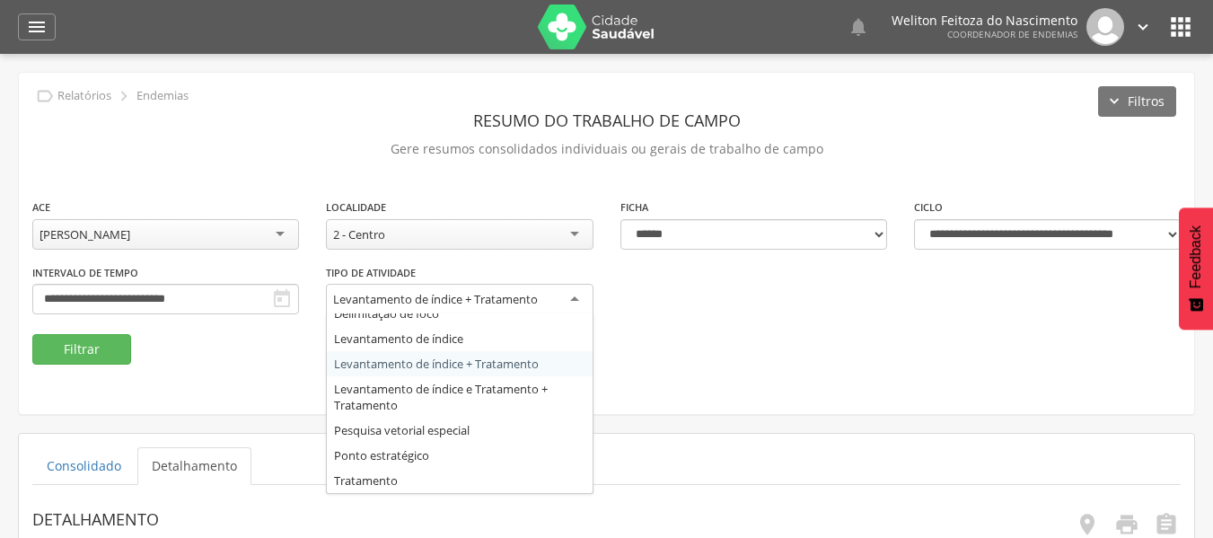
click at [579, 299] on div "Levantamento de índice + Tratamento" at bounding box center [459, 300] width 267 height 32
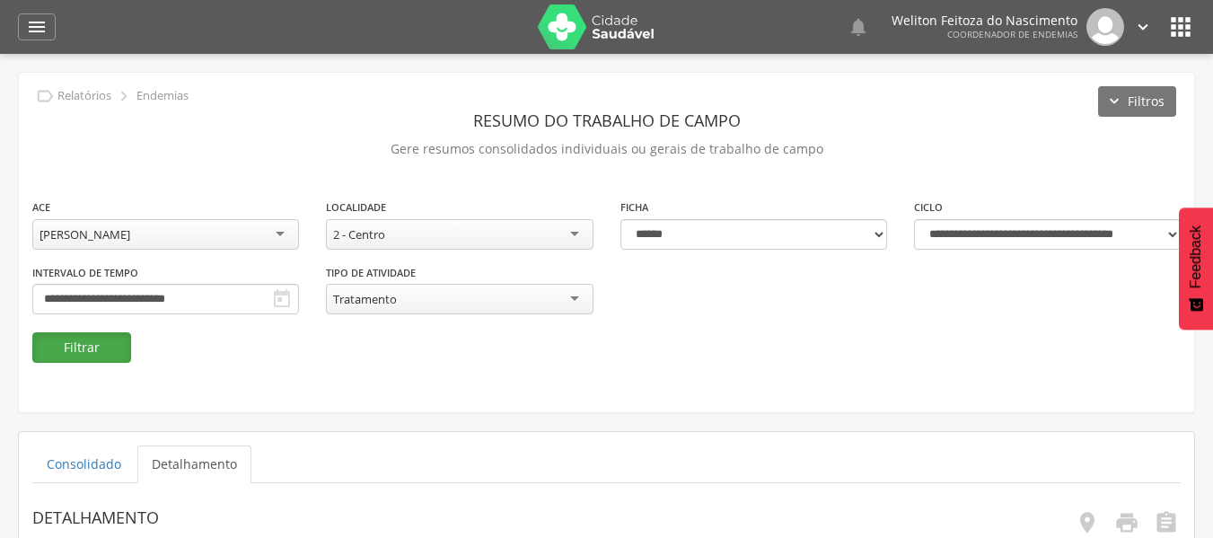
click at [71, 357] on button "Filtrar" at bounding box center [81, 347] width 99 height 31
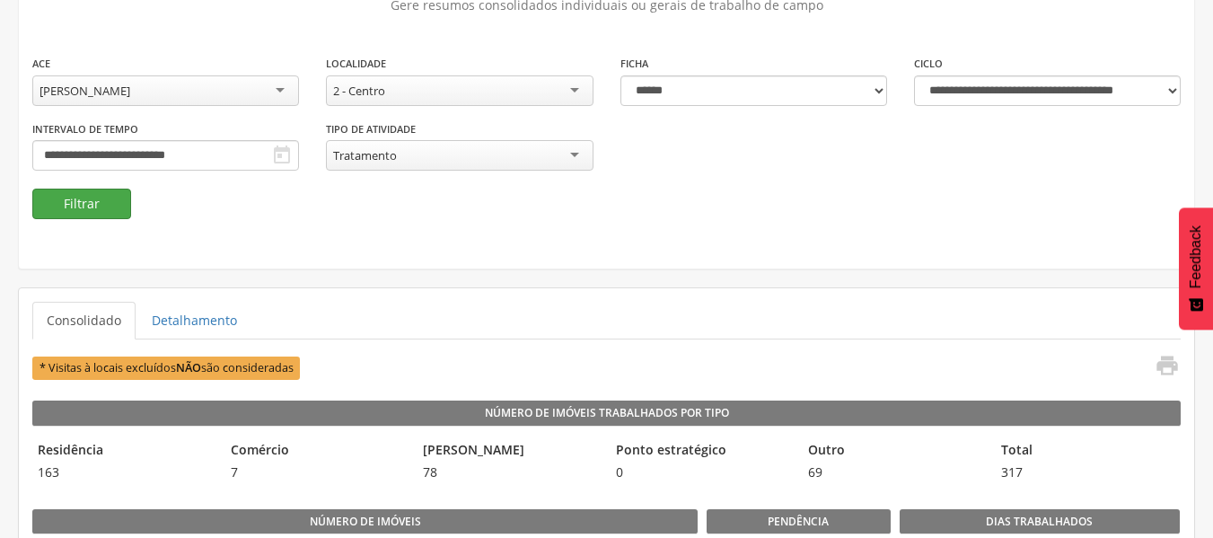
scroll to position [145, 0]
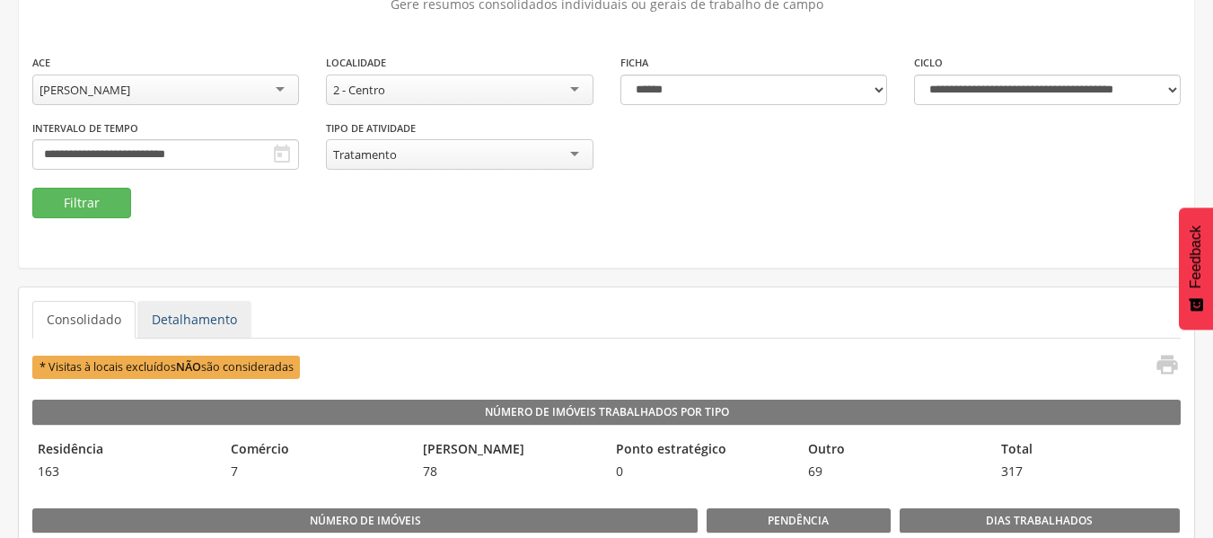
click at [198, 309] on link "Detalhamento" at bounding box center [194, 320] width 114 height 38
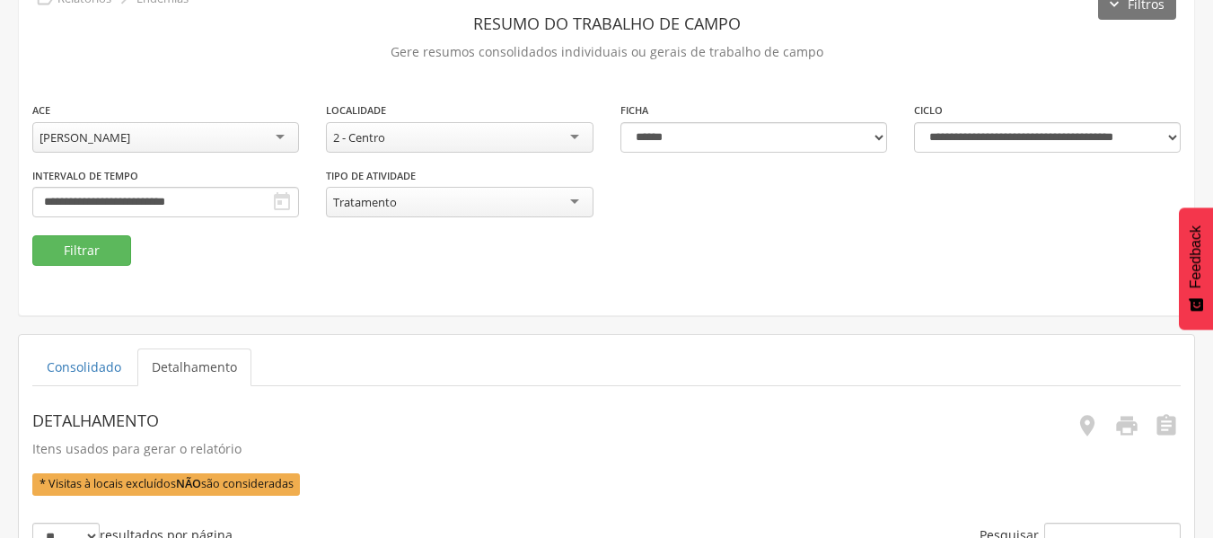
scroll to position [96, 0]
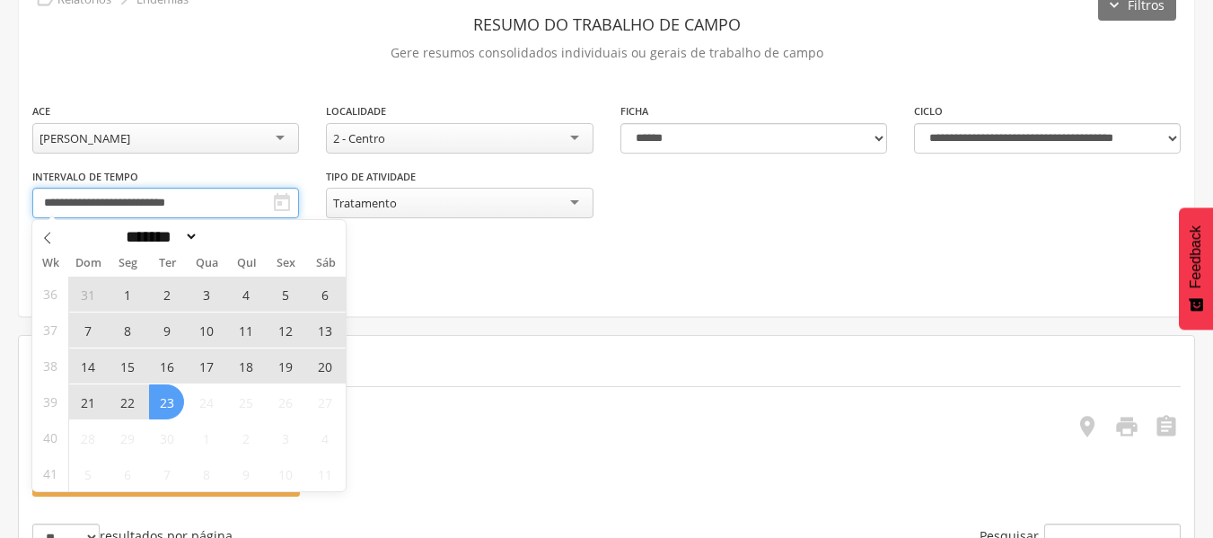
click at [173, 198] on input "**********" at bounding box center [165, 203] width 267 height 31
click at [44, 244] on icon at bounding box center [47, 238] width 13 height 13
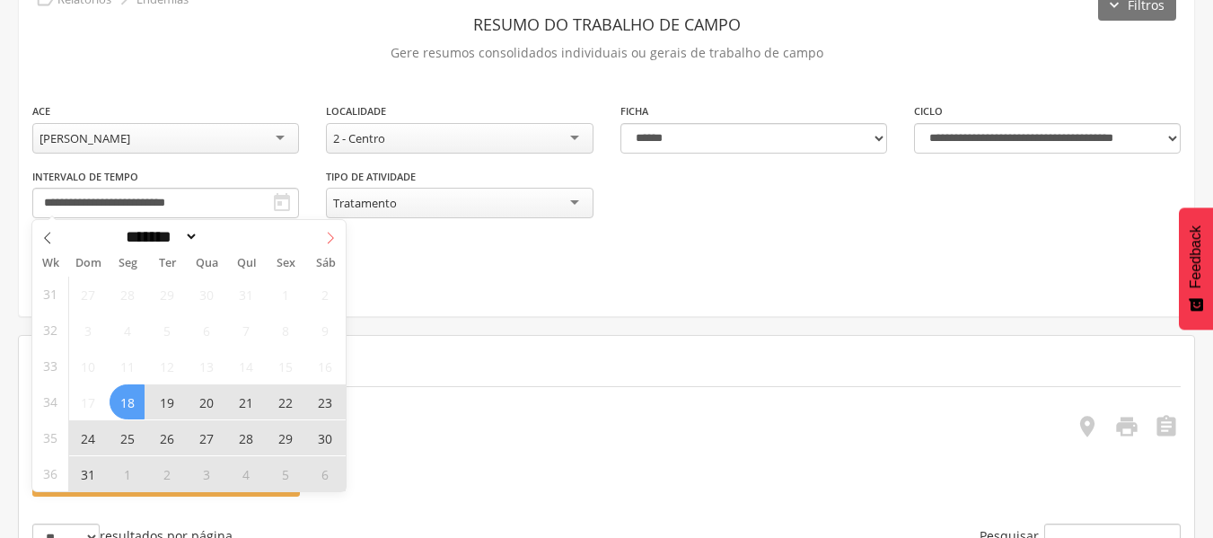
click at [333, 238] on icon at bounding box center [331, 239] width 6 height 12
select select "*"
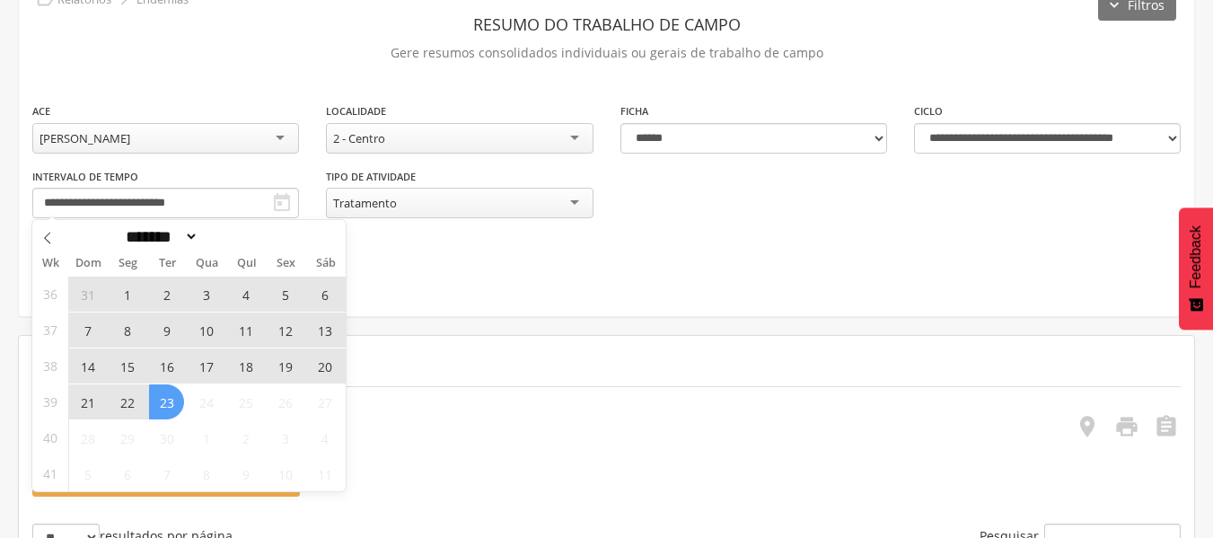
click at [128, 294] on span "1" at bounding box center [127, 294] width 35 height 35
click at [168, 400] on span "23" at bounding box center [166, 401] width 35 height 35
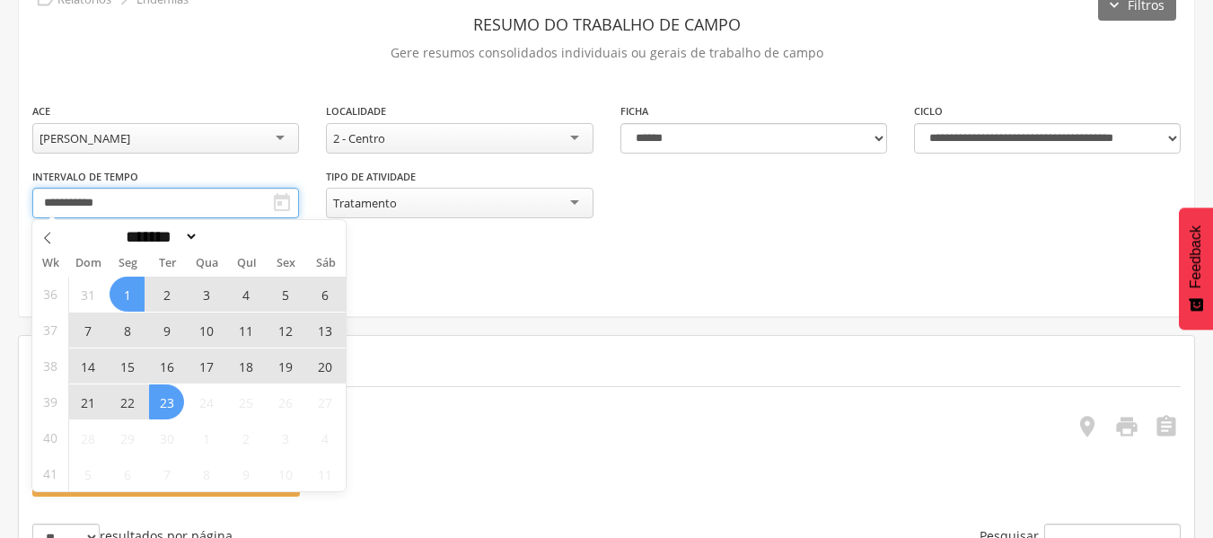
type input "**********"
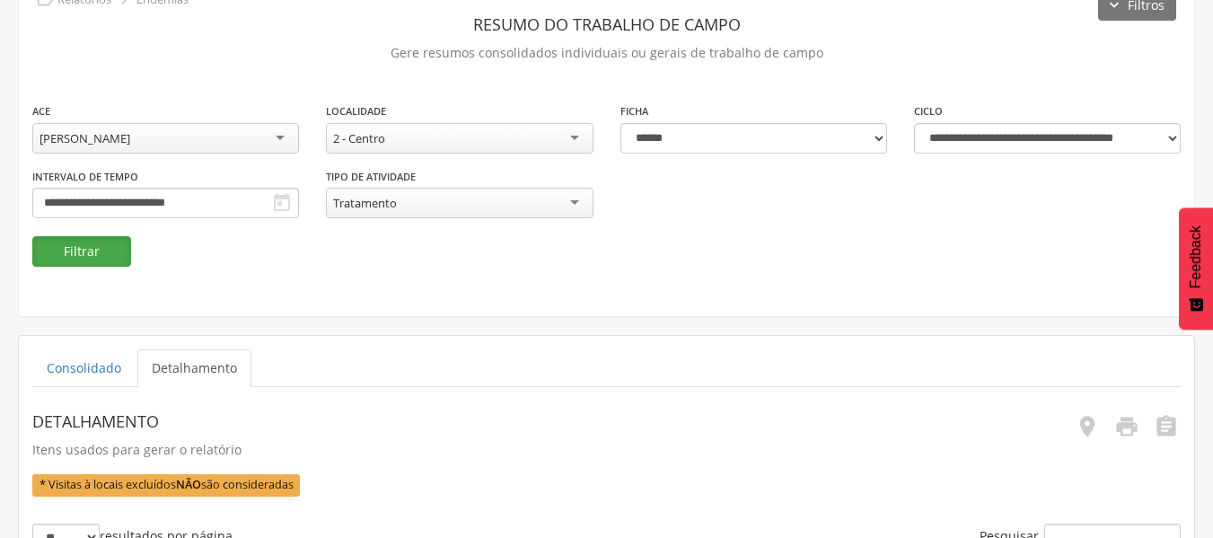
click at [110, 255] on button "Filtrar" at bounding box center [81, 251] width 99 height 31
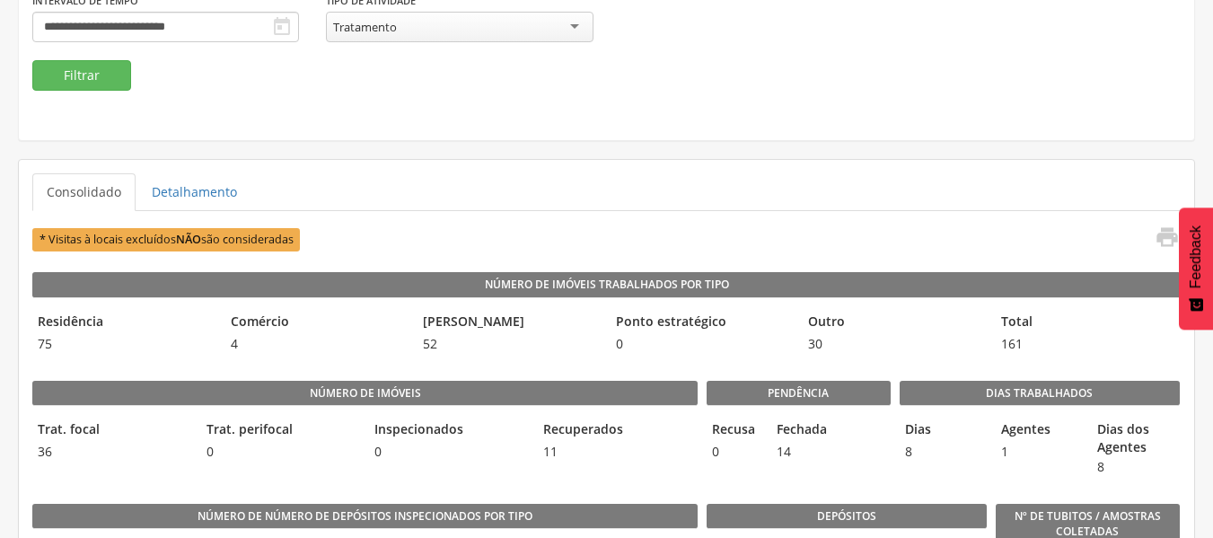
scroll to position [274, 0]
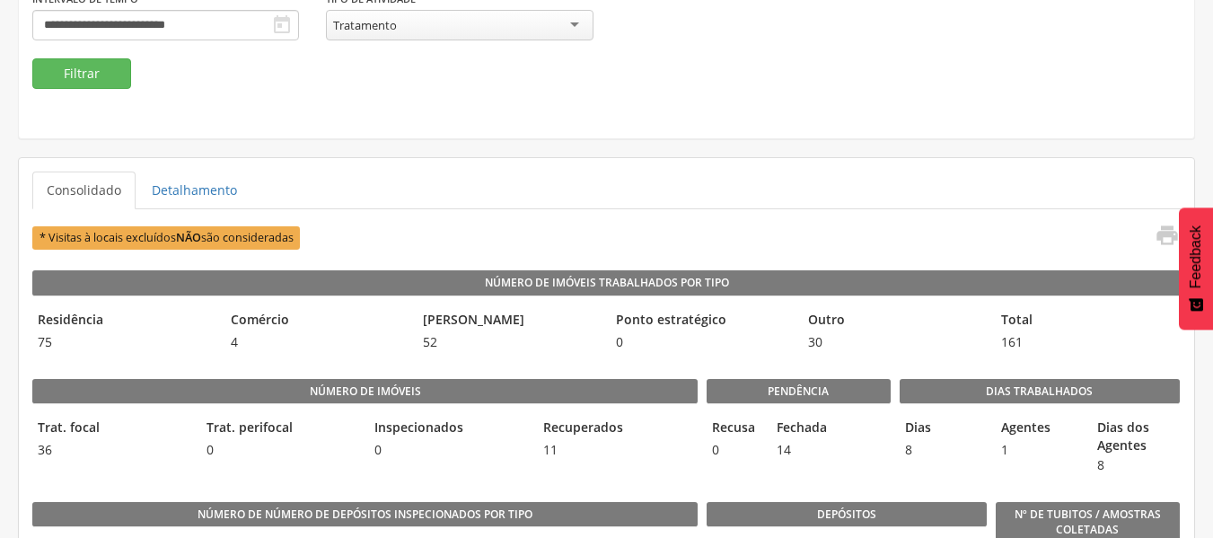
drag, startPoint x: 217, startPoint y: 308, endPoint x: 66, endPoint y: 187, distance: 193.5
click at [66, 187] on link "Consolidado" at bounding box center [83, 190] width 103 height 38
click at [85, 179] on link "Consolidado" at bounding box center [83, 190] width 103 height 38
click at [183, 197] on link "Detalhamento" at bounding box center [194, 190] width 114 height 38
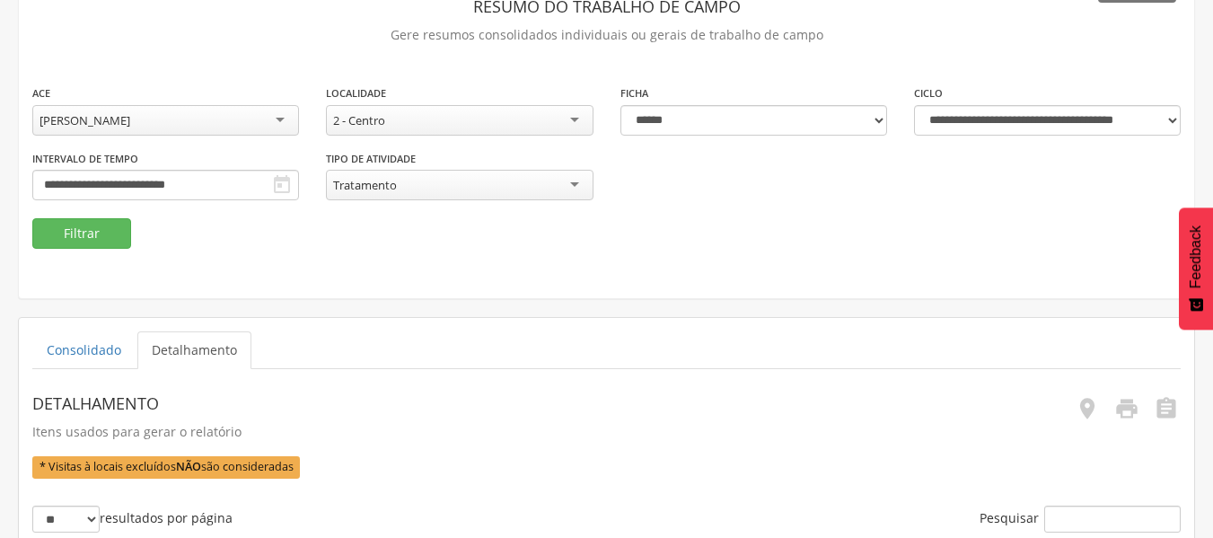
scroll to position [0, 0]
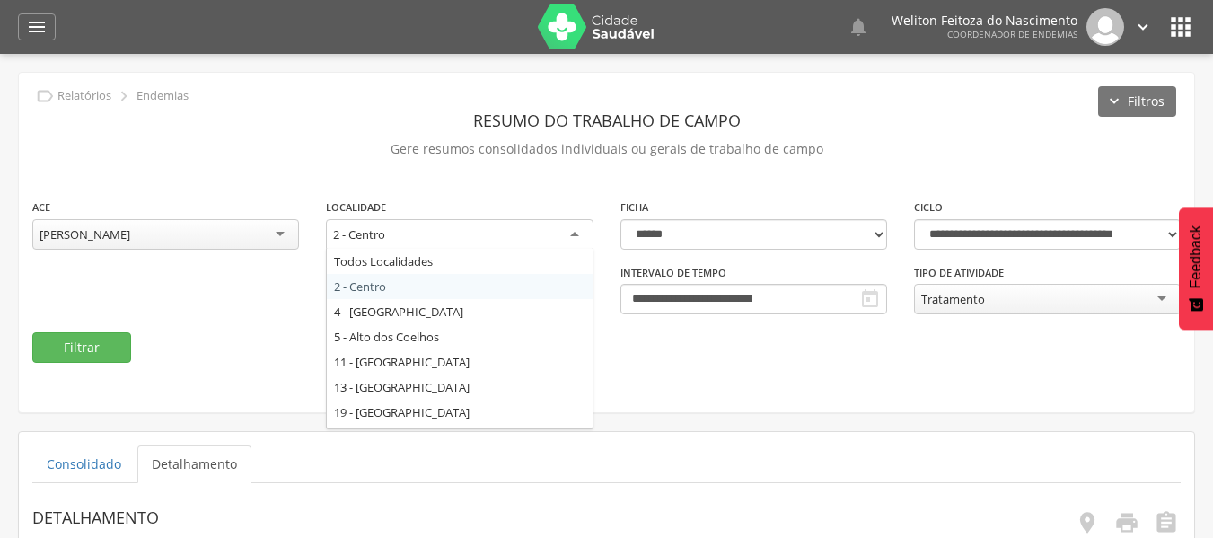
click at [576, 232] on div "2 - Centro" at bounding box center [459, 235] width 267 height 32
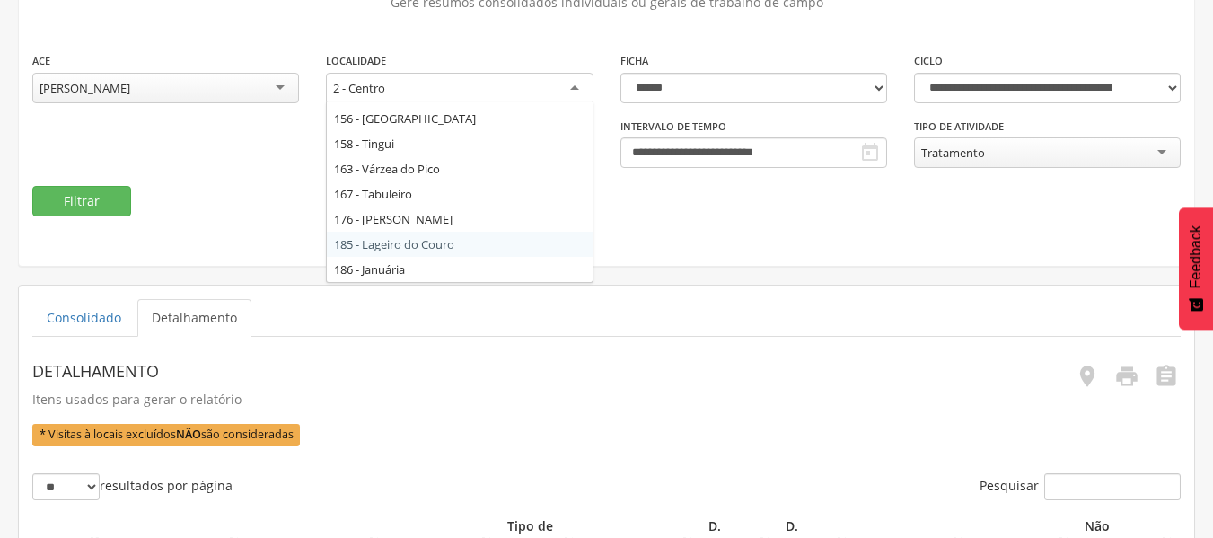
scroll to position [145, 0]
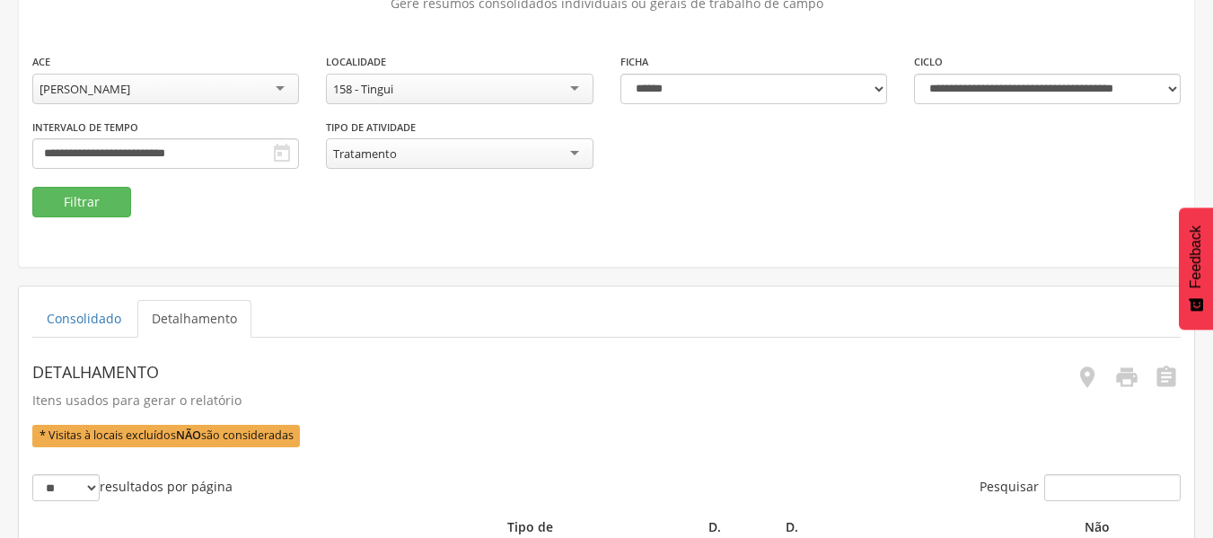
click at [573, 151] on div "Tratamento" at bounding box center [459, 153] width 267 height 31
click at [109, 207] on button "Filtrar" at bounding box center [81, 202] width 99 height 31
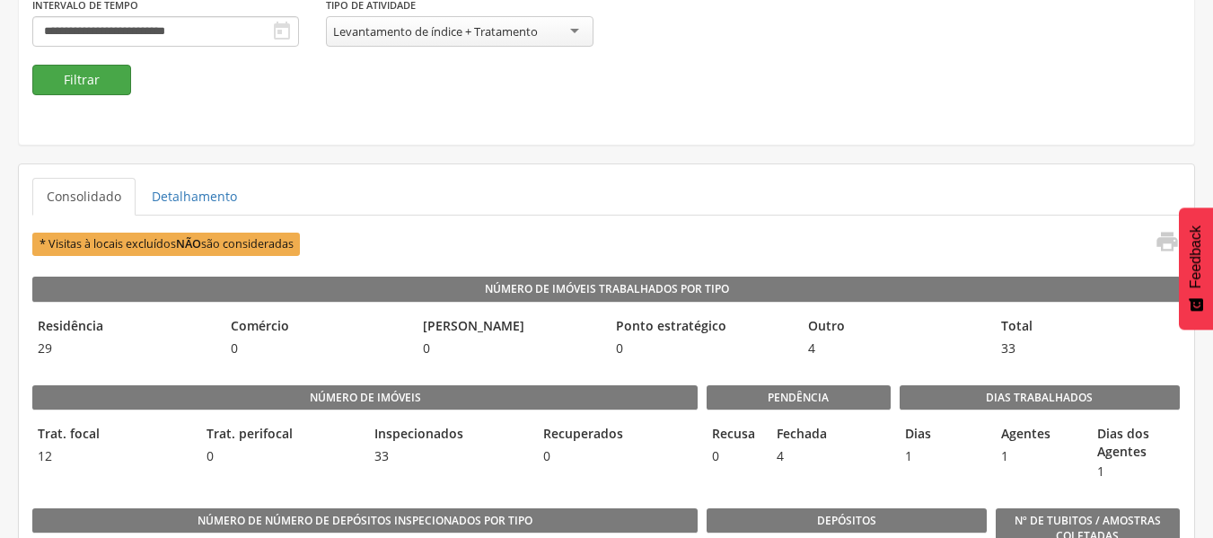
scroll to position [268, 0]
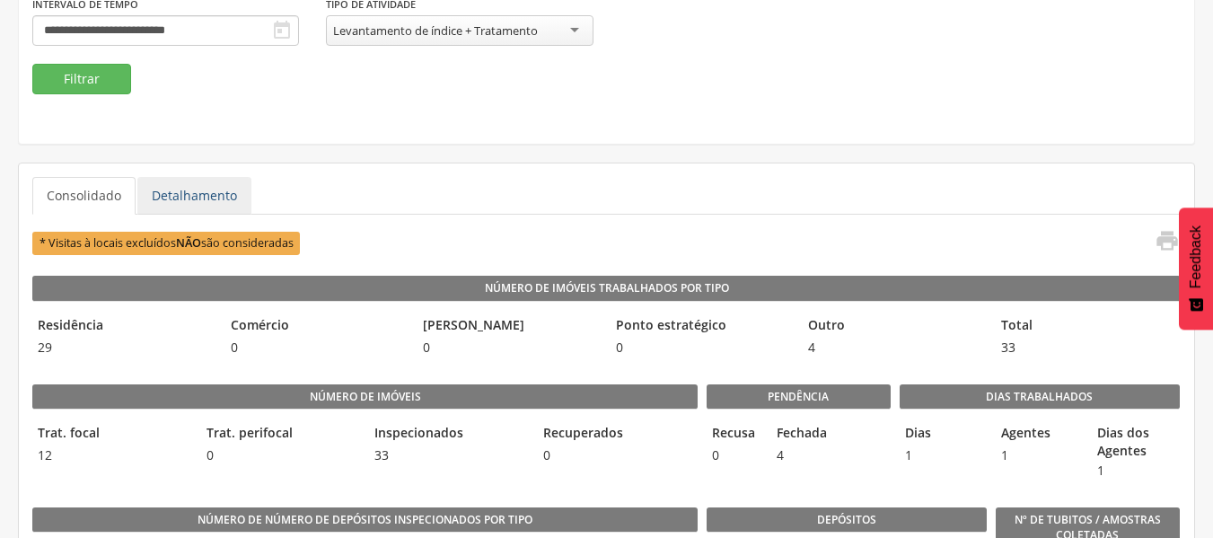
click at [204, 184] on link "Detalhamento" at bounding box center [194, 196] width 114 height 38
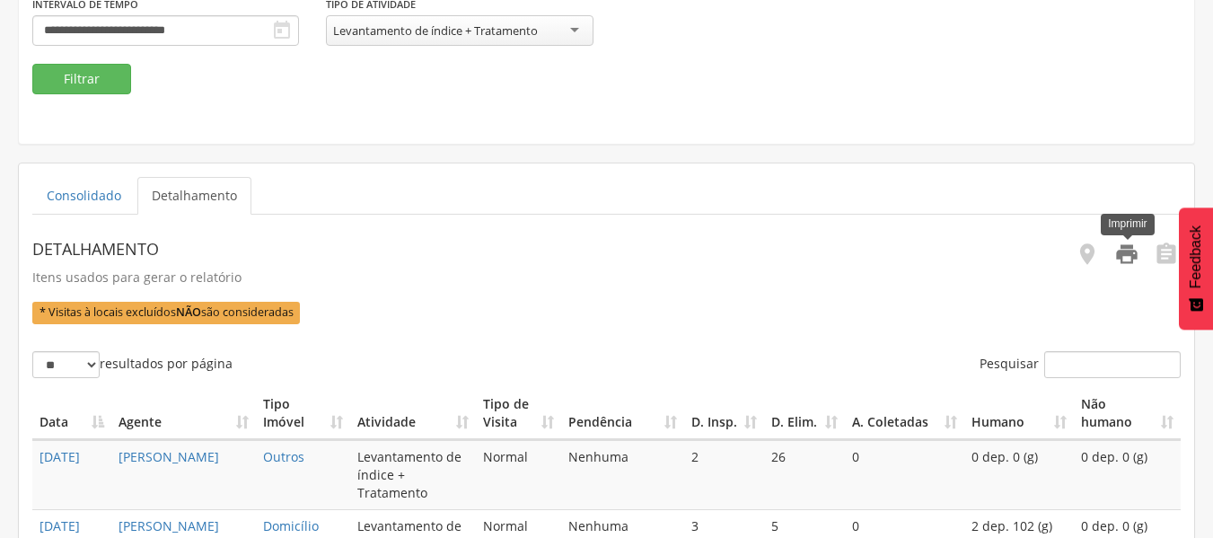
click at [1127, 258] on icon "" at bounding box center [1126, 254] width 25 height 25
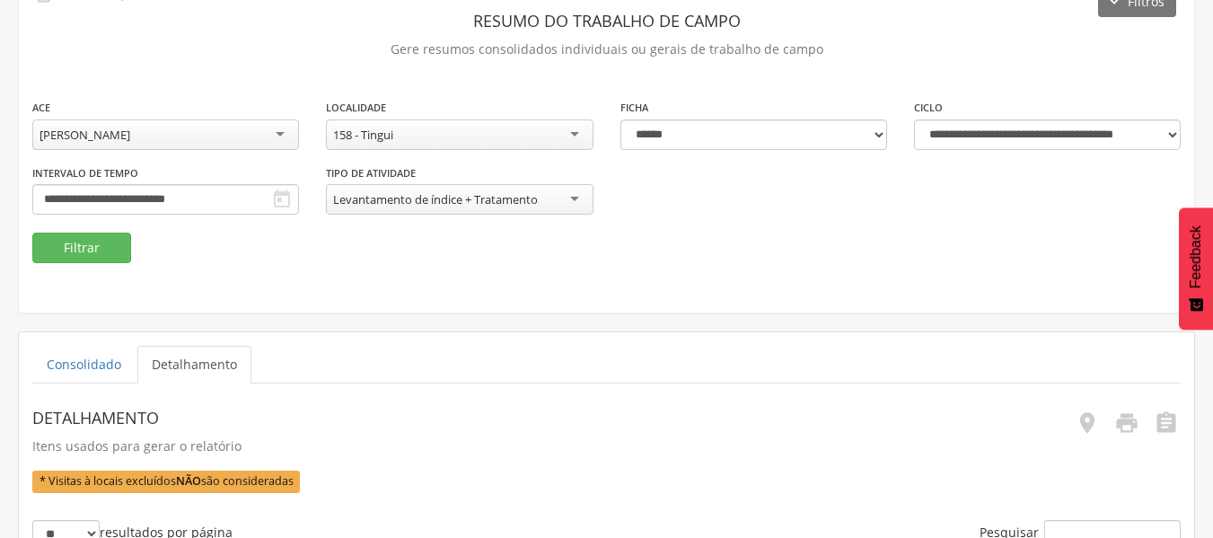
scroll to position [99, 0]
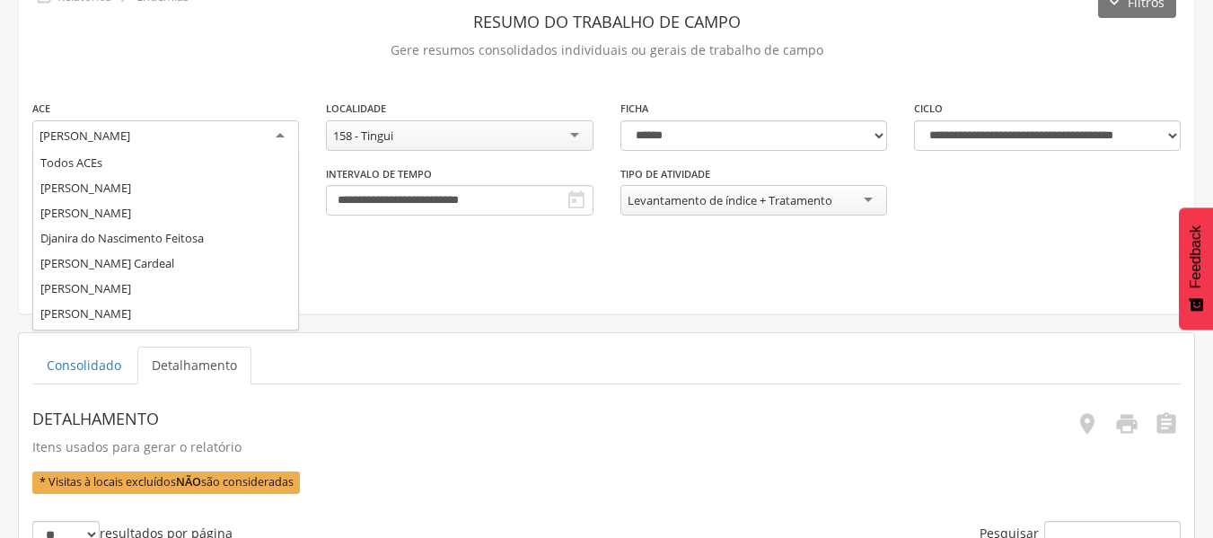
click at [283, 133] on div "[PERSON_NAME]" at bounding box center [165, 136] width 267 height 32
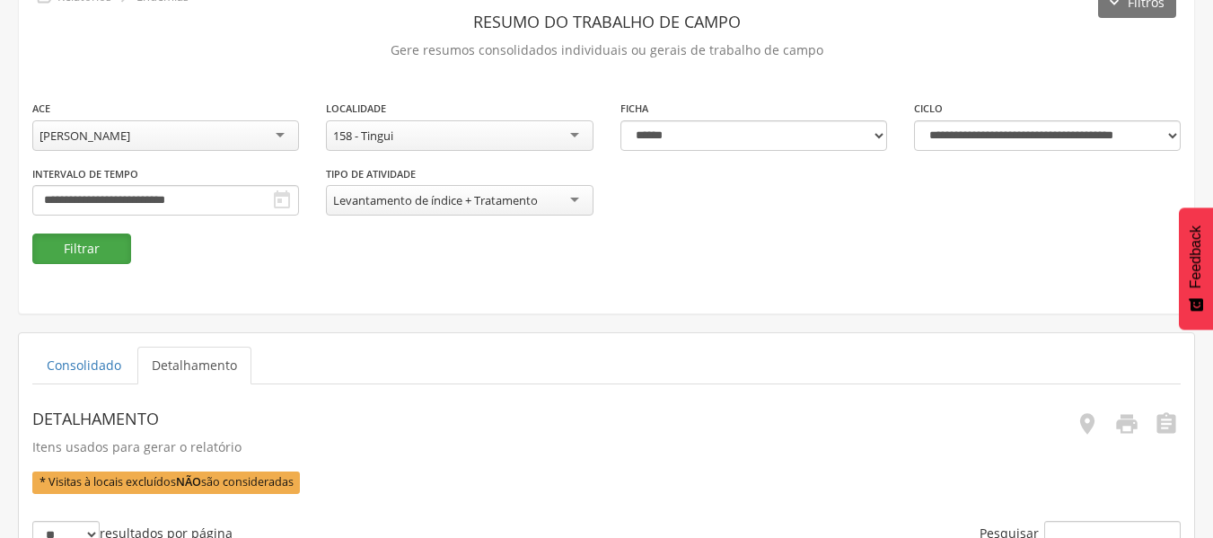
click at [110, 245] on button "Filtrar" at bounding box center [81, 248] width 99 height 31
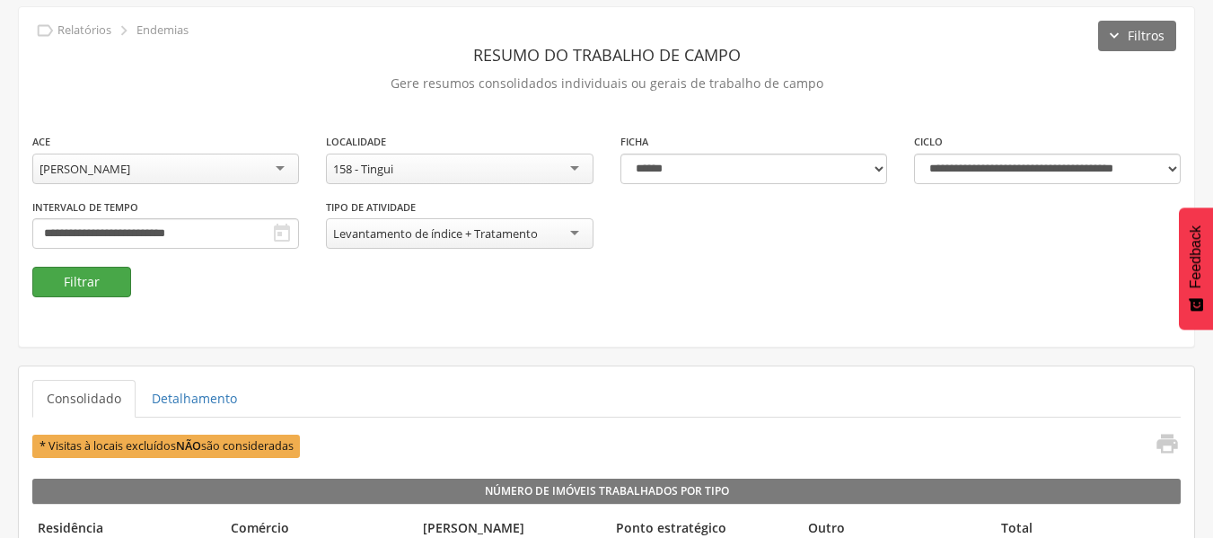
scroll to position [99, 0]
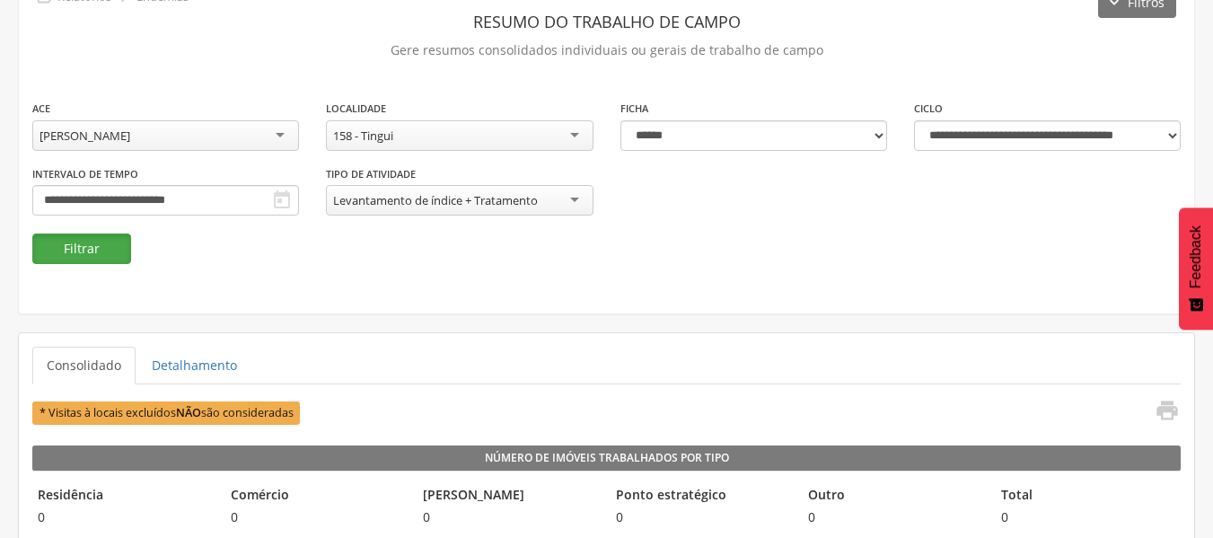
click at [96, 248] on button "Filtrar" at bounding box center [81, 248] width 99 height 31
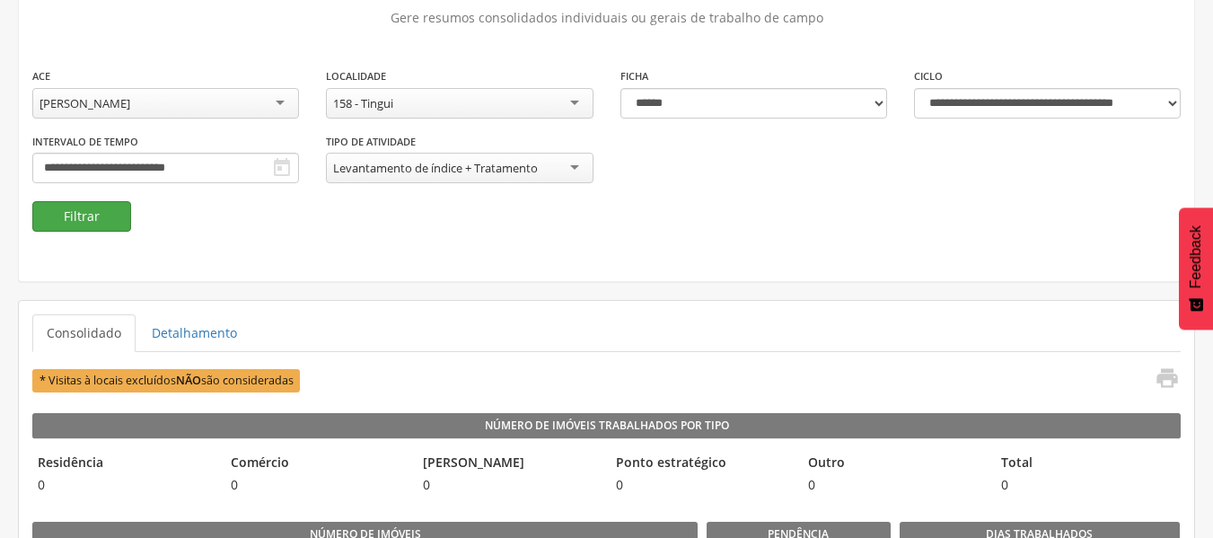
scroll to position [130, 0]
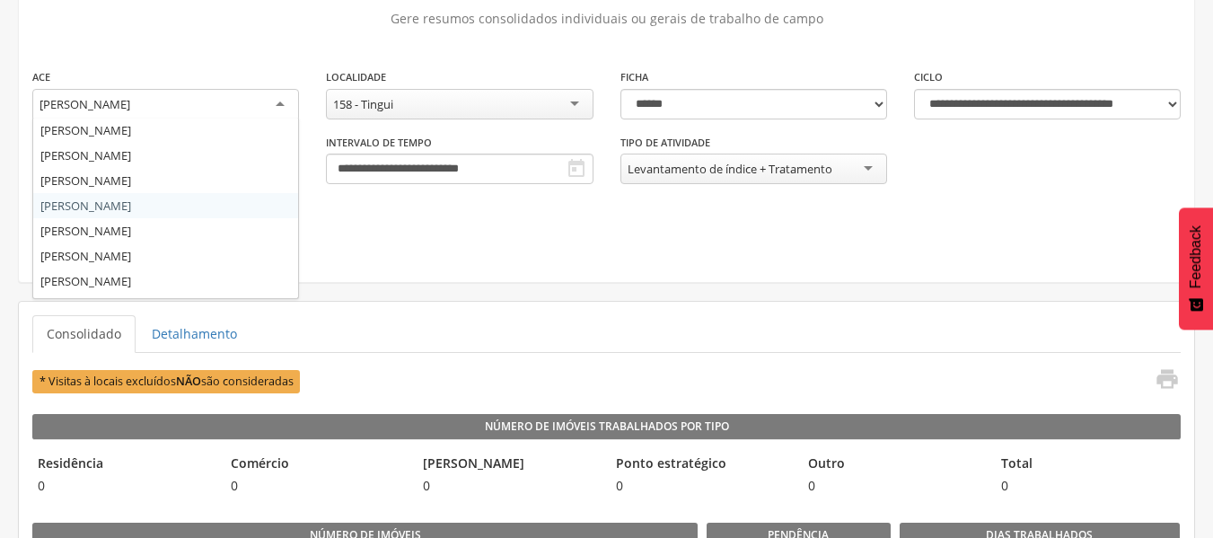
click at [271, 101] on div "[PERSON_NAME]" at bounding box center [165, 105] width 267 height 32
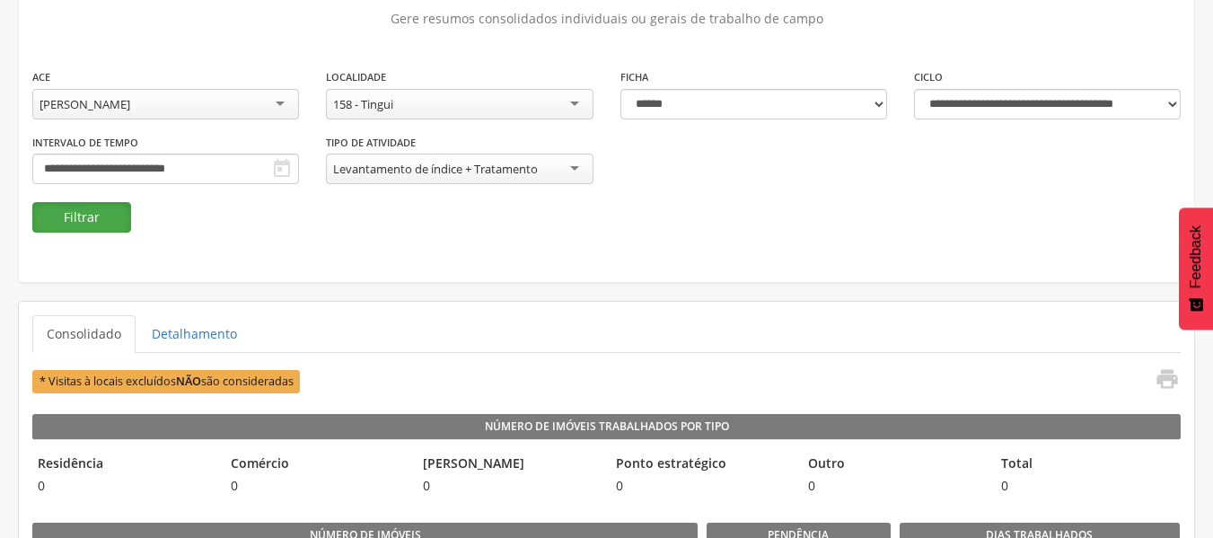
click at [85, 221] on button "Filtrar" at bounding box center [81, 217] width 99 height 31
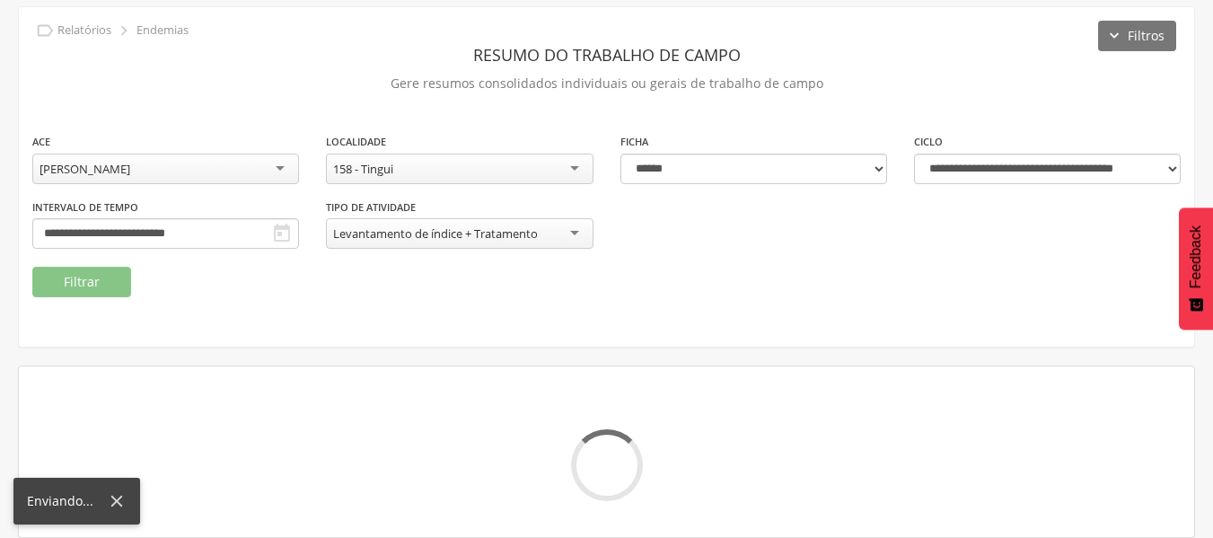
scroll to position [130, 0]
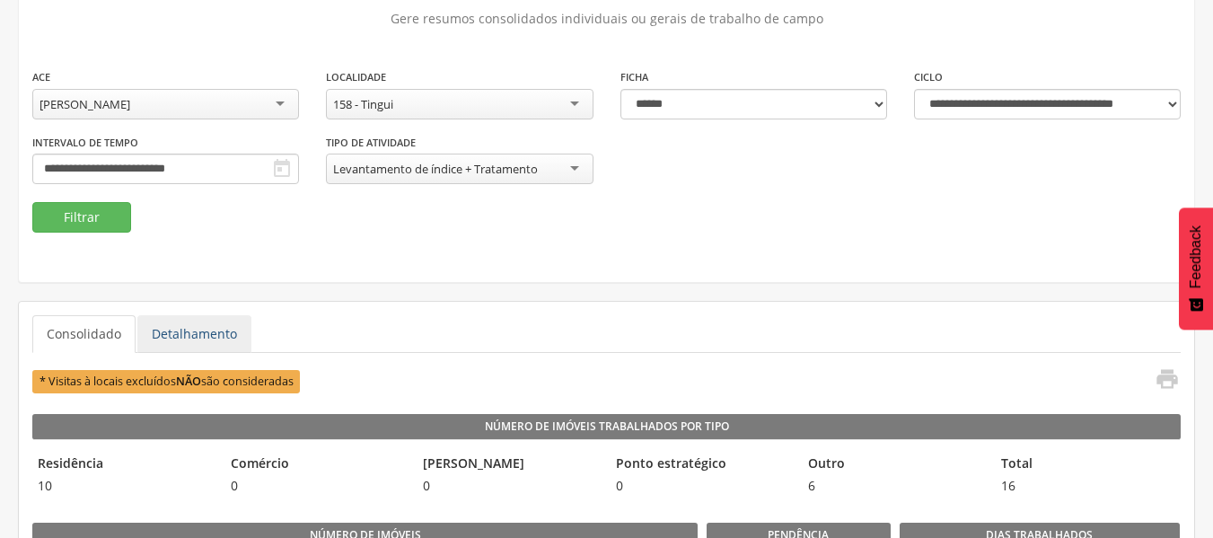
click at [212, 326] on link "Detalhamento" at bounding box center [194, 334] width 114 height 38
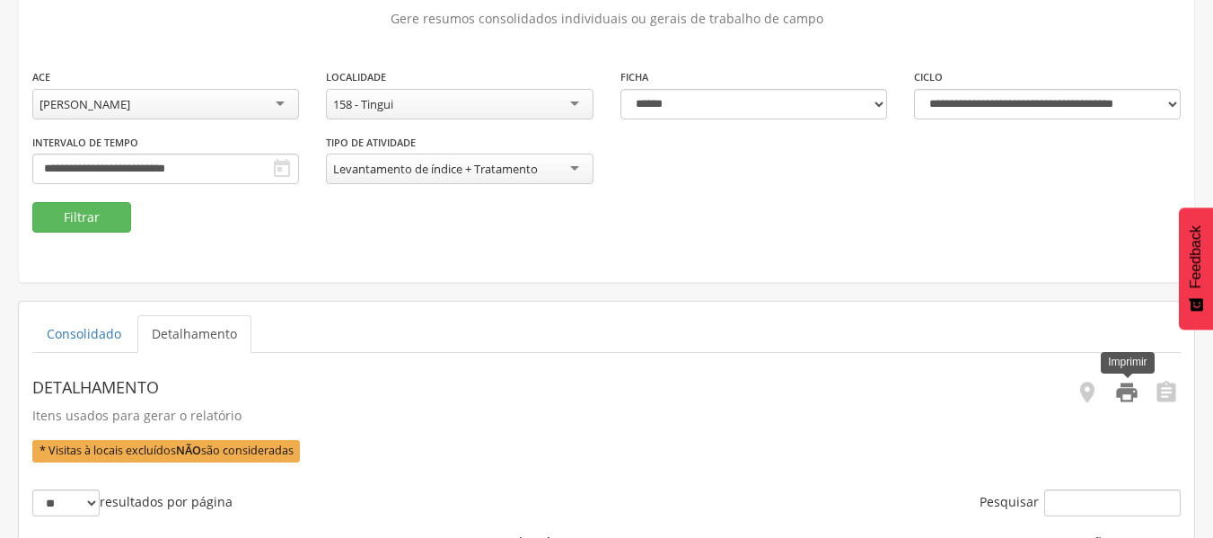
click at [1129, 390] on icon "" at bounding box center [1126, 392] width 25 height 25
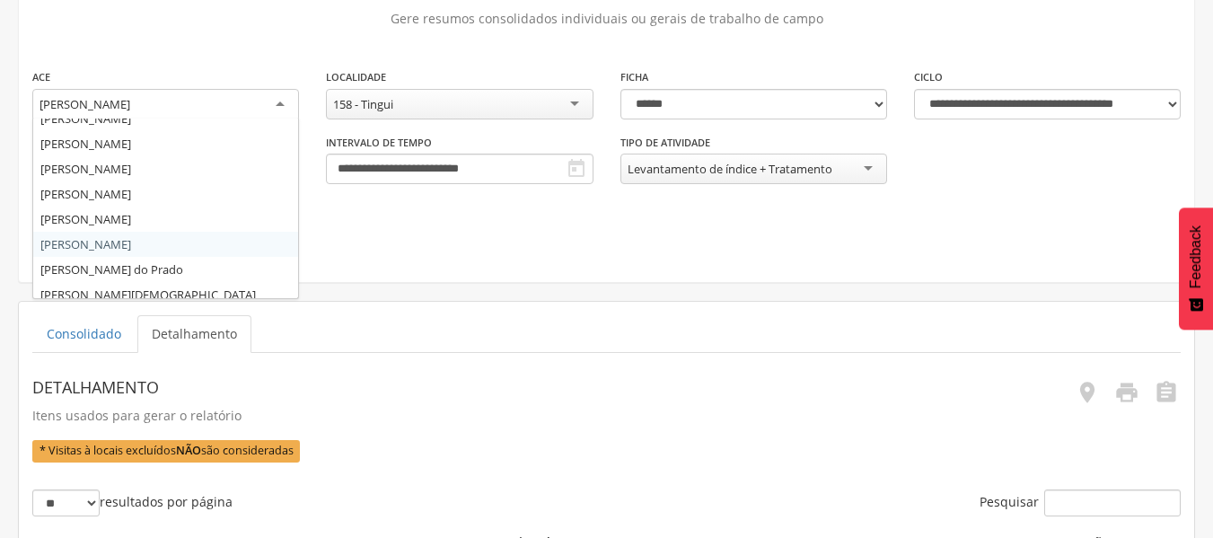
click at [280, 96] on div "[PERSON_NAME]" at bounding box center [165, 105] width 267 height 32
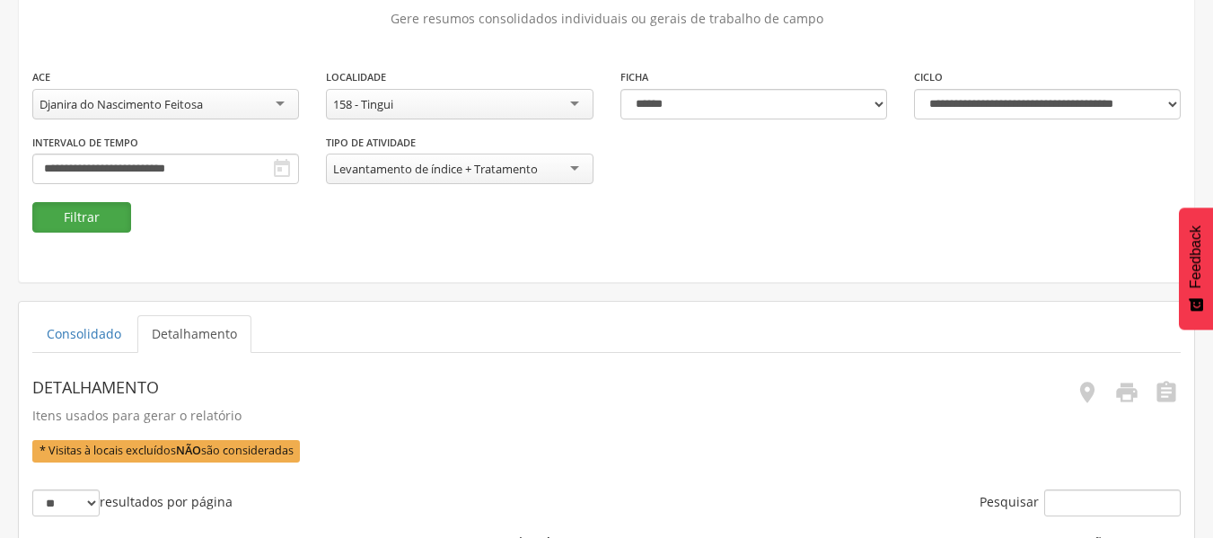
click at [95, 220] on button "Filtrar" at bounding box center [81, 217] width 99 height 31
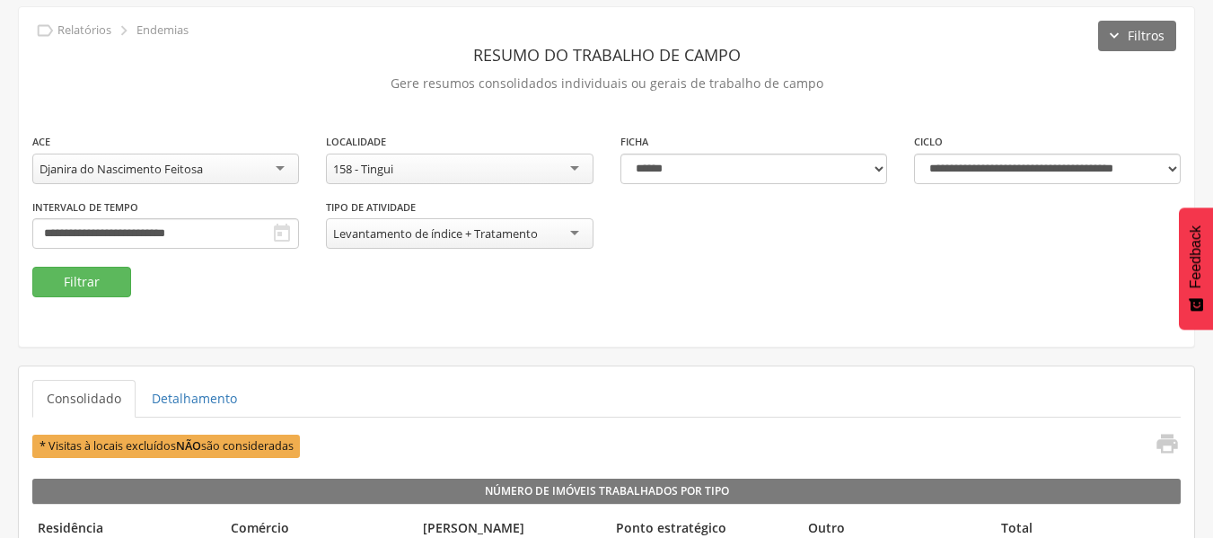
scroll to position [130, 0]
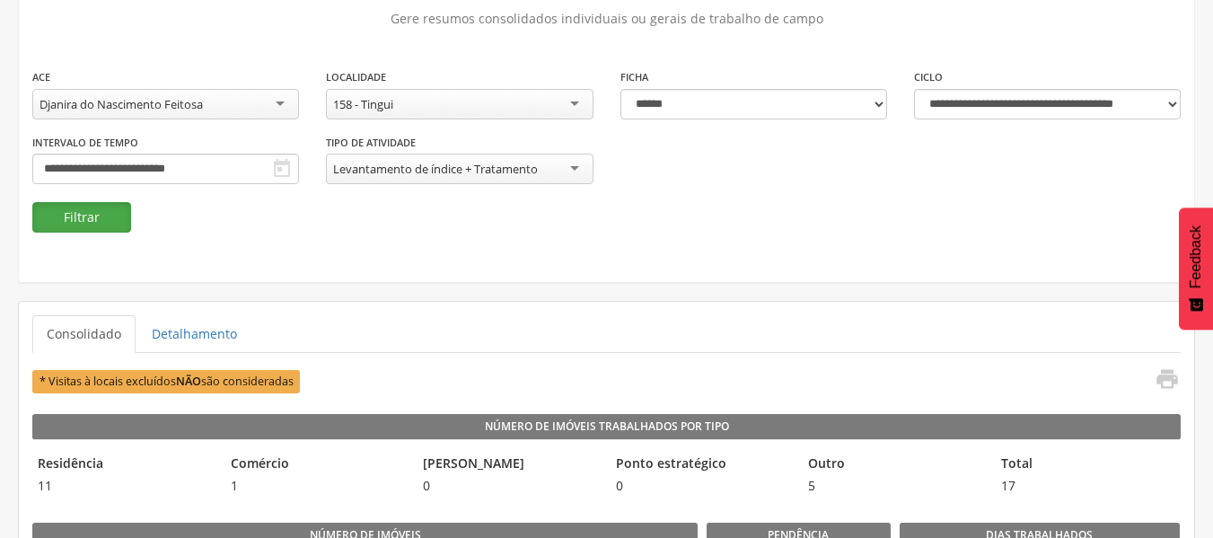
click at [94, 227] on button "Filtrar" at bounding box center [81, 217] width 99 height 31
click at [215, 337] on link "Detalhamento" at bounding box center [194, 334] width 114 height 38
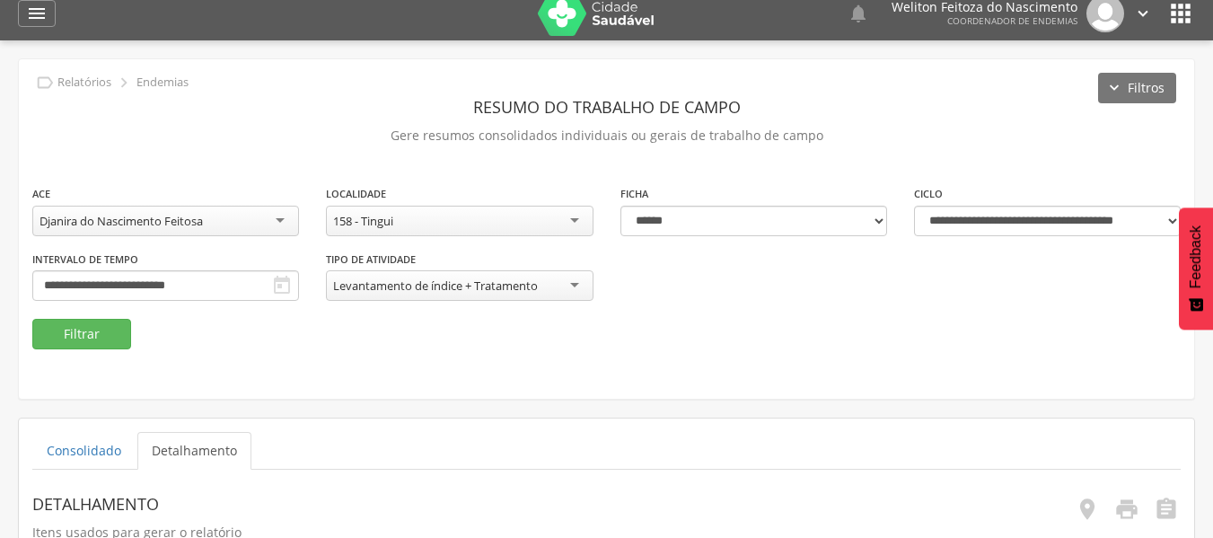
scroll to position [0, 0]
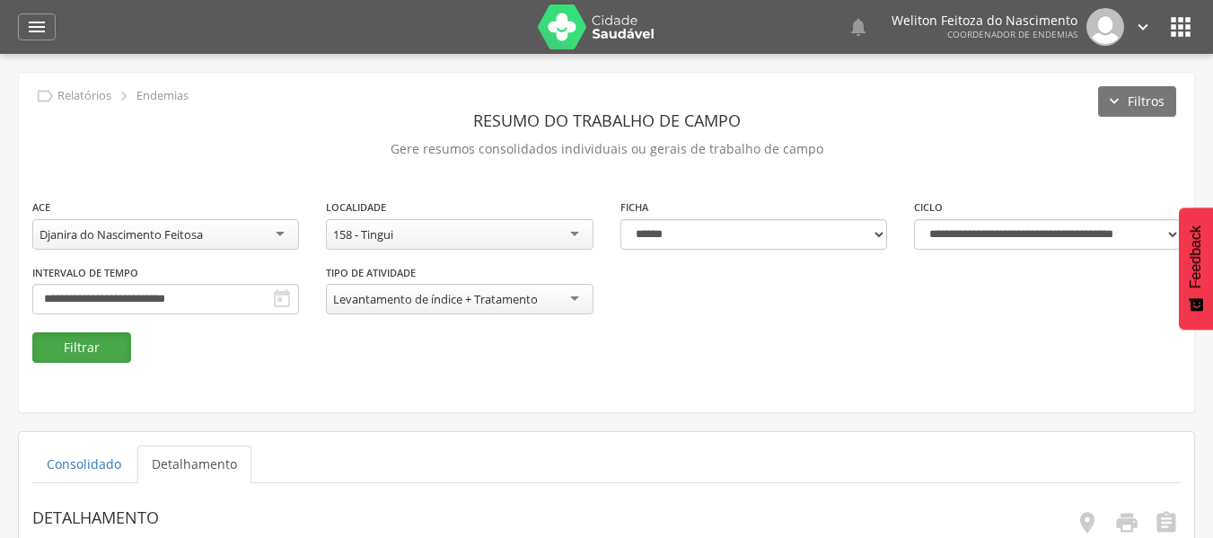
click at [73, 344] on button "Filtrar" at bounding box center [81, 347] width 99 height 31
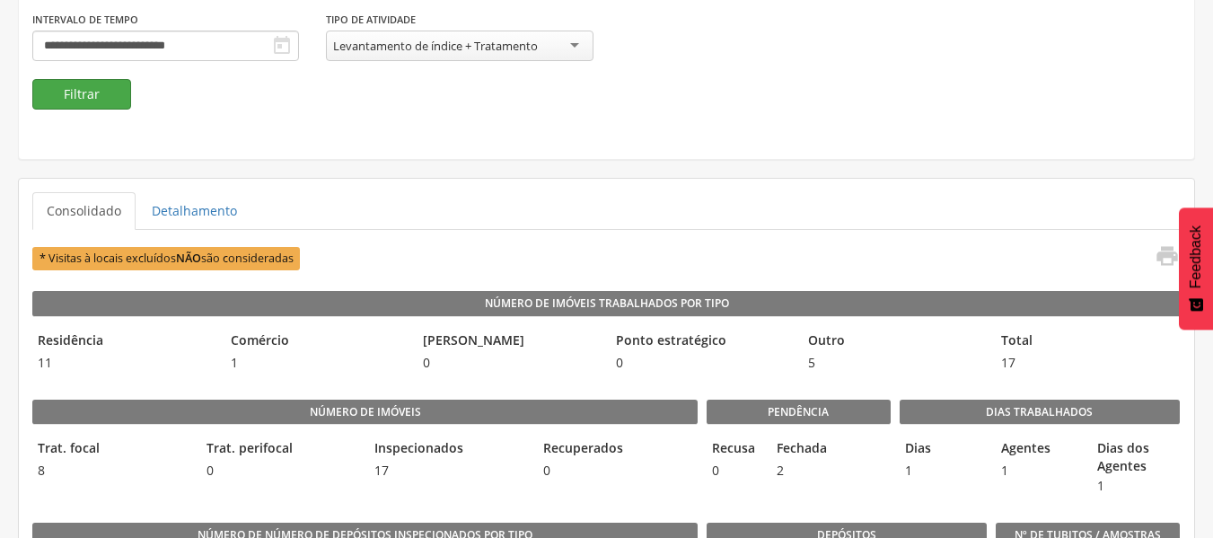
scroll to position [254, 0]
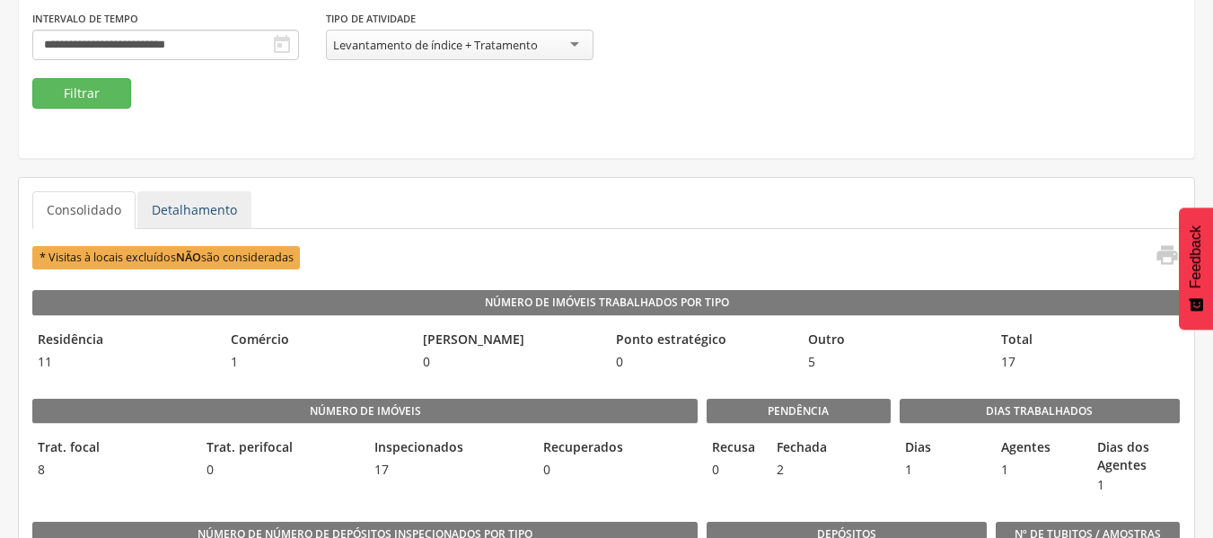
click at [197, 195] on link "Detalhamento" at bounding box center [194, 210] width 114 height 38
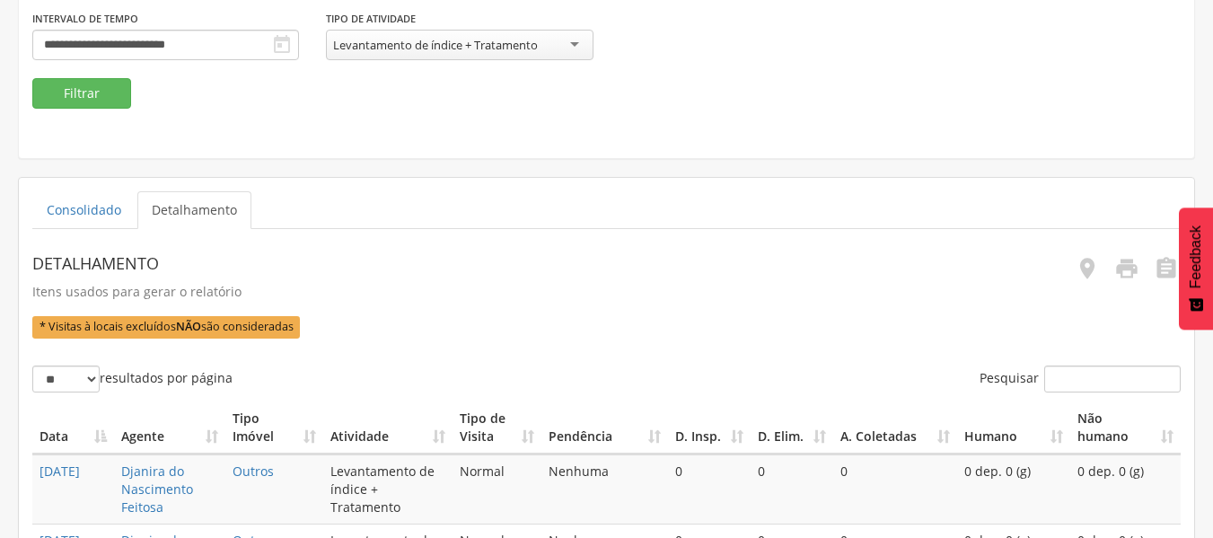
click at [195, 207] on link "Detalhamento" at bounding box center [194, 210] width 114 height 38
click at [1122, 269] on icon "" at bounding box center [1126, 268] width 25 height 25
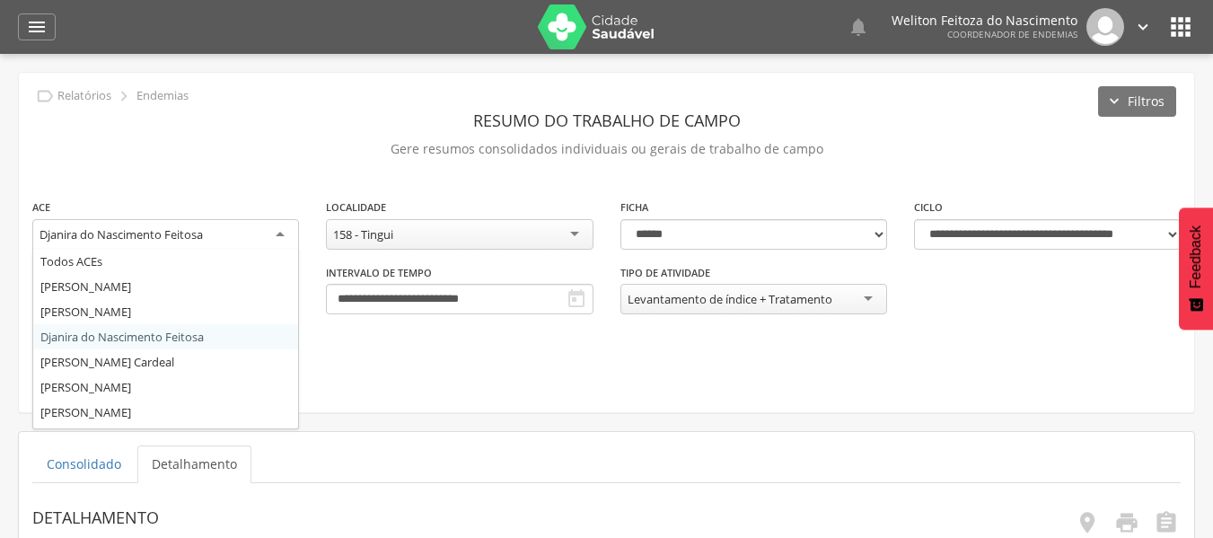
click at [283, 235] on div "Djanira do Nascimento Feitosa" at bounding box center [165, 235] width 267 height 32
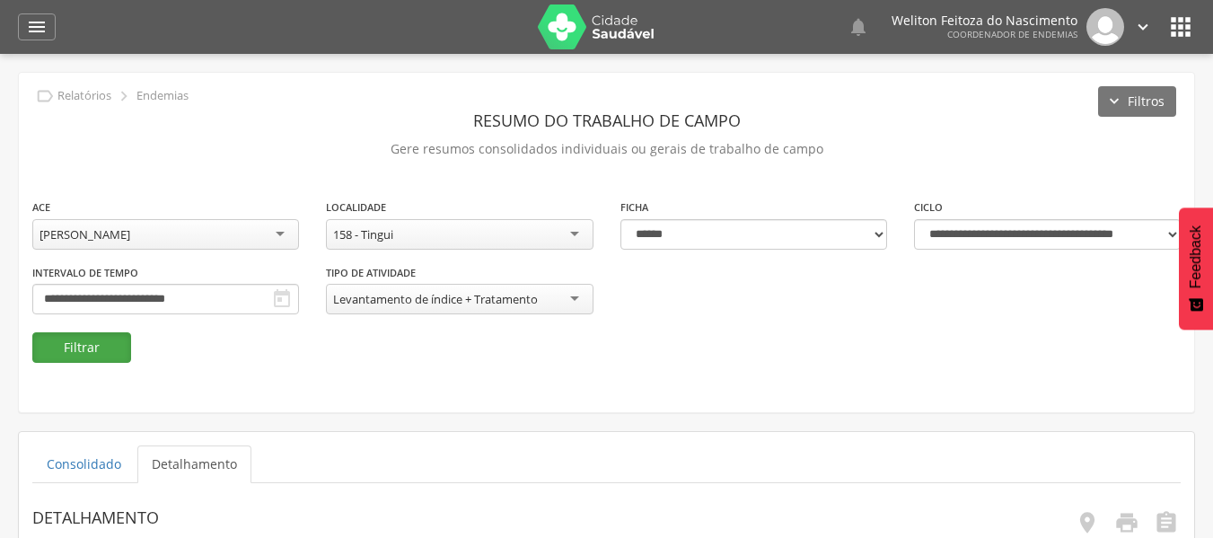
click at [101, 343] on button "Filtrar" at bounding box center [81, 347] width 99 height 31
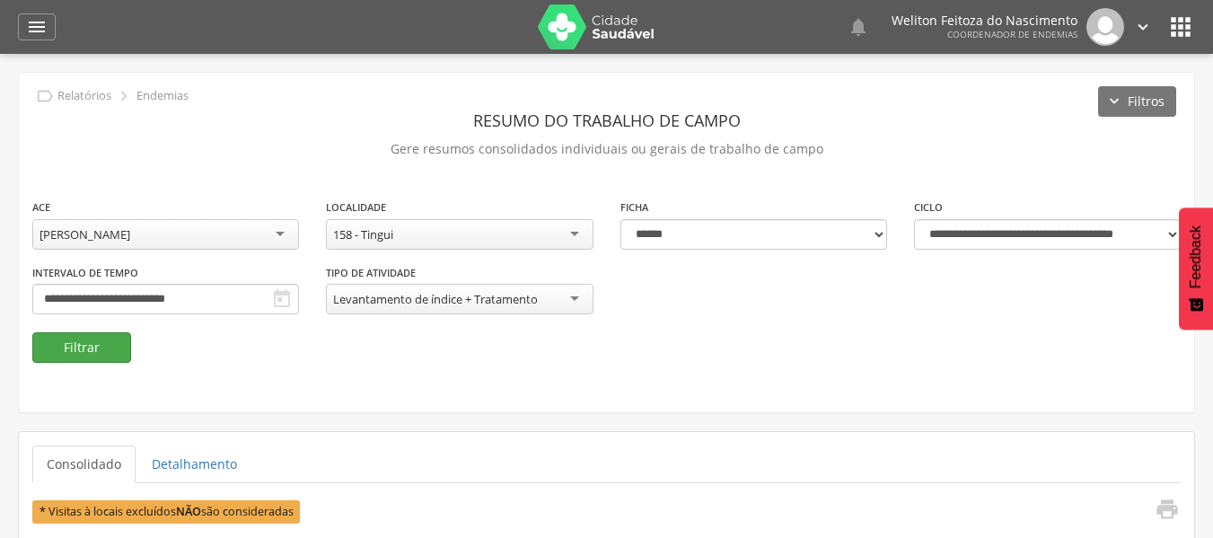
click at [101, 343] on button "Filtrar" at bounding box center [81, 347] width 99 height 31
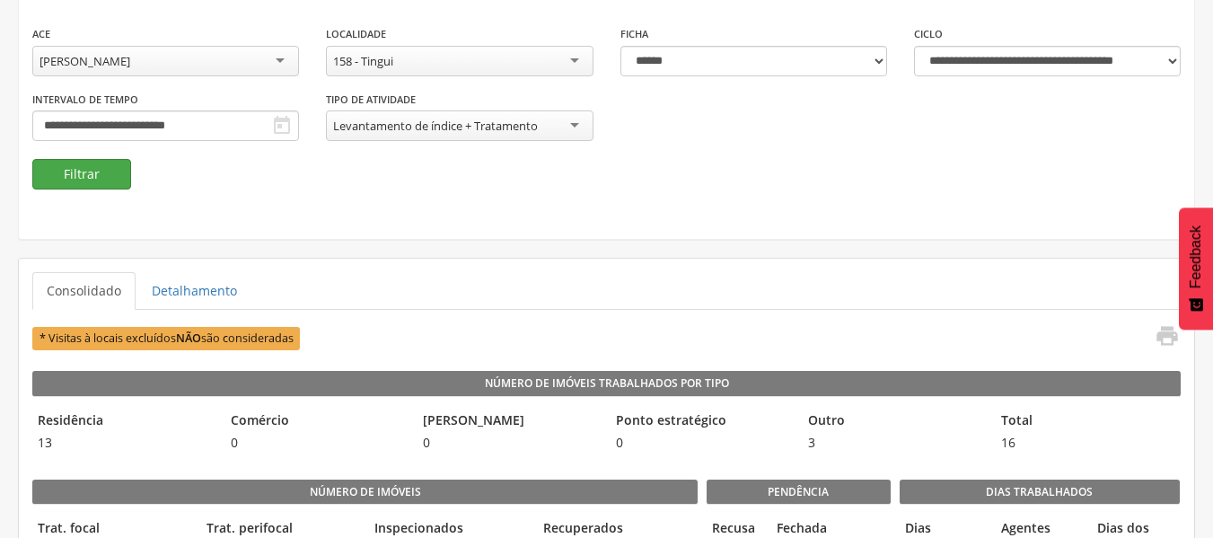
scroll to position [174, 0]
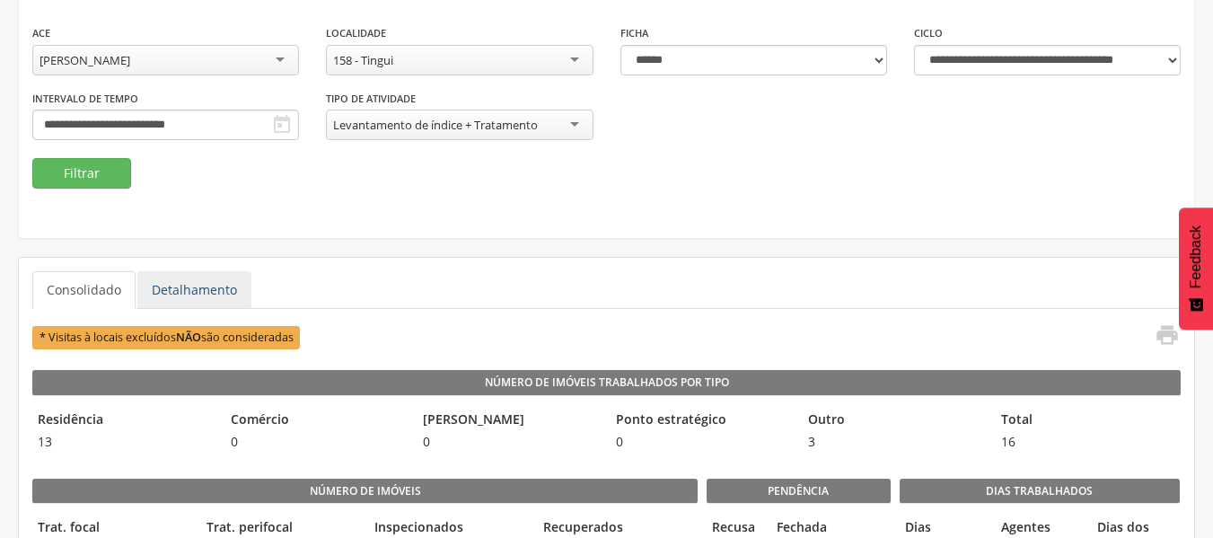
click at [189, 277] on link "Detalhamento" at bounding box center [194, 290] width 114 height 38
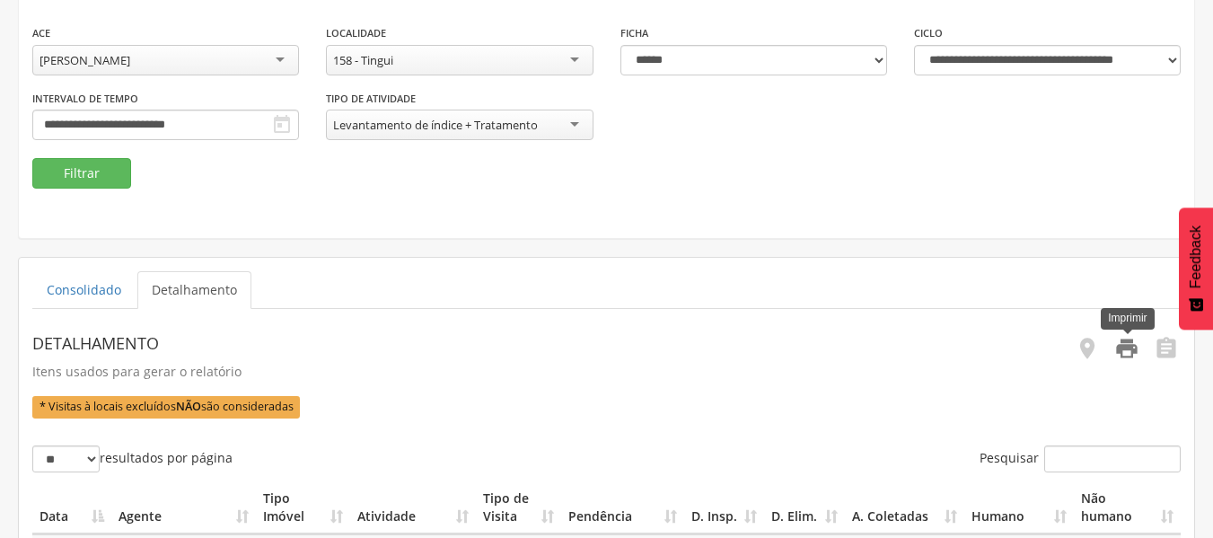
click at [1123, 348] on icon "" at bounding box center [1126, 348] width 25 height 25
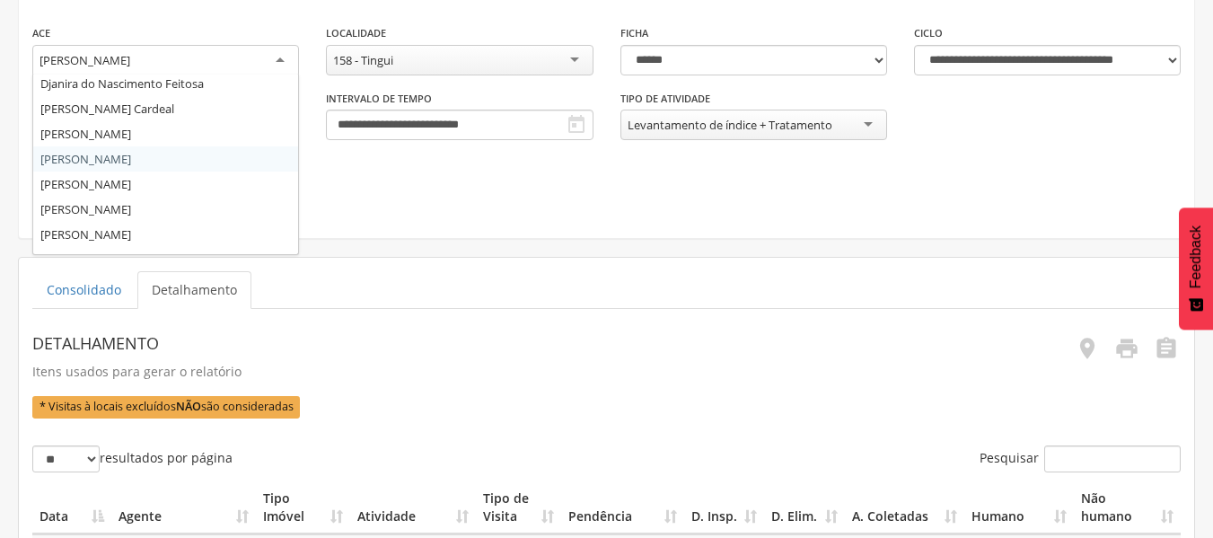
click at [278, 55] on div "[PERSON_NAME]" at bounding box center [165, 61] width 267 height 32
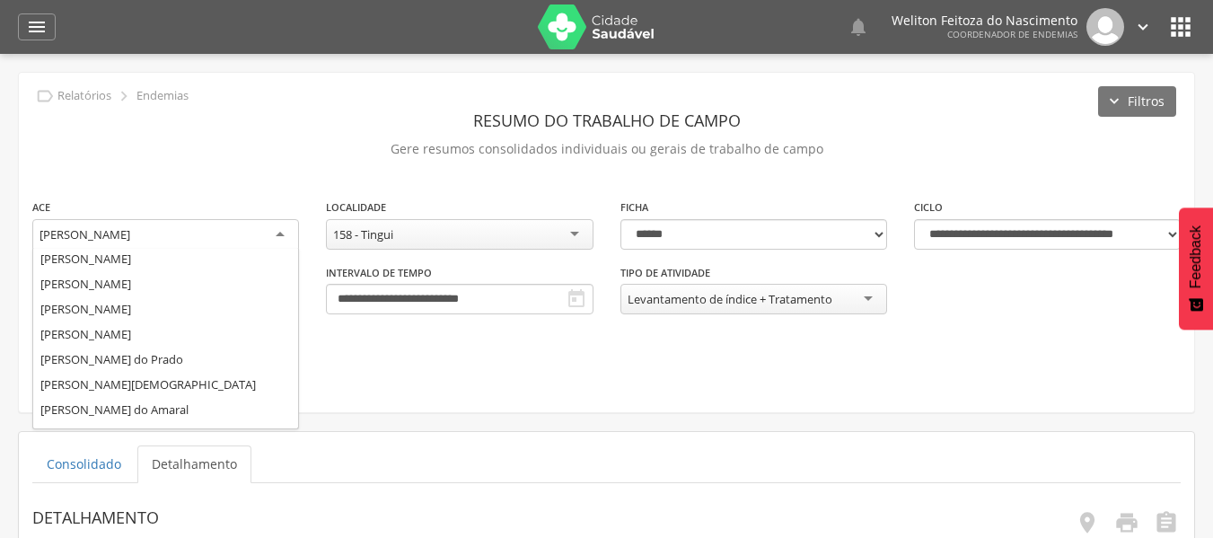
scroll to position [255, 0]
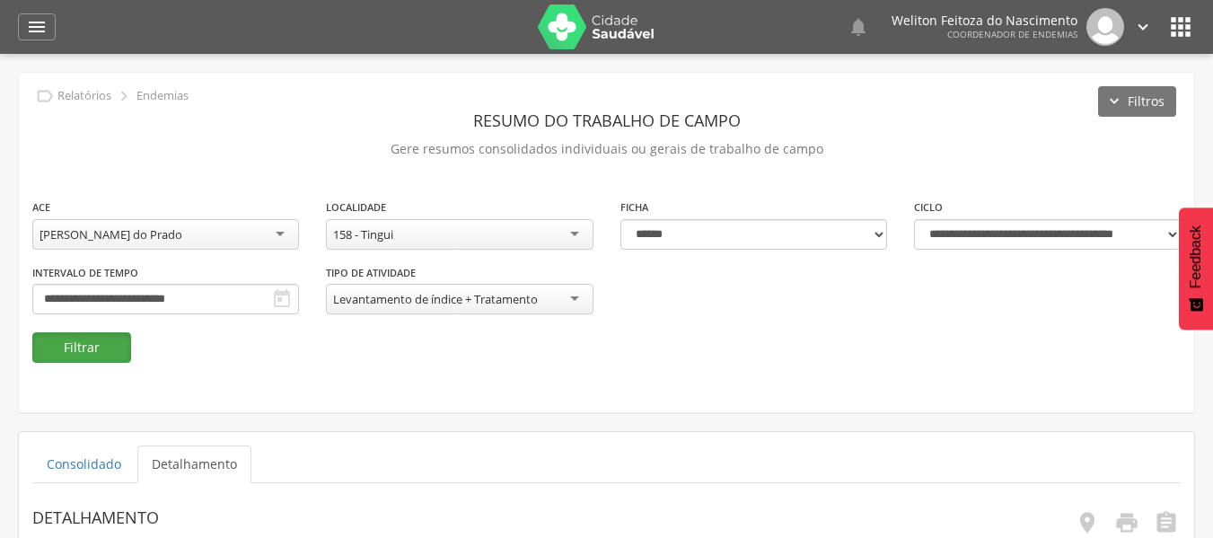
click at [89, 351] on button "Filtrar" at bounding box center [81, 347] width 99 height 31
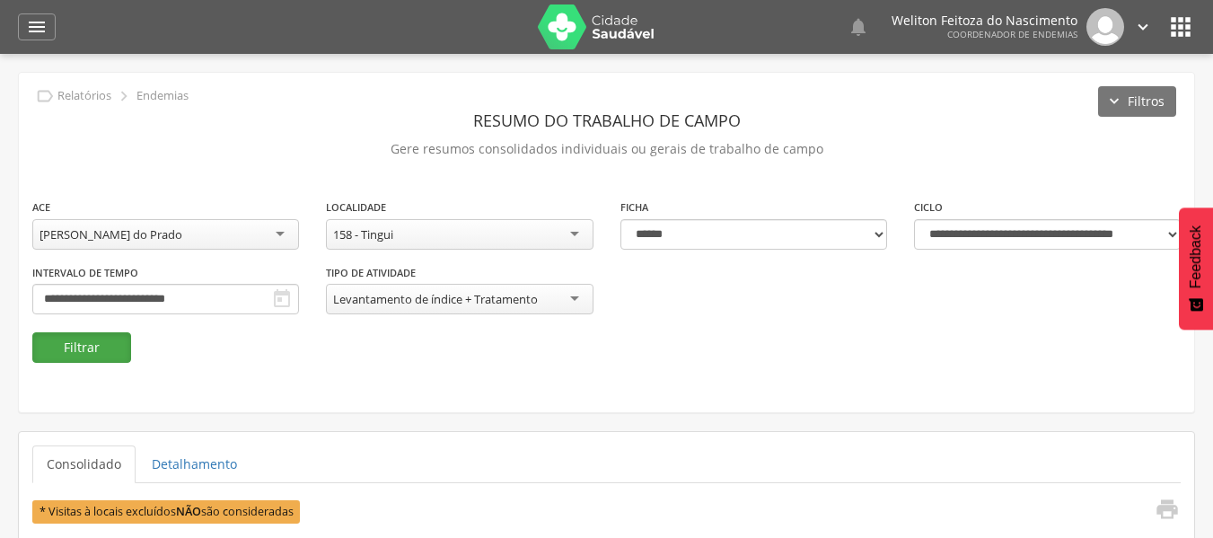
click at [112, 353] on button "Filtrar" at bounding box center [81, 347] width 99 height 31
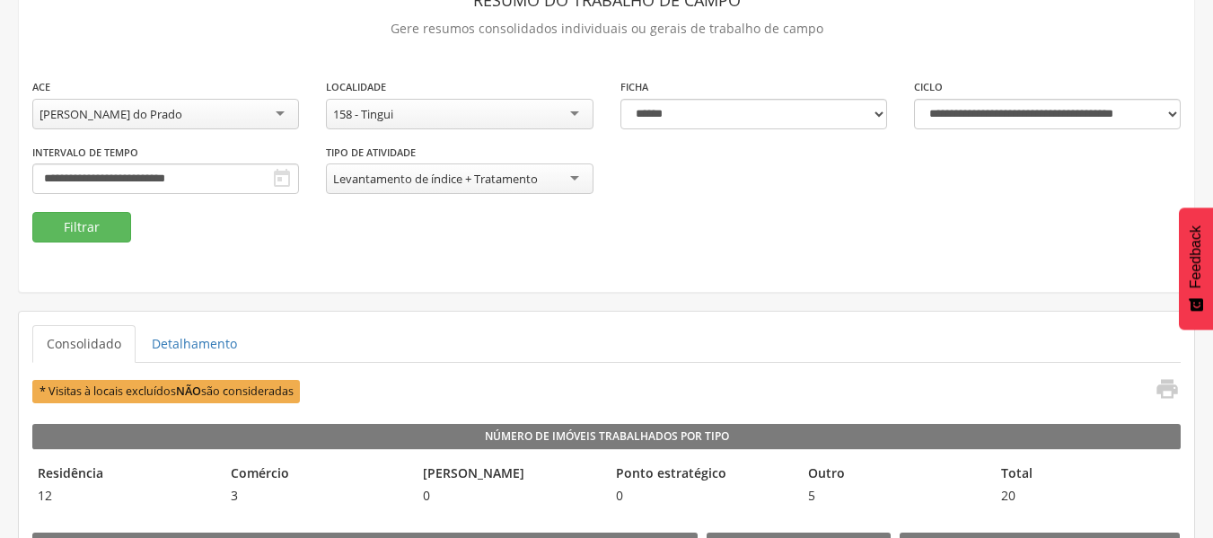
scroll to position [121, 0]
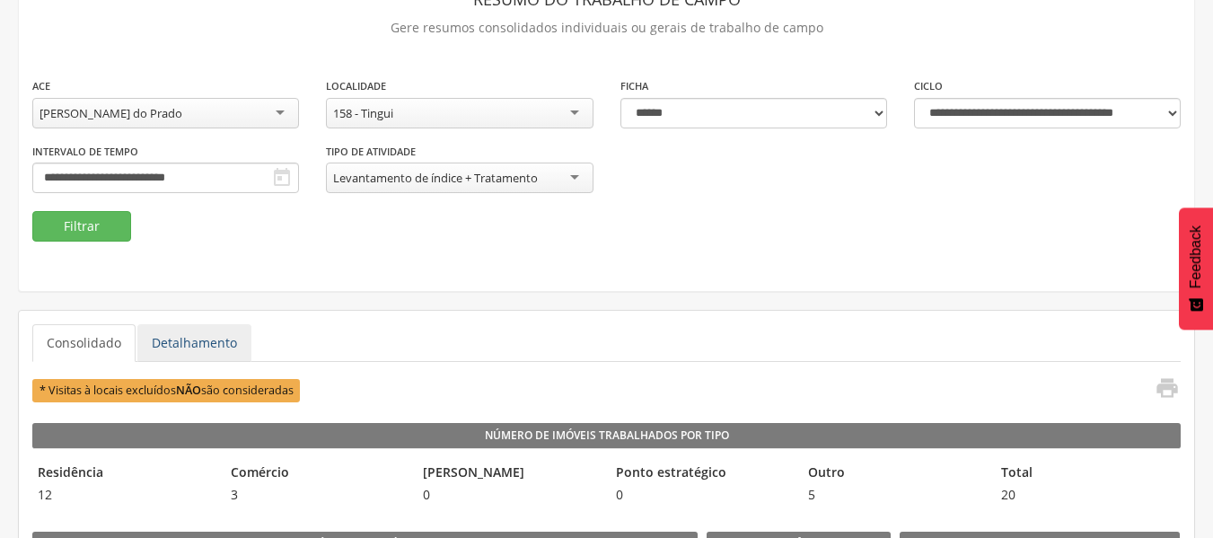
click at [208, 346] on link "Detalhamento" at bounding box center [194, 343] width 114 height 38
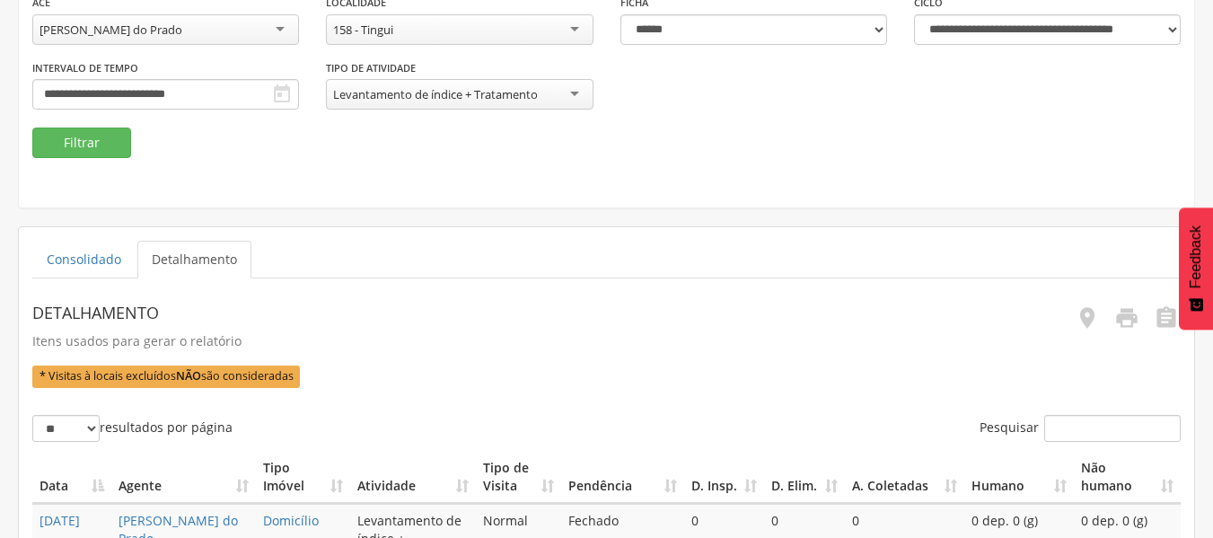
scroll to position [206, 0]
click at [1123, 323] on icon "" at bounding box center [1126, 316] width 25 height 25
